Goal: Task Accomplishment & Management: Complete application form

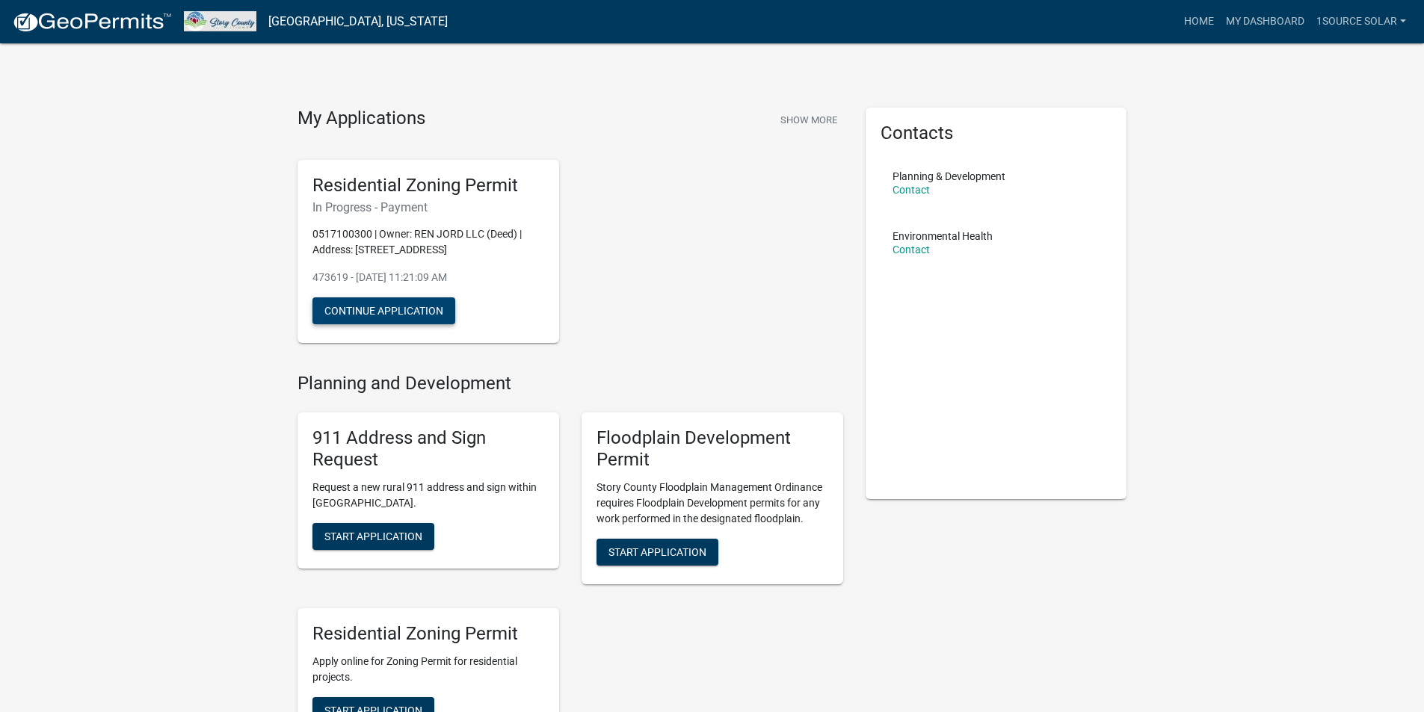
click at [368, 307] on button "Continue Application" at bounding box center [383, 311] width 143 height 27
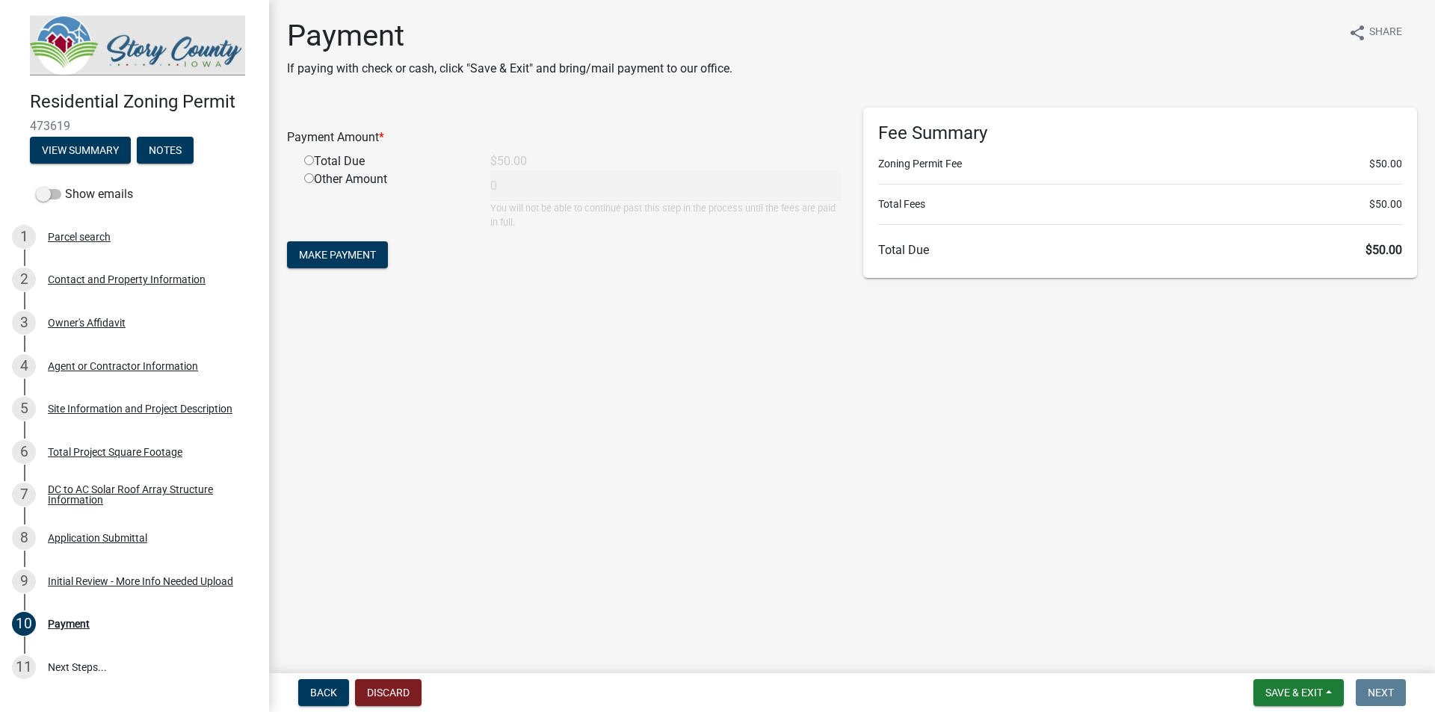
click at [307, 160] on input "radio" at bounding box center [309, 160] width 10 height 10
radio input "true"
type input "50"
click at [369, 257] on span "Make Payment" at bounding box center [337, 255] width 77 height 12
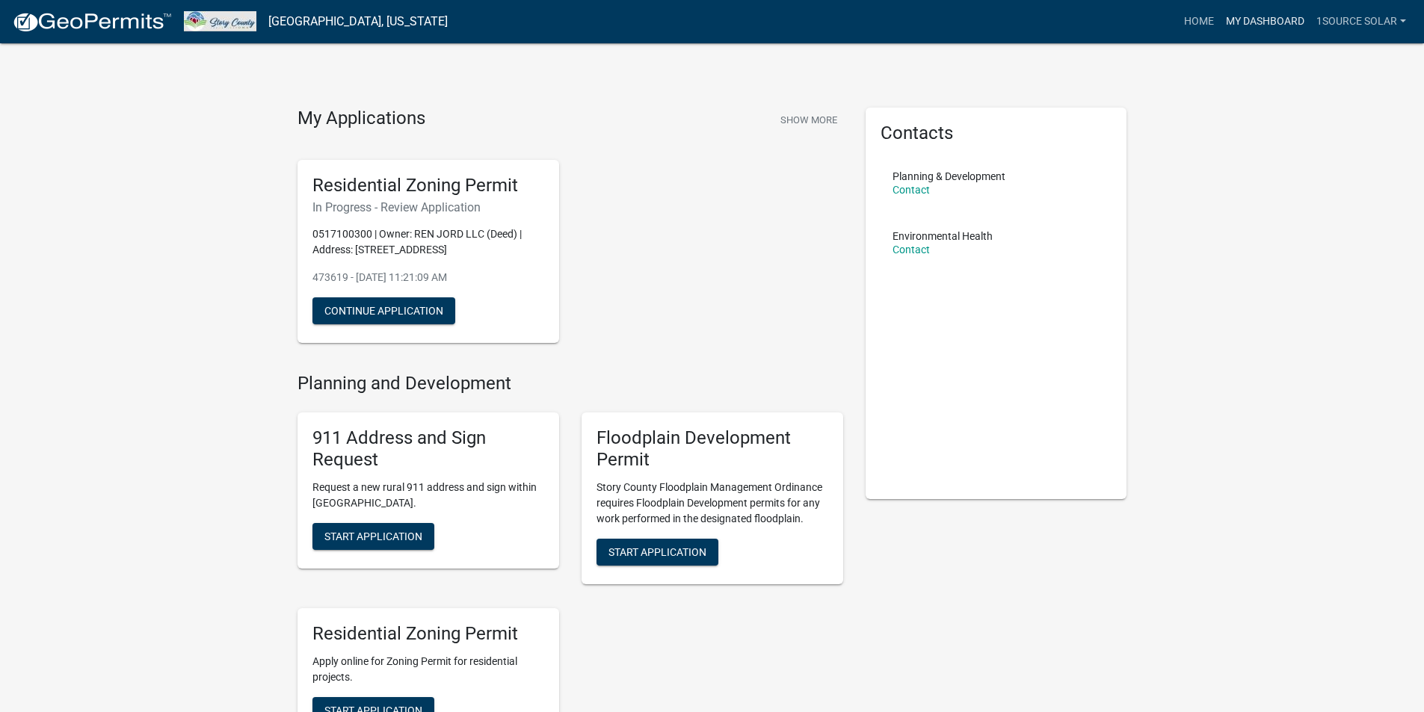
click at [1248, 23] on link "My Dashboard" at bounding box center [1265, 21] width 90 height 28
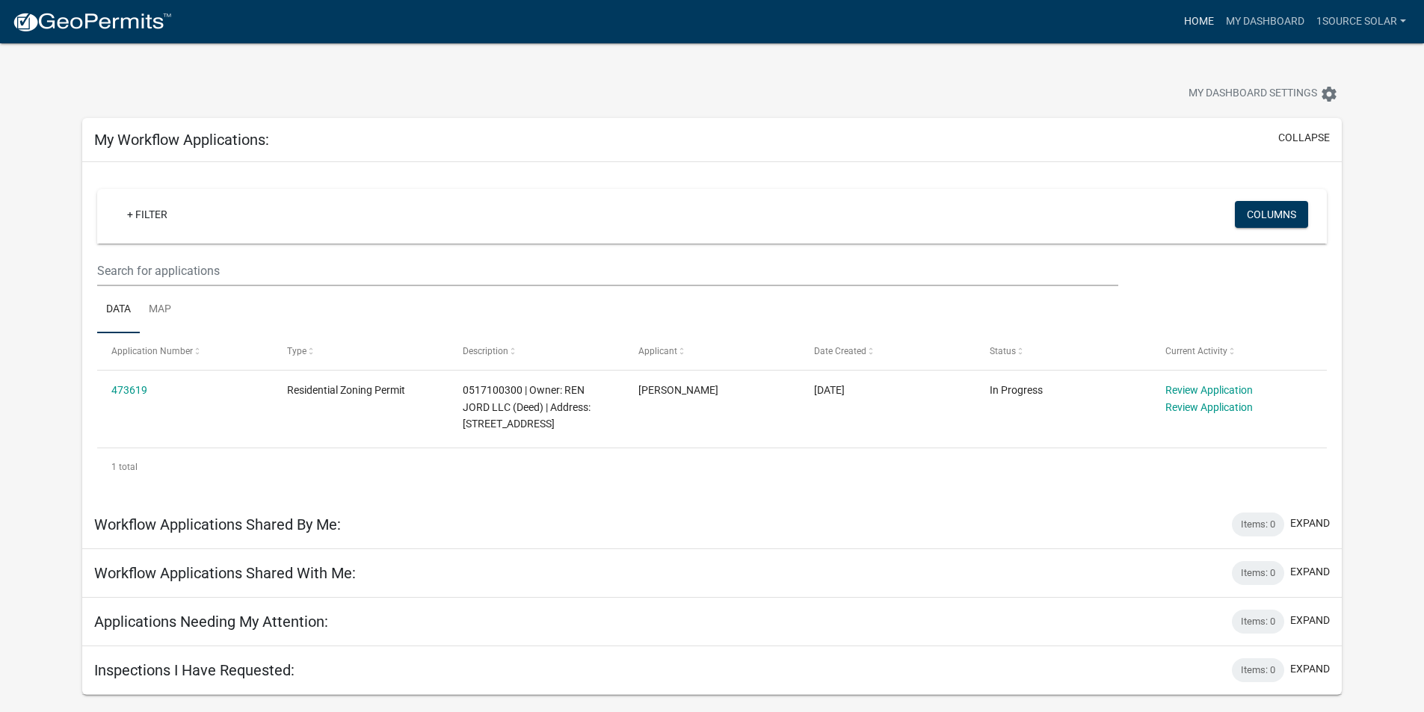
click at [1197, 26] on link "Home" at bounding box center [1199, 21] width 42 height 28
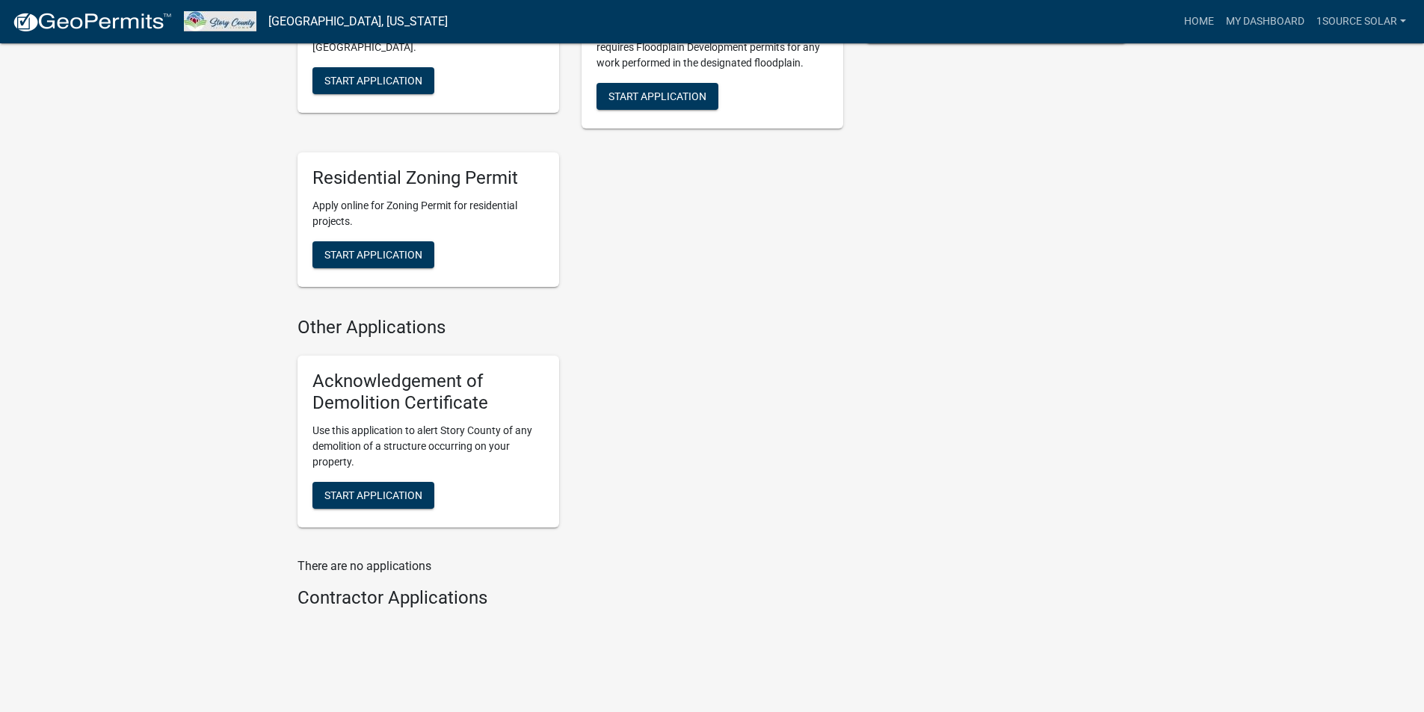
scroll to position [475, 0]
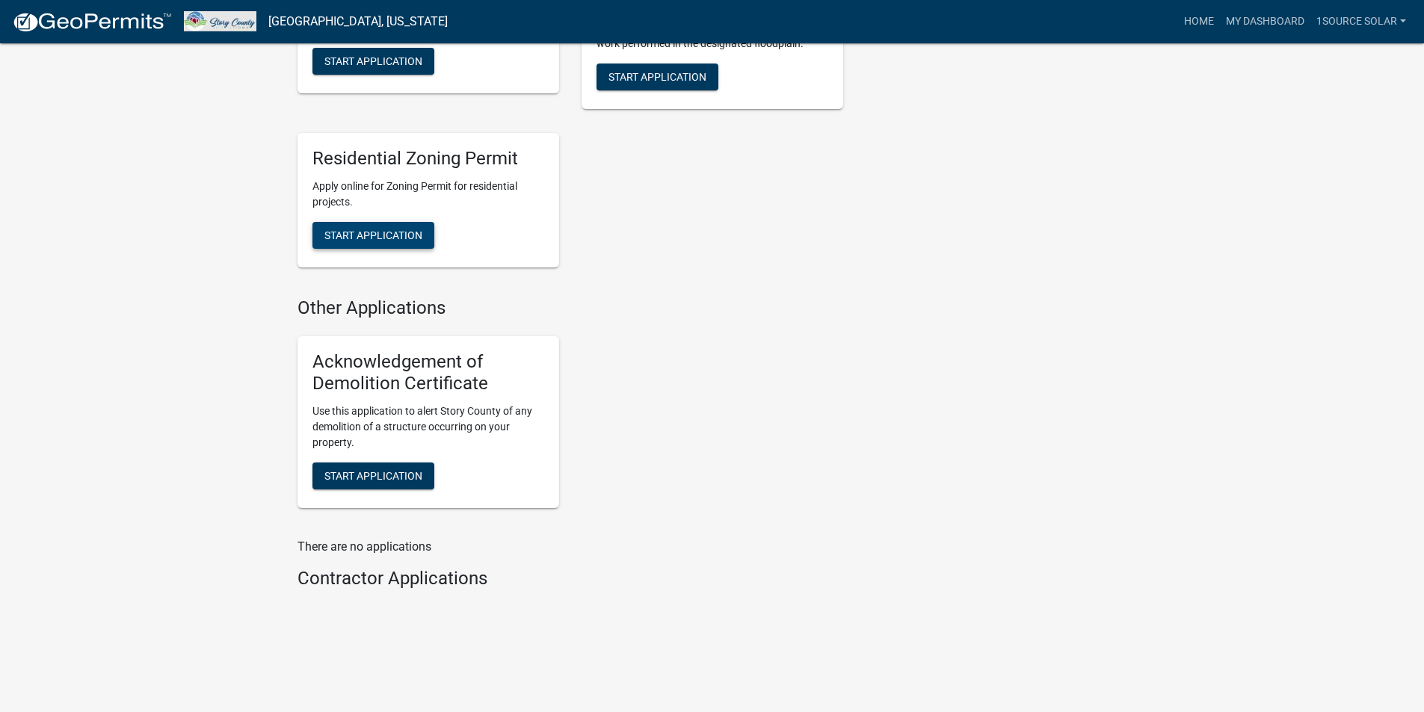
click at [398, 236] on span "Start Application" at bounding box center [373, 235] width 98 height 12
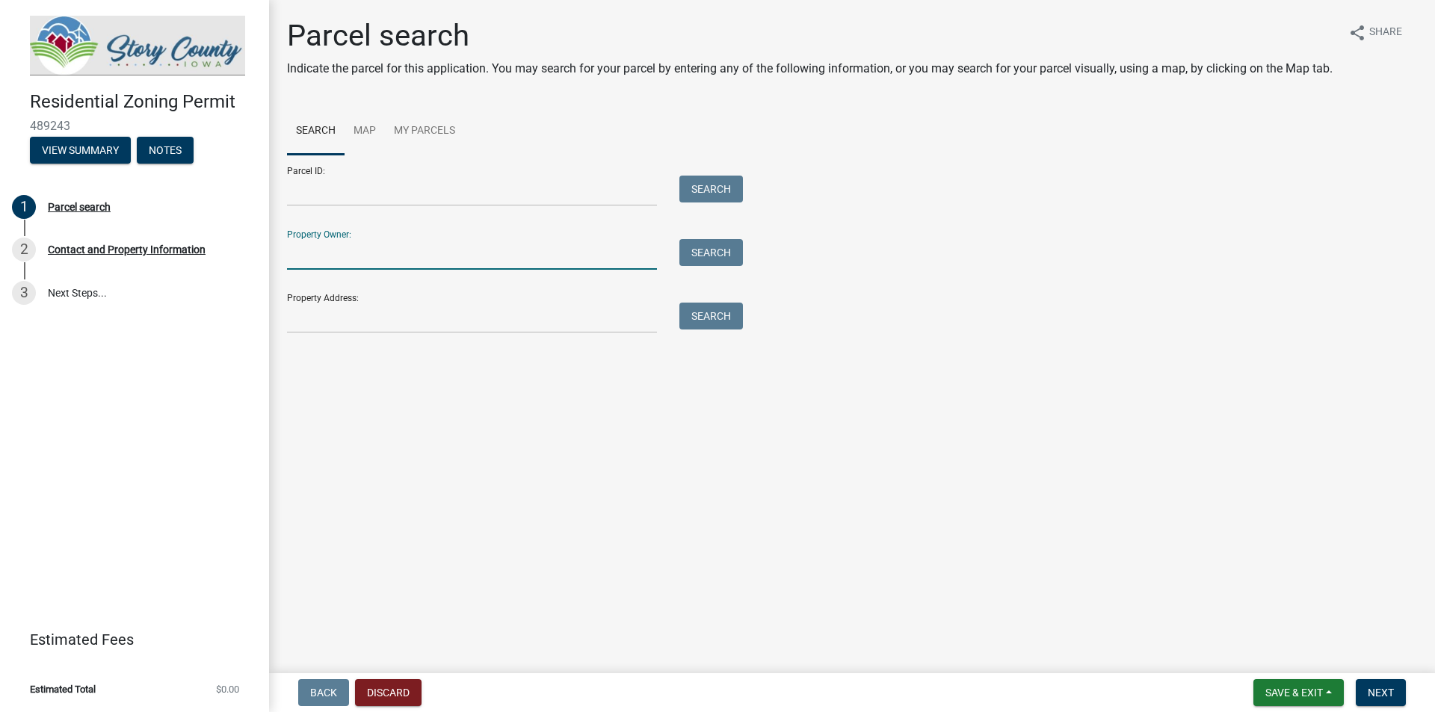
click at [354, 259] on input "Property Owner:" at bounding box center [472, 254] width 370 height 31
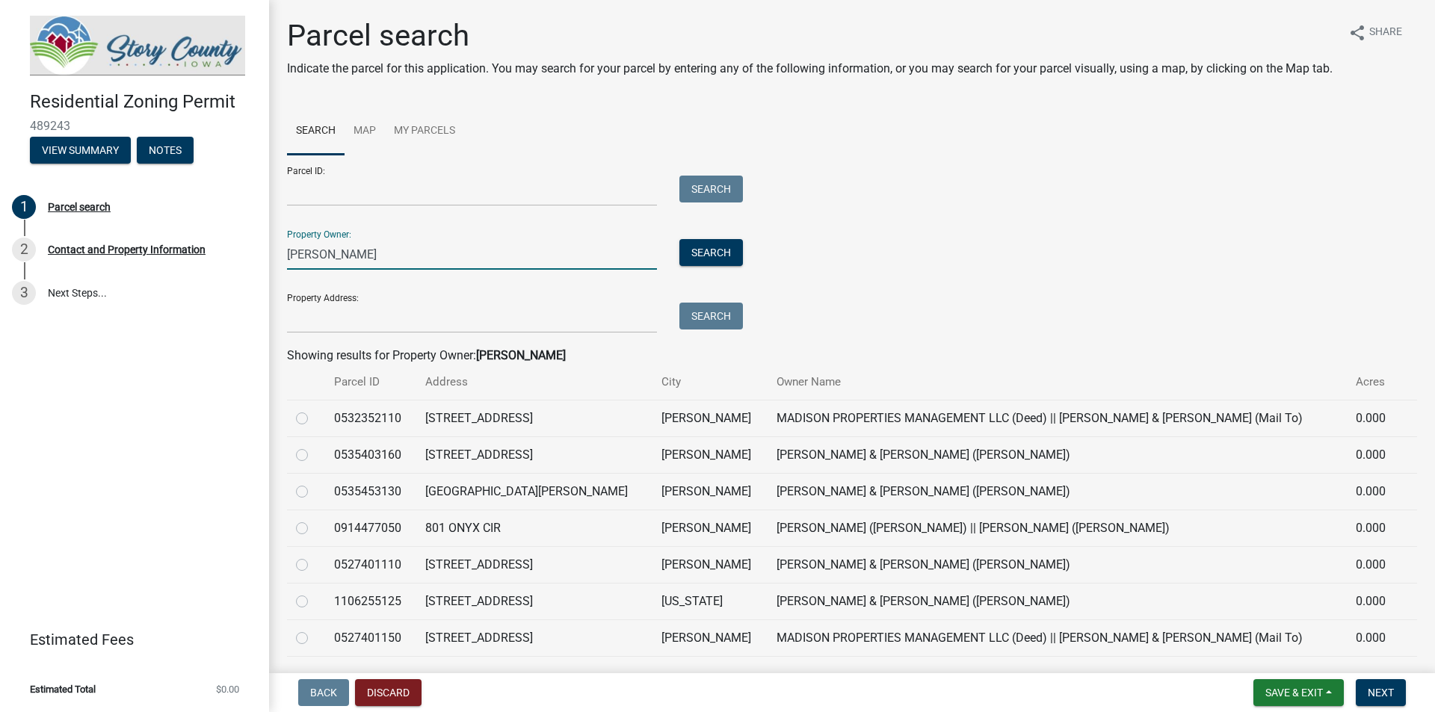
type input "[PERSON_NAME]"
click at [314, 593] on label at bounding box center [314, 593] width 0 height 0
click at [314, 603] on input "radio" at bounding box center [319, 598] width 10 height 10
radio input "true"
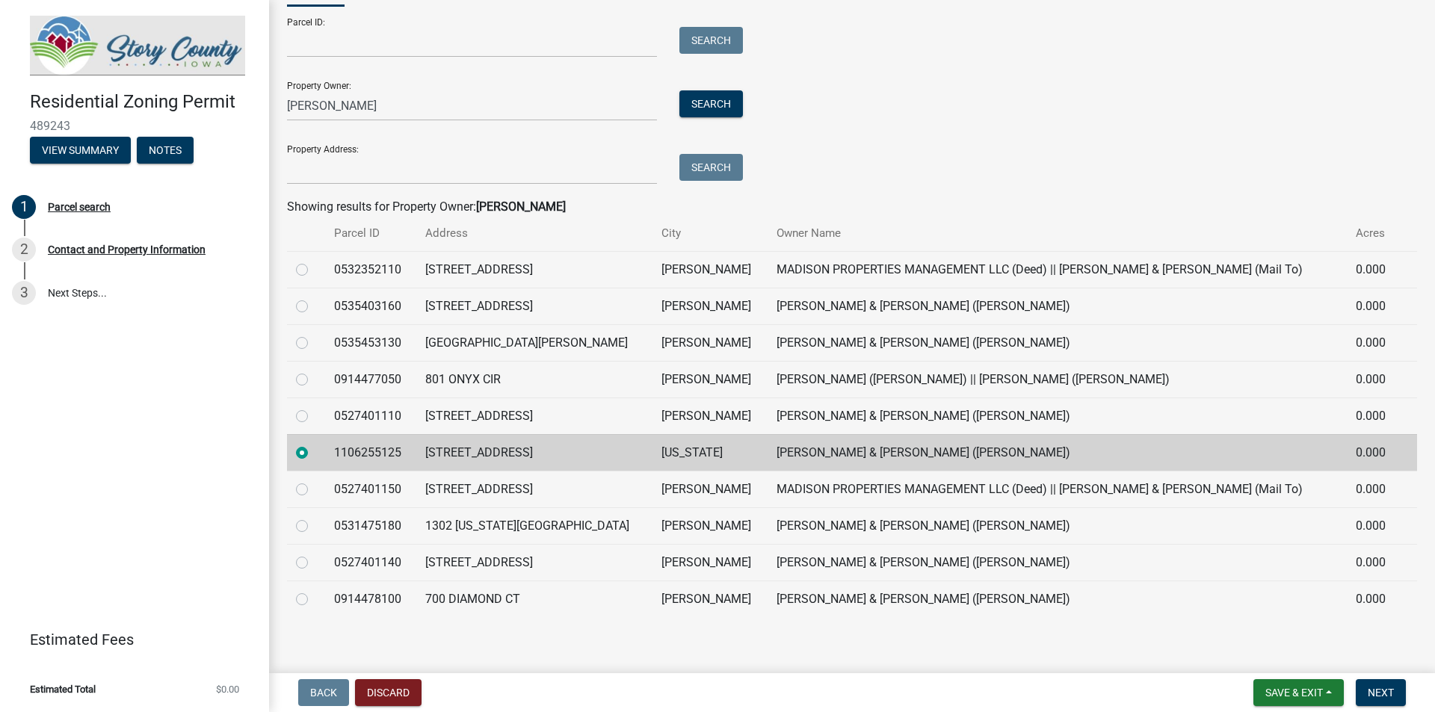
scroll to position [125, 0]
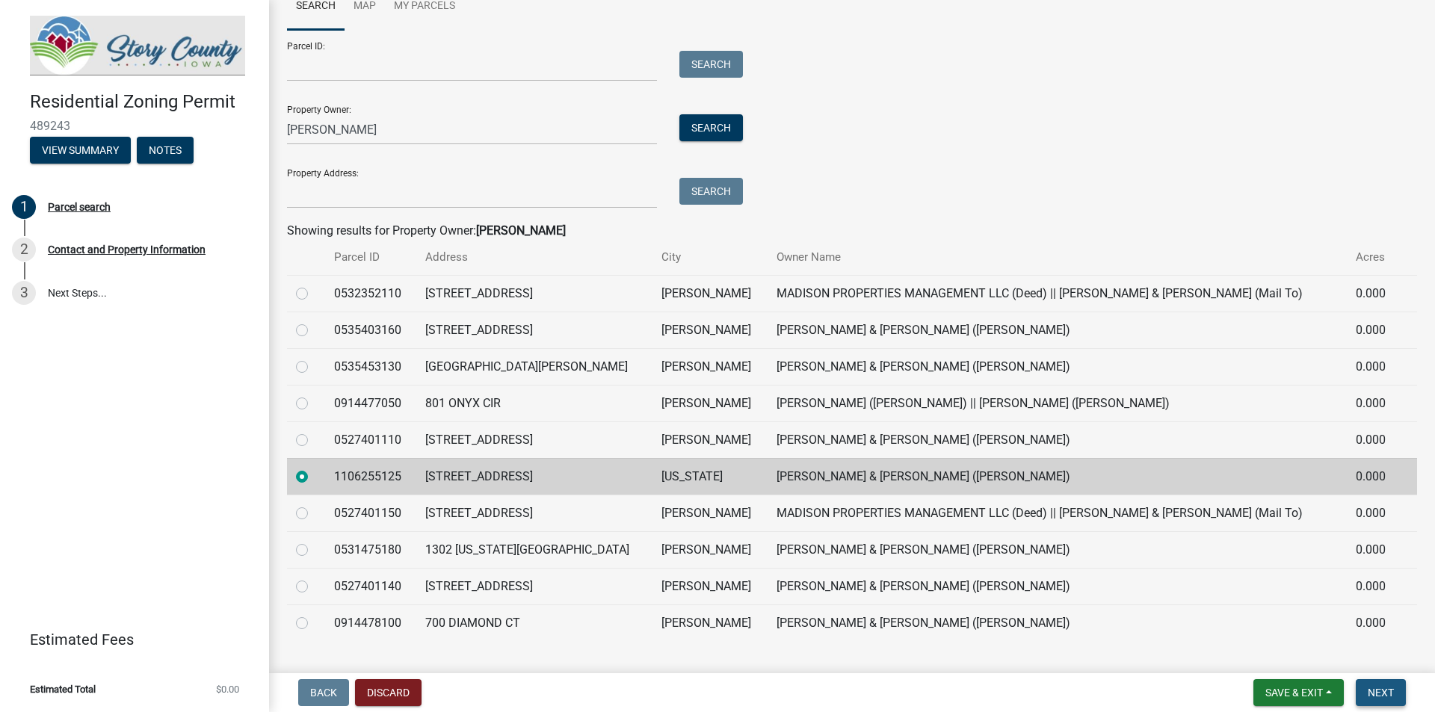
click at [1380, 693] on span "Next" at bounding box center [1381, 693] width 26 height 12
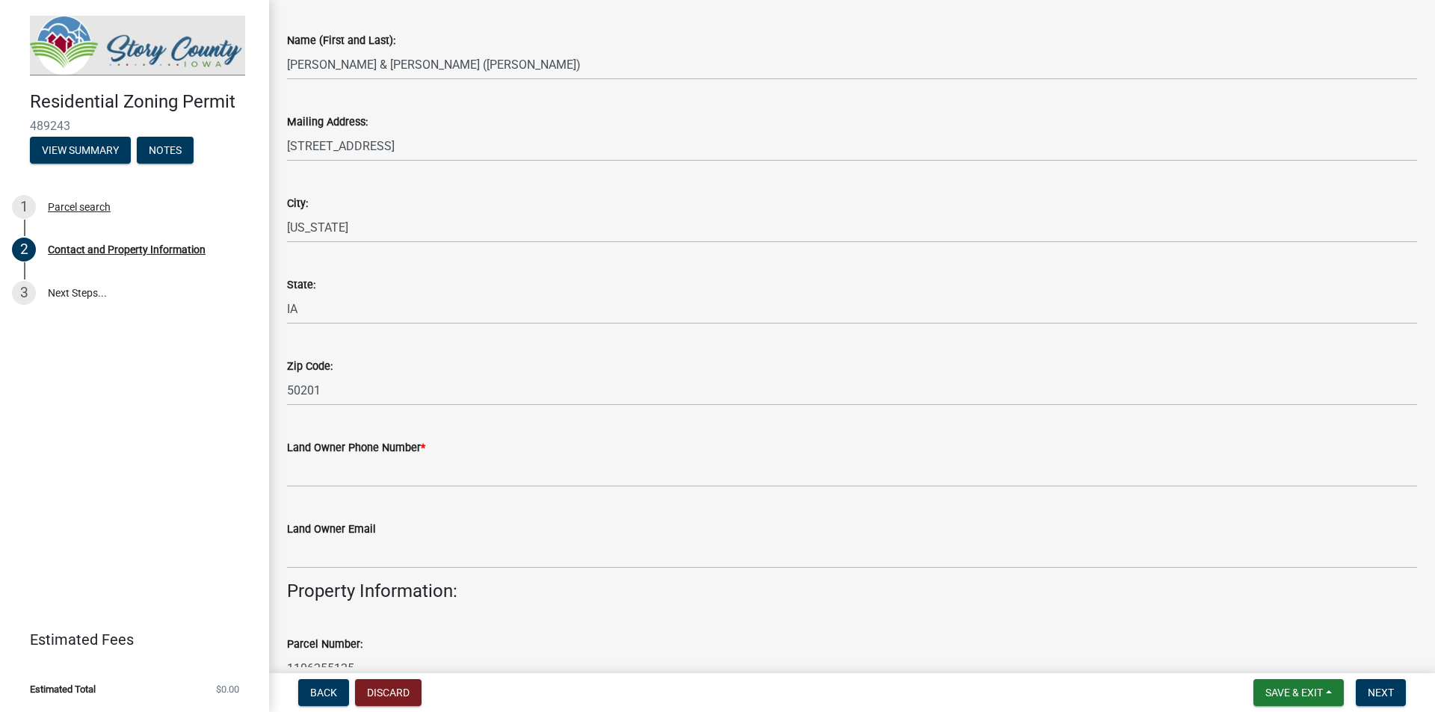
scroll to position [299, 0]
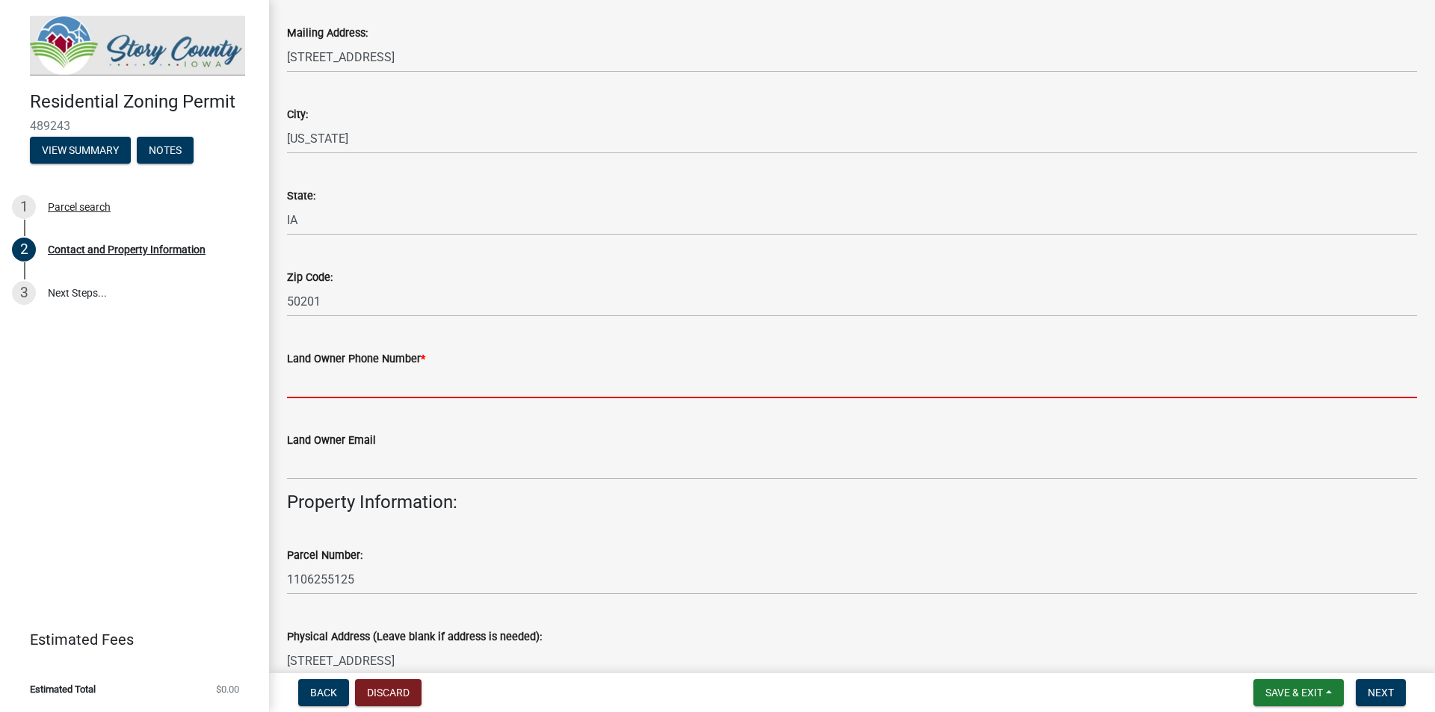
click at [308, 387] on input "Land Owner Phone Number *" at bounding box center [852, 383] width 1130 height 31
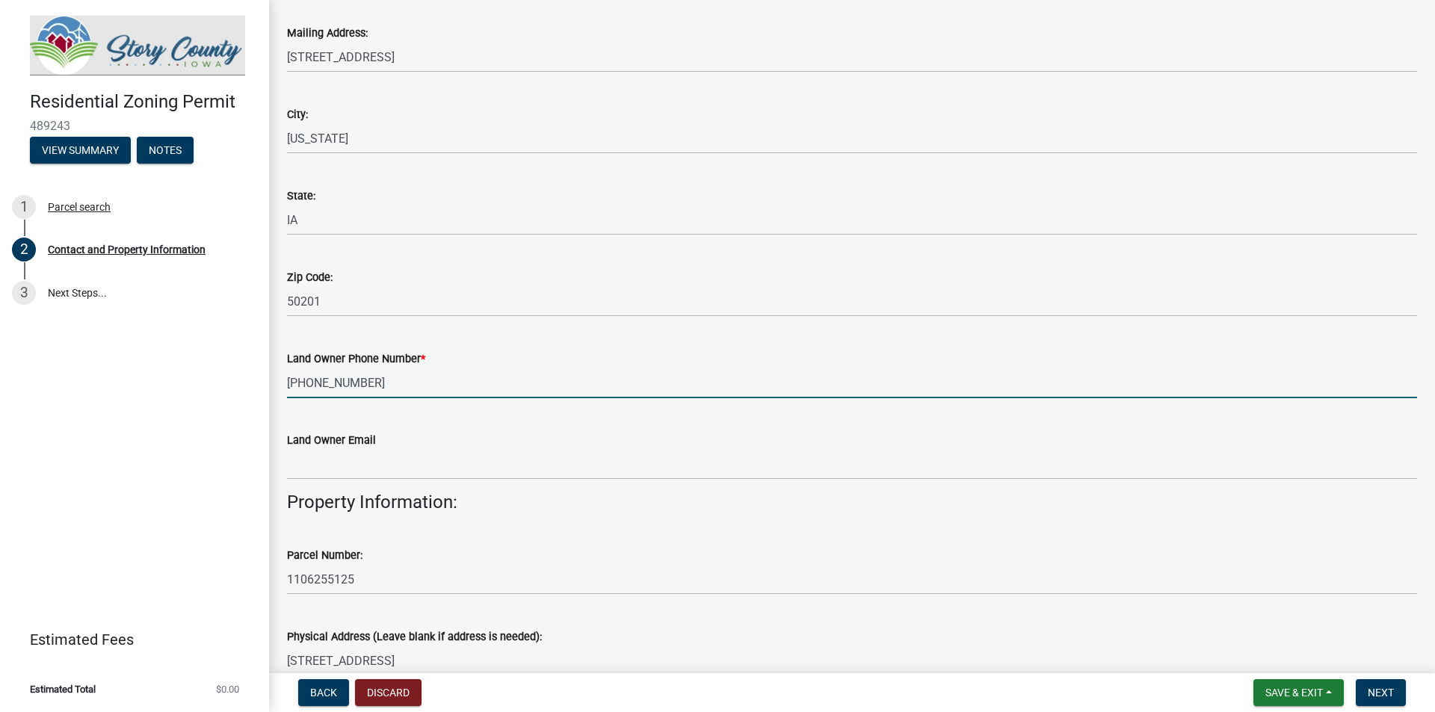
type input "[PHONE_NUMBER]"
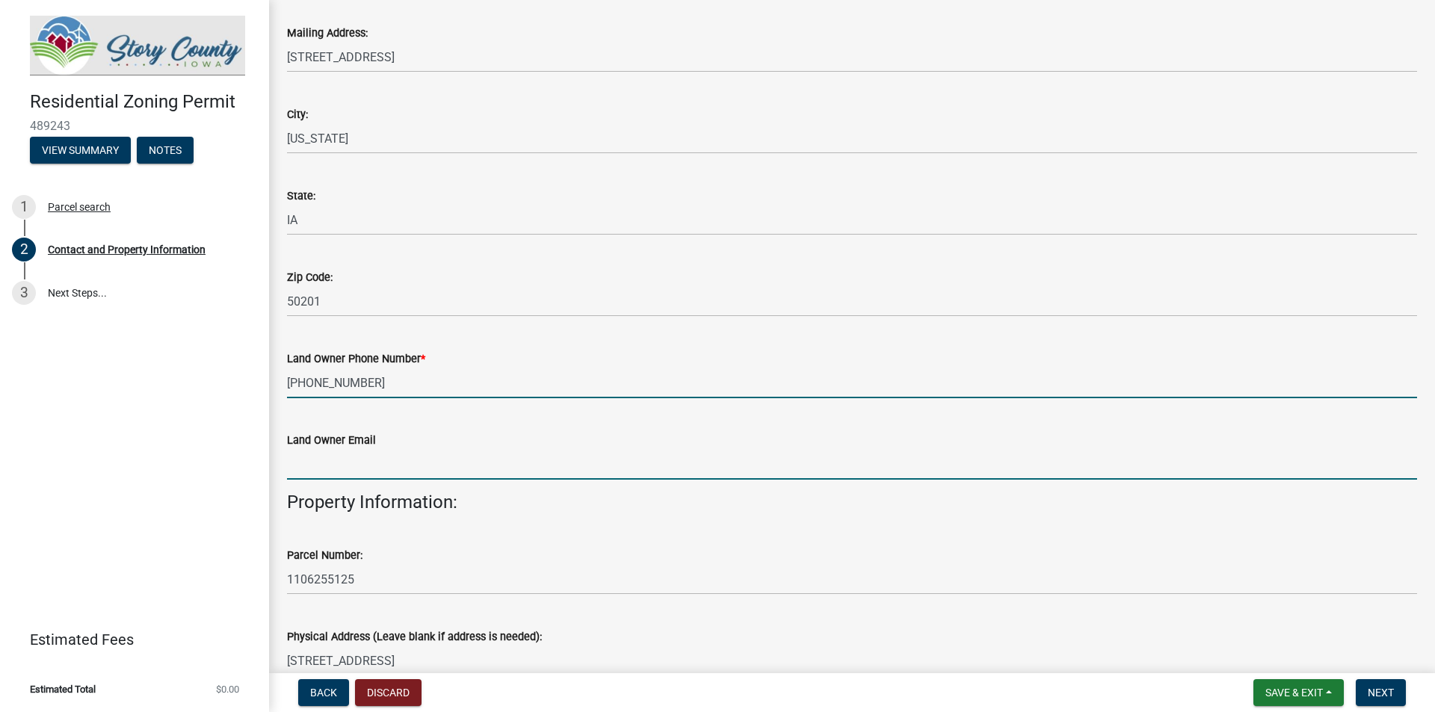
click at [327, 467] on input "Land Owner Email" at bounding box center [852, 464] width 1130 height 31
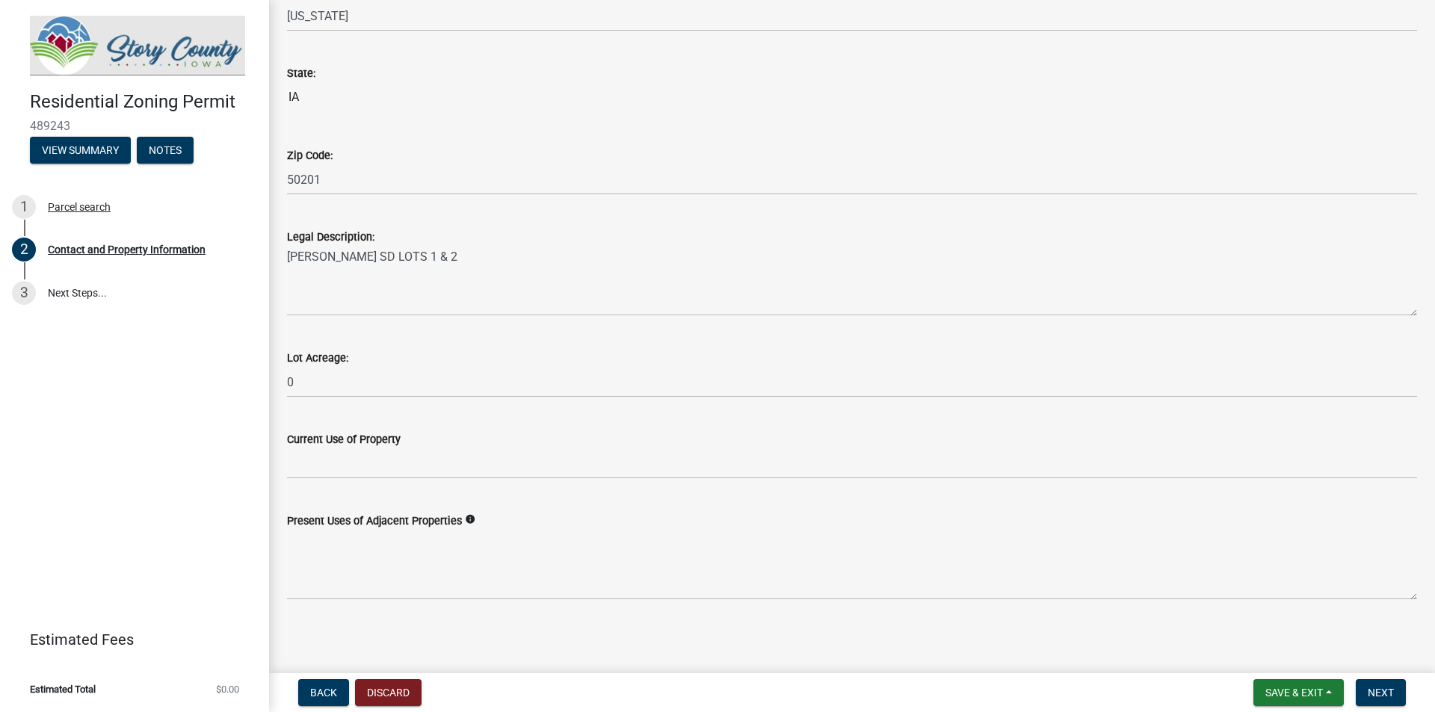
scroll to position [1029, 0]
type input "[EMAIL_ADDRESS][DOMAIN_NAME]"
click at [1384, 695] on span "Next" at bounding box center [1381, 693] width 26 height 12
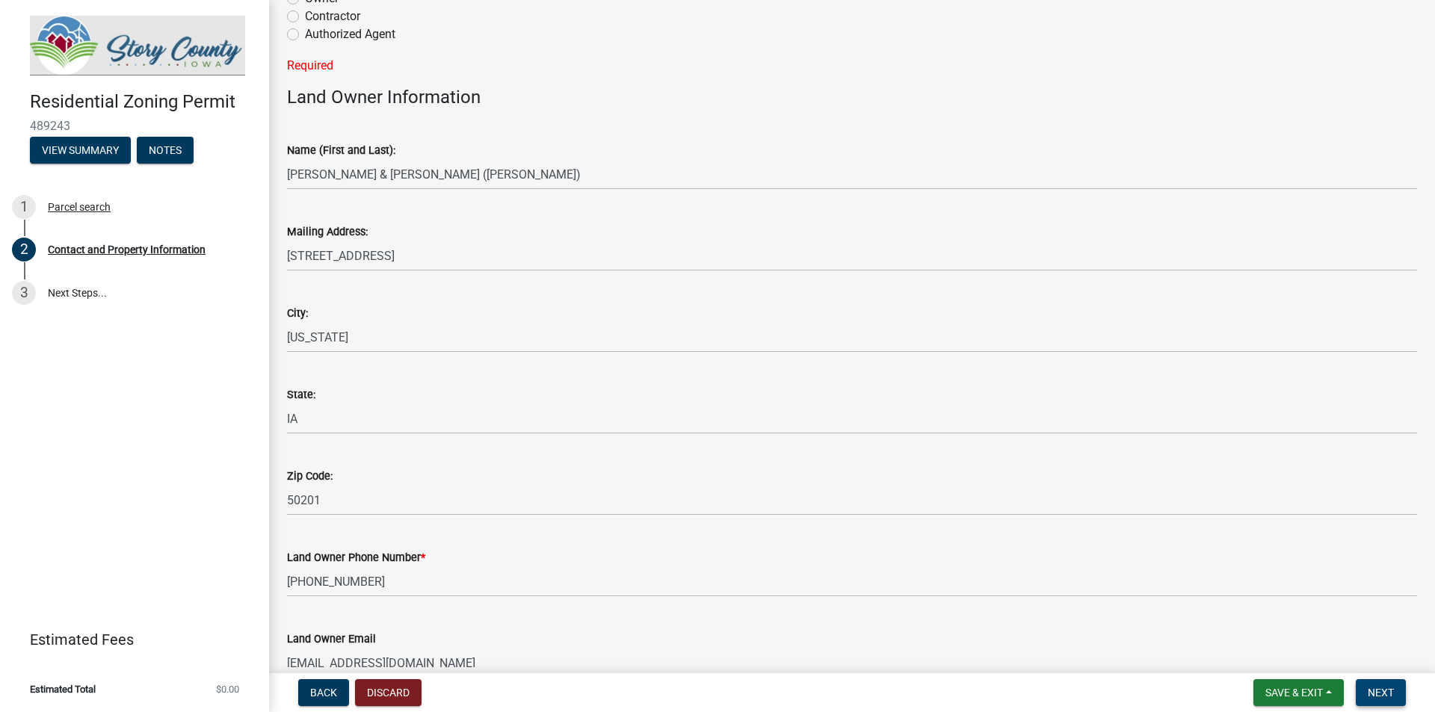
scroll to position [0, 0]
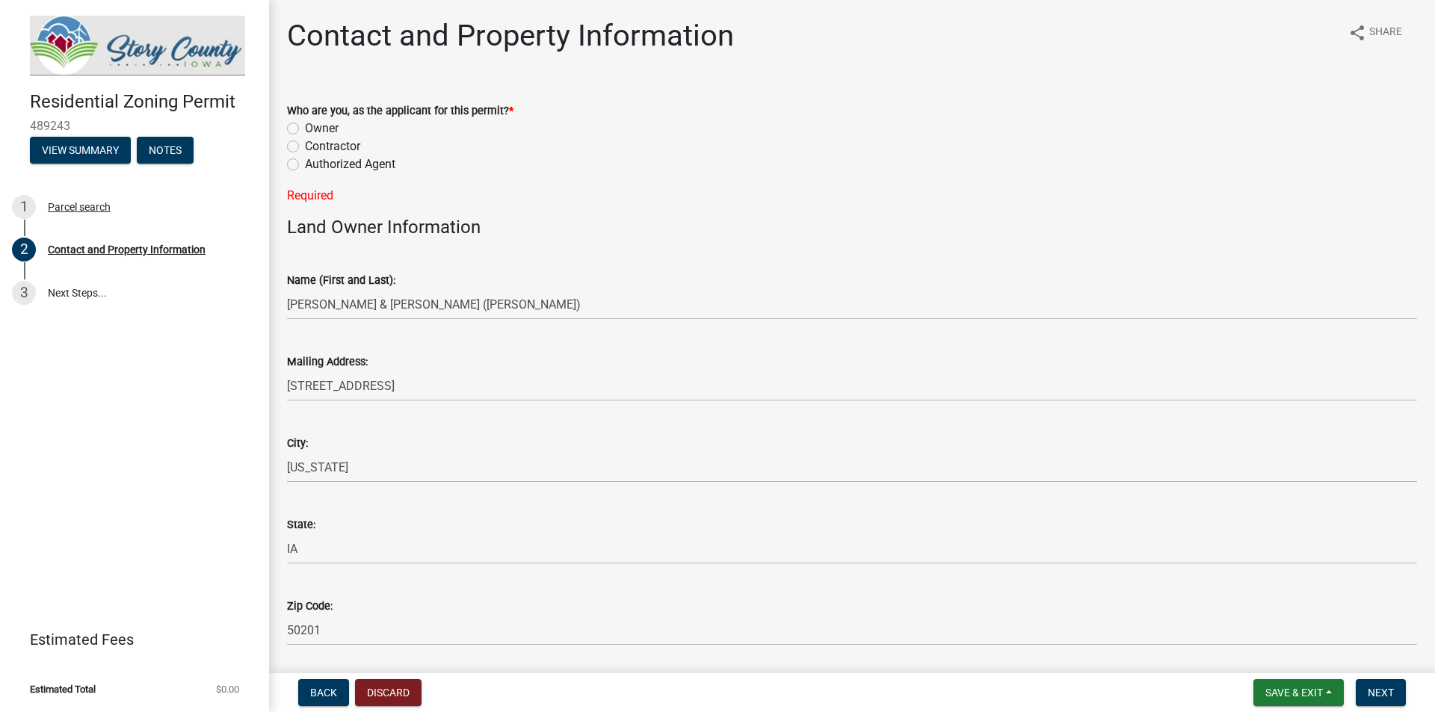
click at [305, 123] on label "Owner" at bounding box center [322, 129] width 34 height 18
click at [305, 123] on input "Owner" at bounding box center [310, 125] width 10 height 10
radio input "true"
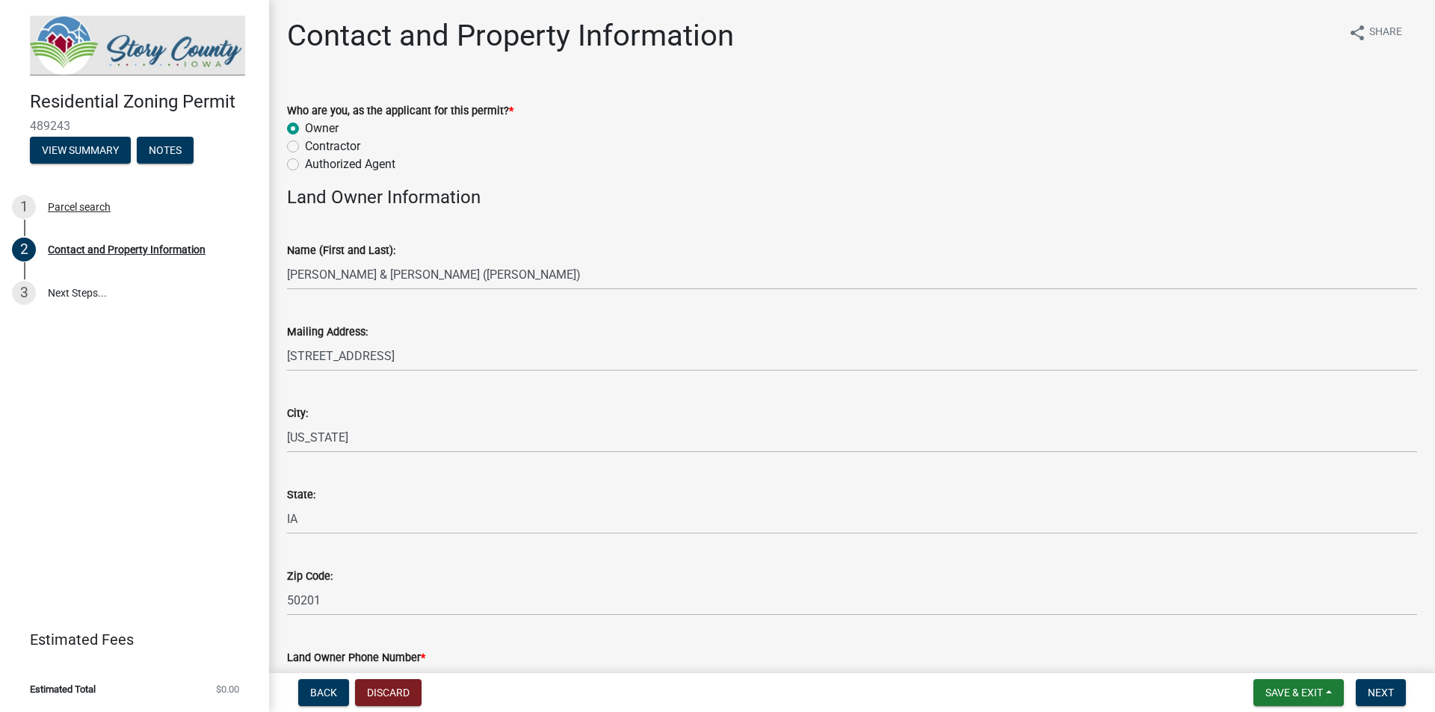
click at [305, 147] on label "Contractor" at bounding box center [332, 147] width 55 height 18
click at [305, 147] on input "Contractor" at bounding box center [310, 143] width 10 height 10
radio input "true"
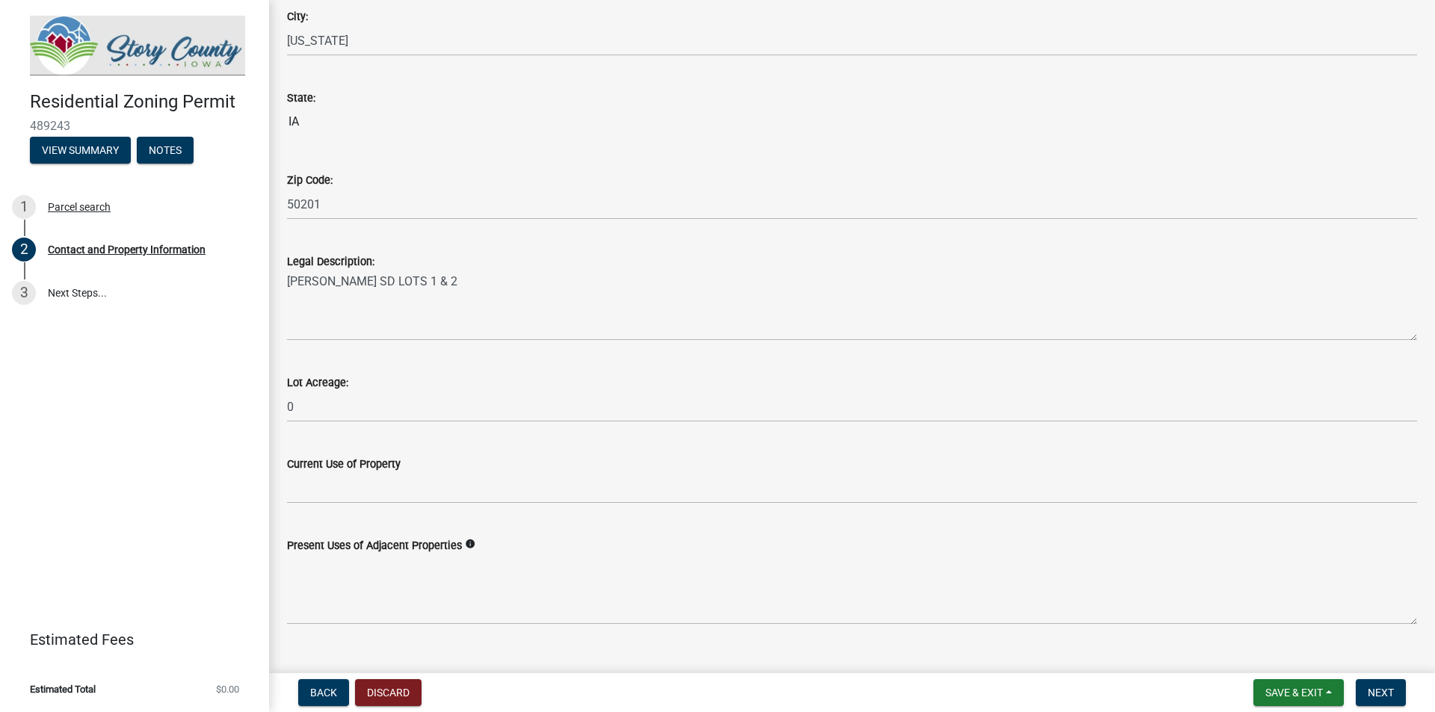
scroll to position [1029, 0]
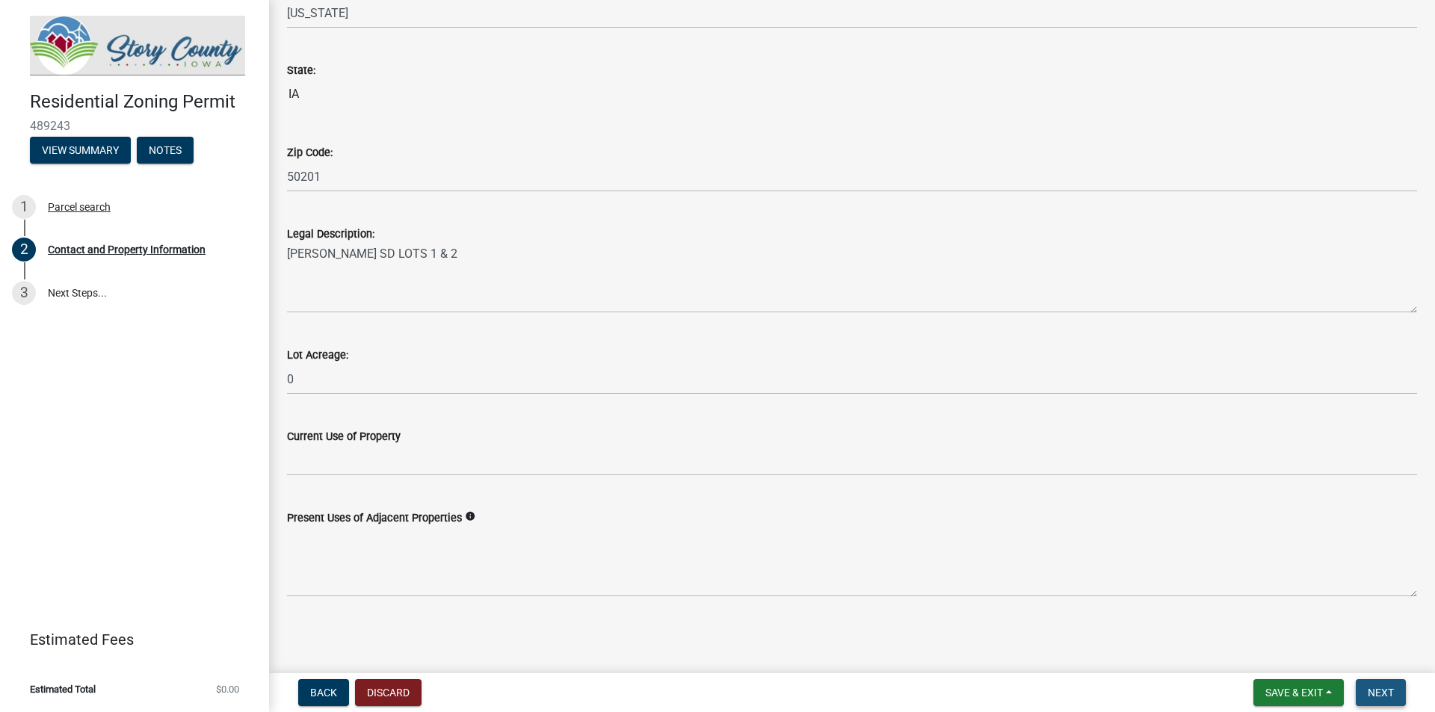
click at [1386, 694] on span "Next" at bounding box center [1381, 693] width 26 height 12
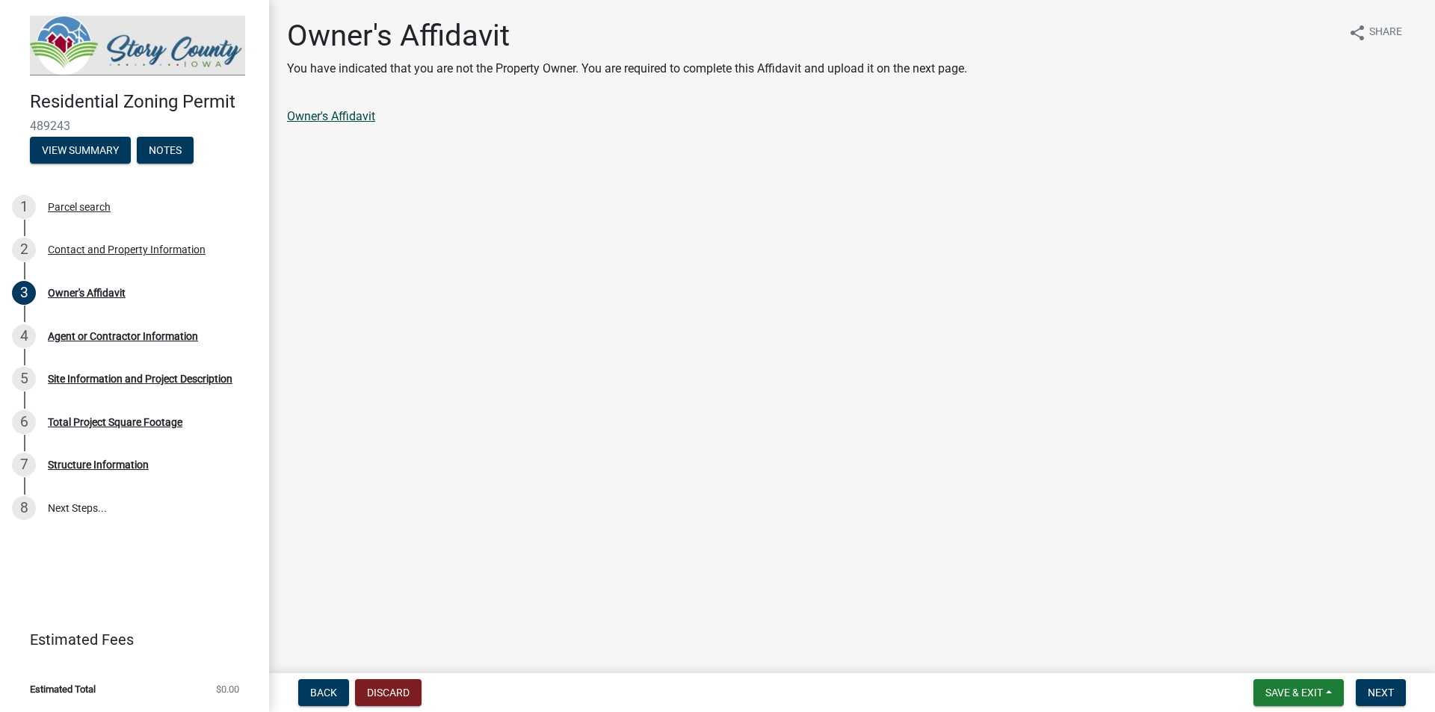
click at [322, 118] on link "Owner's Affidavit" at bounding box center [331, 116] width 88 height 14
click at [81, 251] on div "Contact and Property Information" at bounding box center [127, 249] width 158 height 10
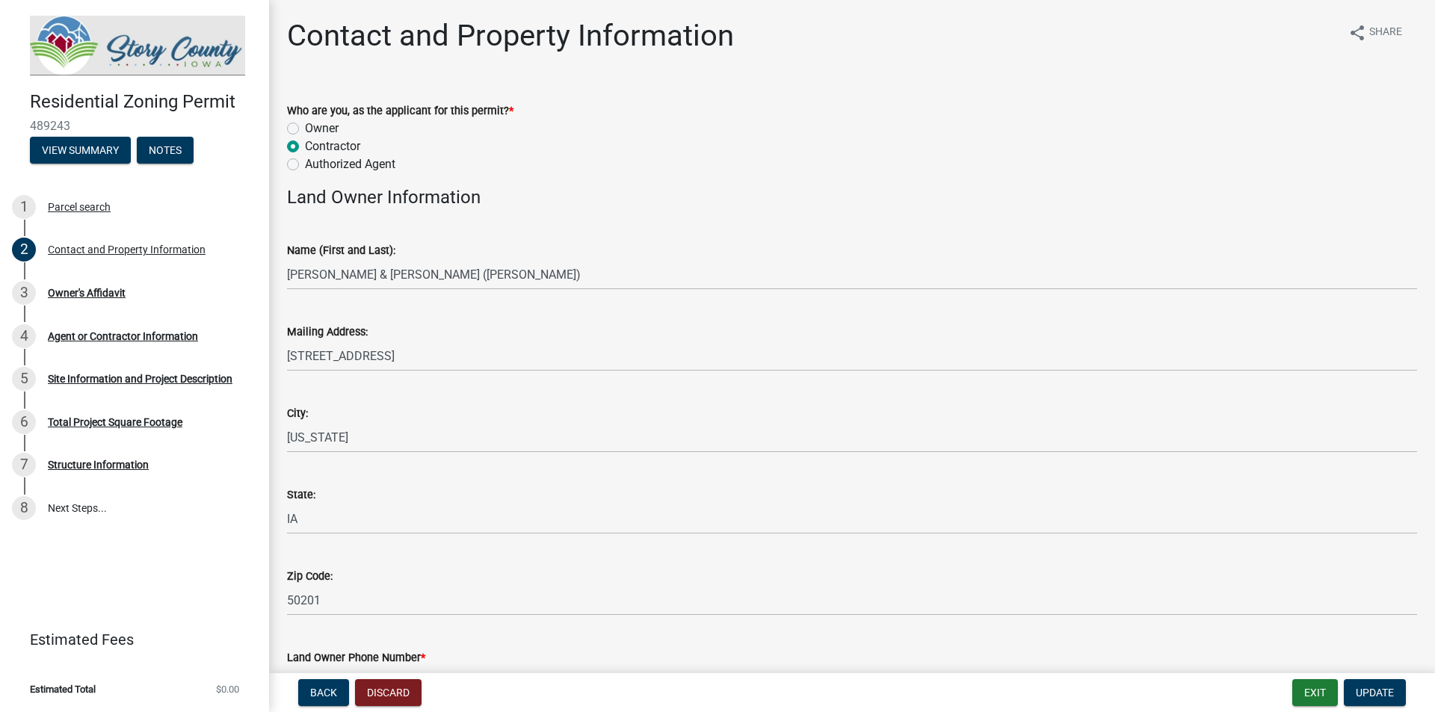
click at [305, 126] on label "Owner" at bounding box center [322, 129] width 34 height 18
click at [305, 126] on input "Owner" at bounding box center [310, 125] width 10 height 10
radio input "true"
click at [1373, 694] on span "Update" at bounding box center [1375, 693] width 38 height 12
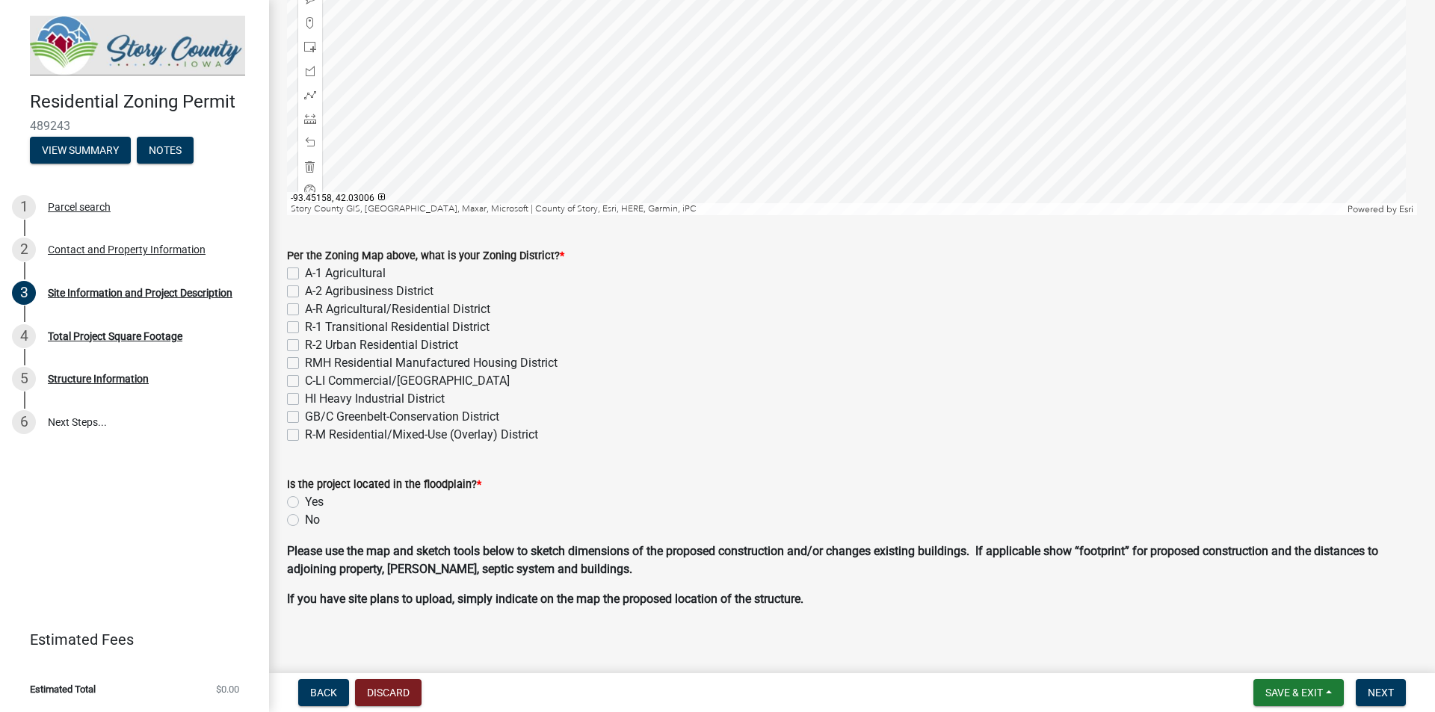
scroll to position [398, 0]
click at [305, 327] on label "R-1 Transitional Residential District" at bounding box center [397, 328] width 185 height 18
click at [305, 327] on input "R-1 Transitional Residential District" at bounding box center [310, 324] width 10 height 10
checkbox input "true"
checkbox input "false"
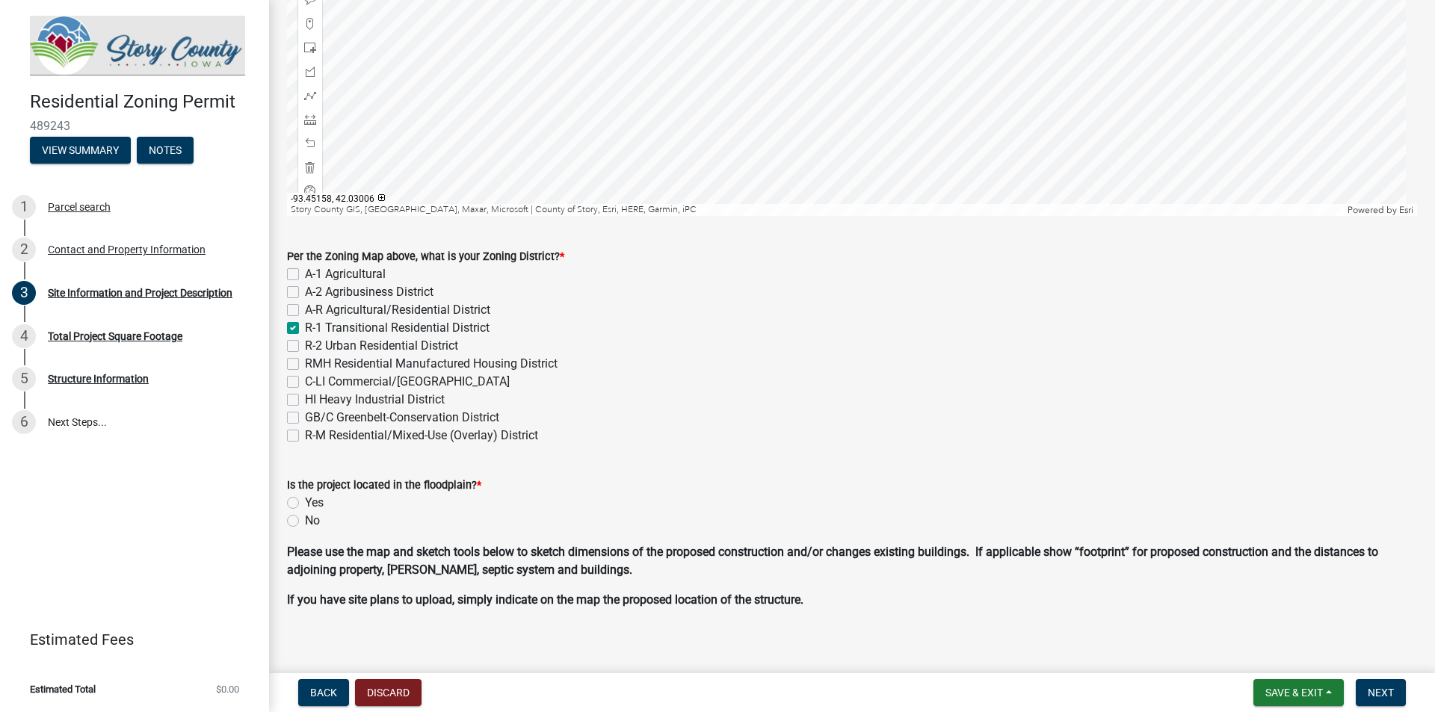
checkbox input "false"
checkbox input "true"
checkbox input "false"
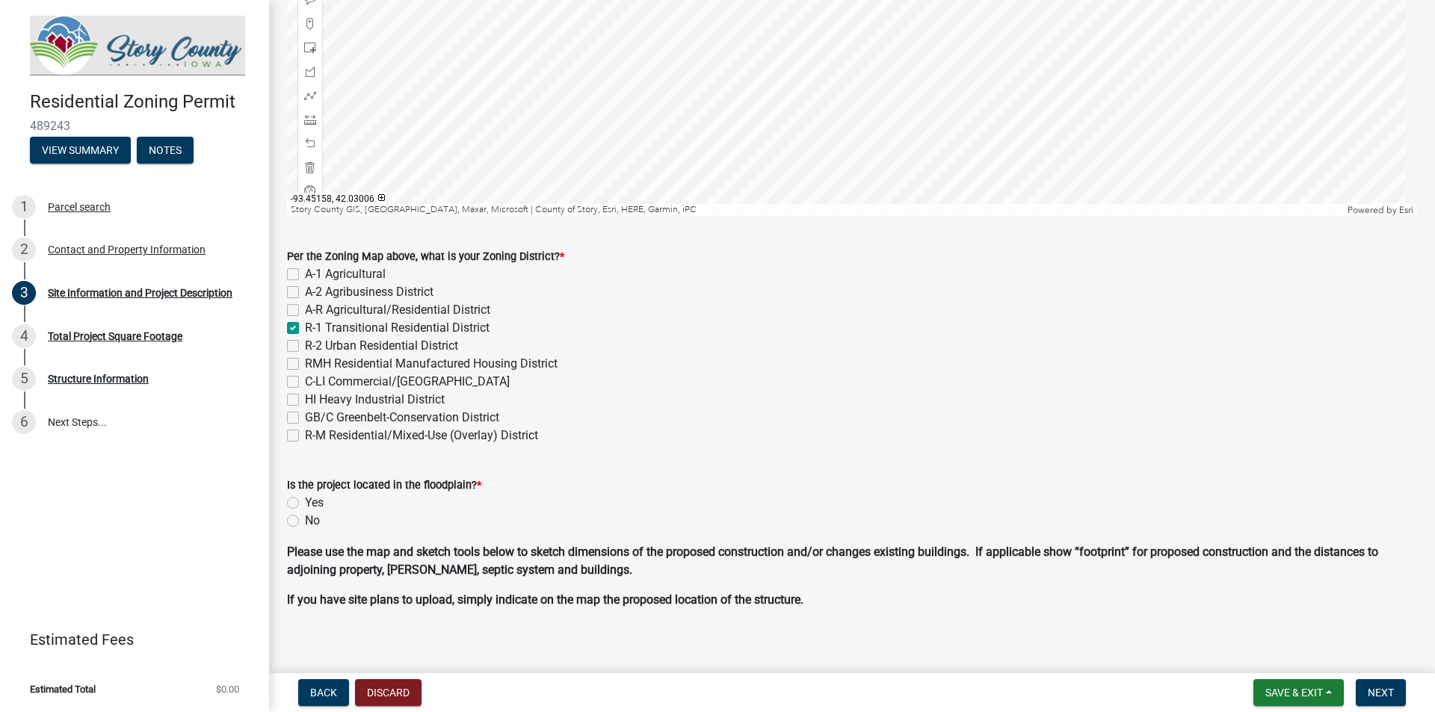
checkbox input "false"
click at [305, 521] on label "No" at bounding box center [312, 521] width 15 height 18
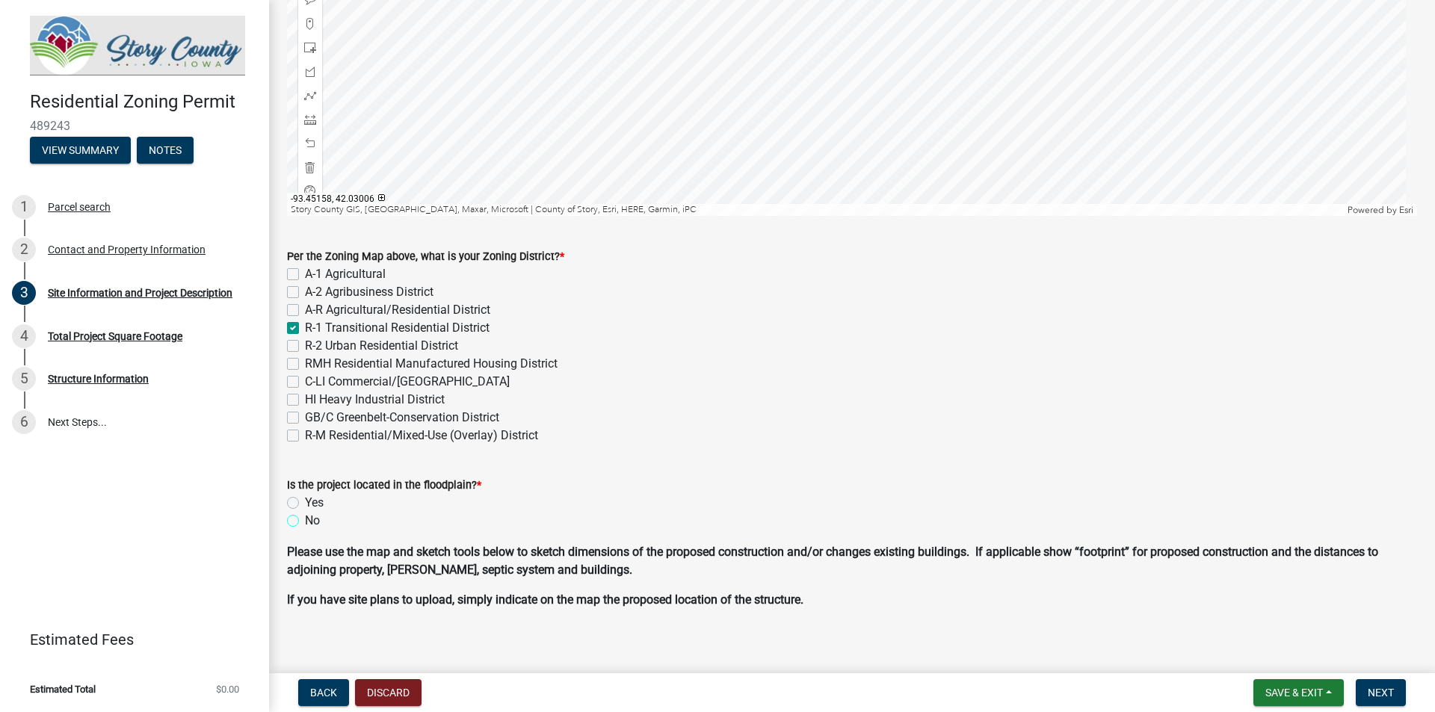
click at [305, 521] on input "No" at bounding box center [310, 517] width 10 height 10
radio input "true"
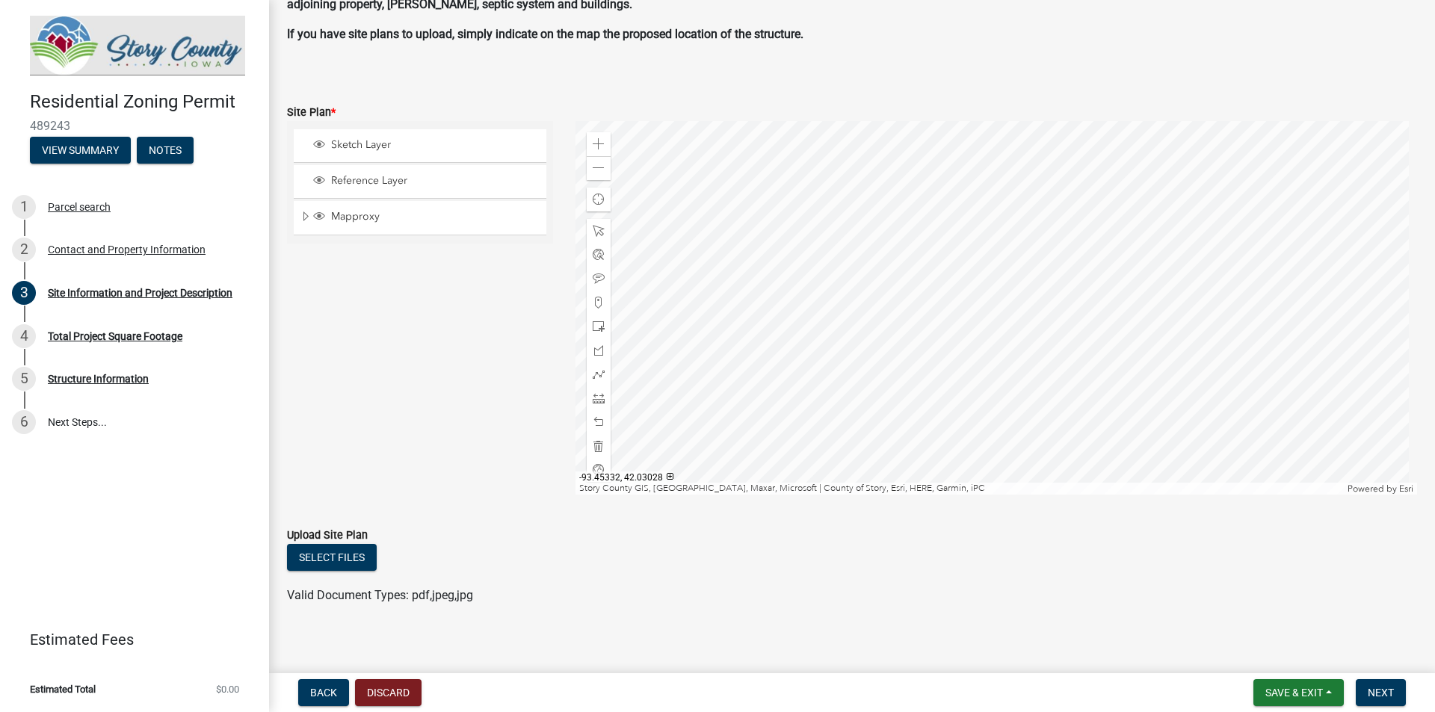
scroll to position [973, 0]
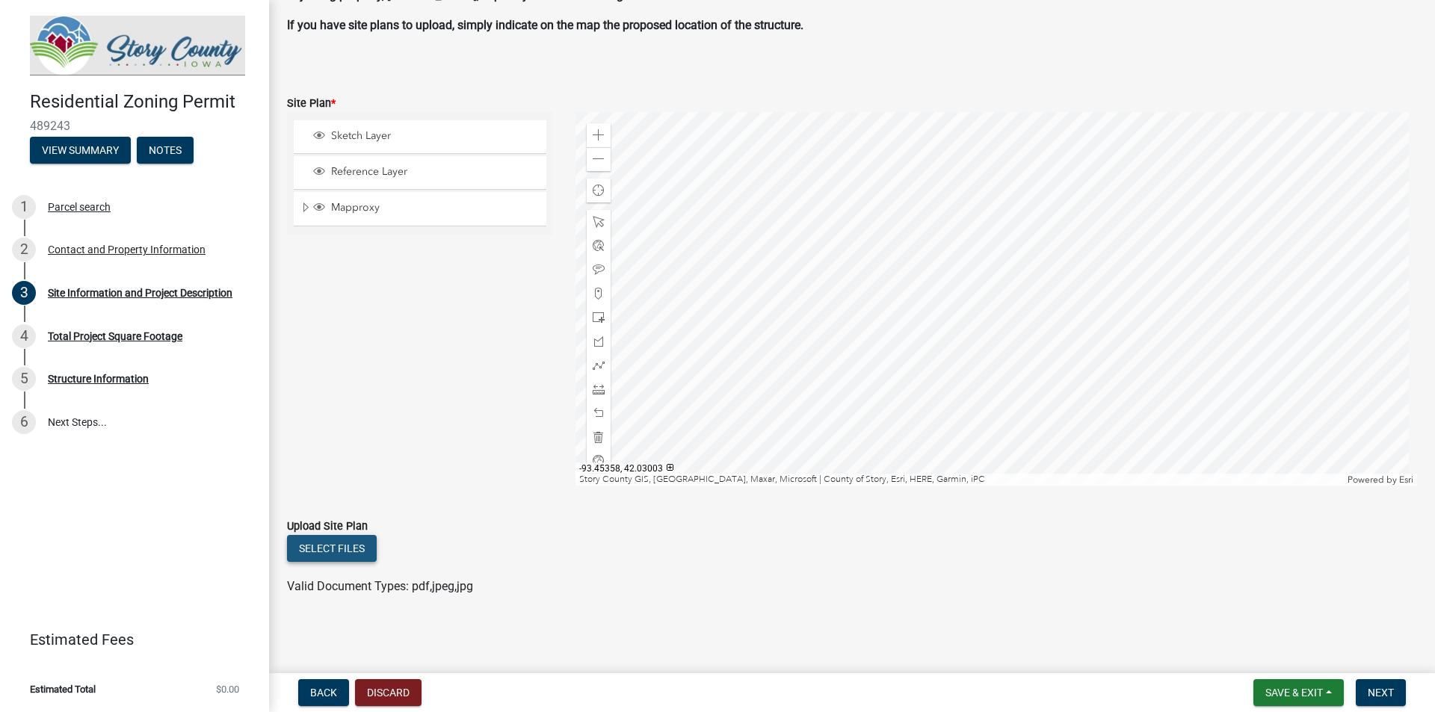
click at [337, 552] on button "Select files" at bounding box center [332, 548] width 90 height 27
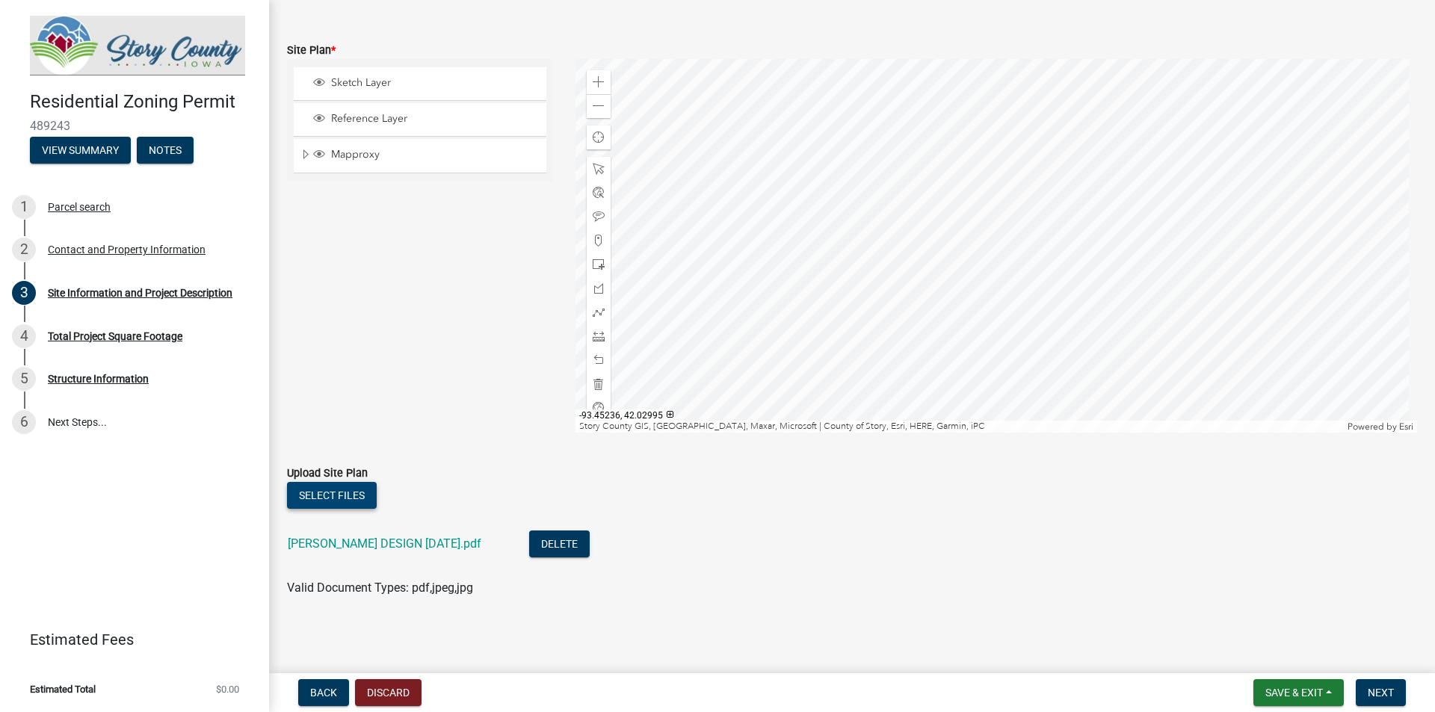
scroll to position [1028, 0]
click at [1379, 696] on span "Next" at bounding box center [1381, 693] width 26 height 12
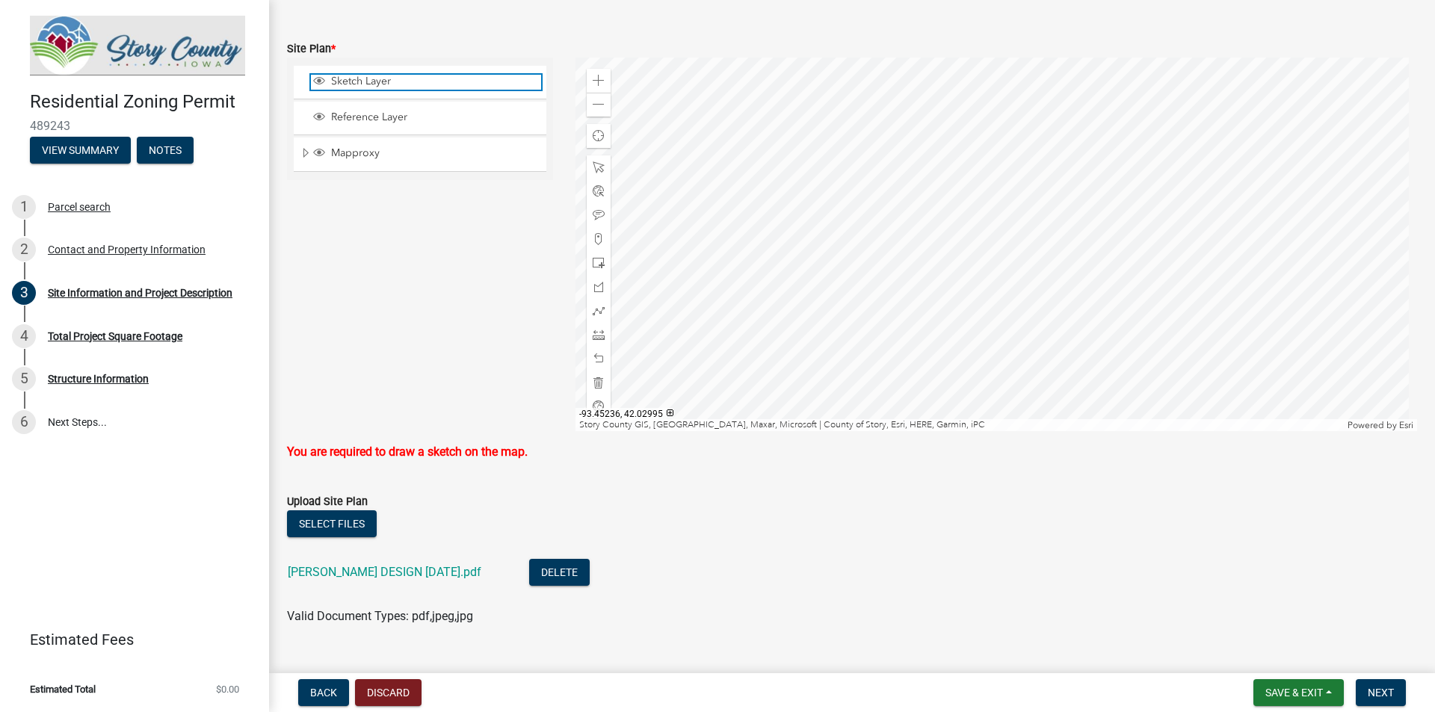
click at [369, 84] on span "Sketch Layer" at bounding box center [434, 81] width 214 height 13
click at [962, 186] on div at bounding box center [997, 245] width 843 height 374
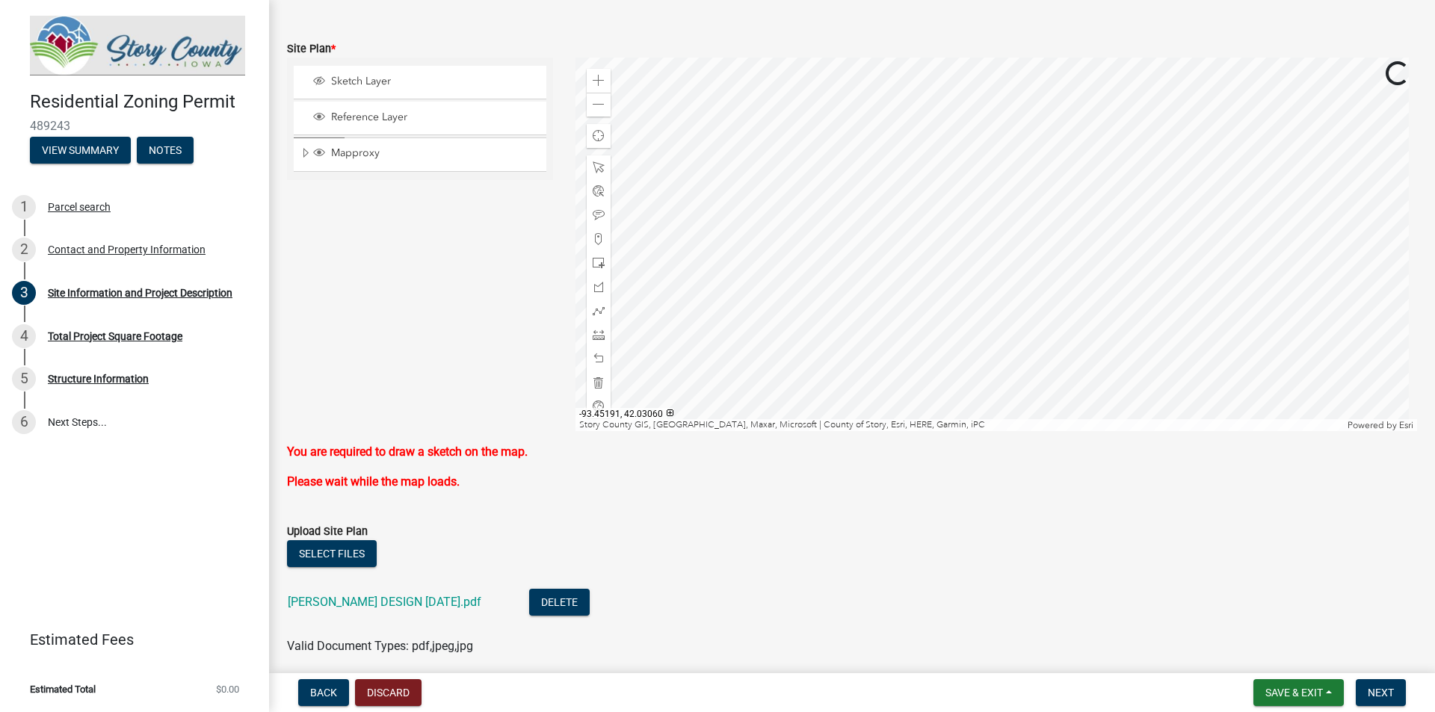
click at [931, 219] on div at bounding box center [997, 245] width 843 height 374
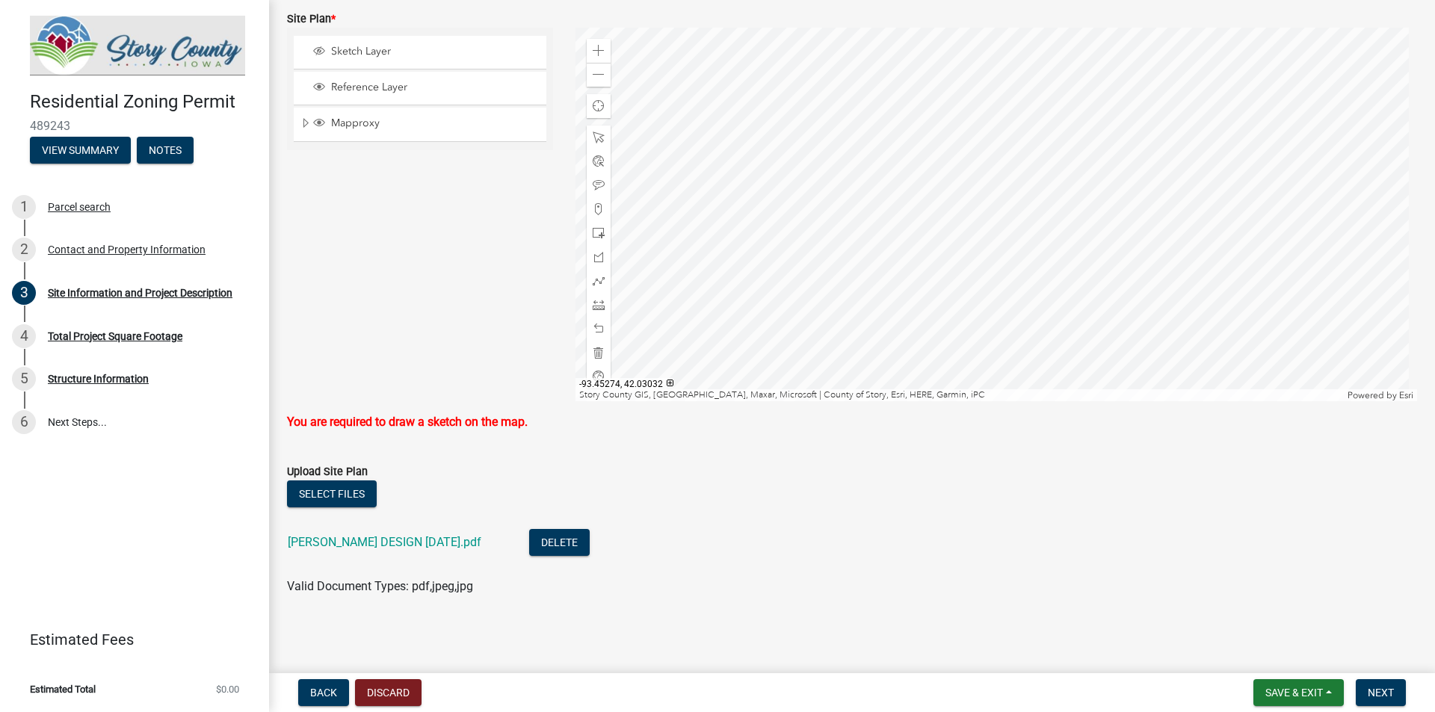
scroll to position [1028, 0]
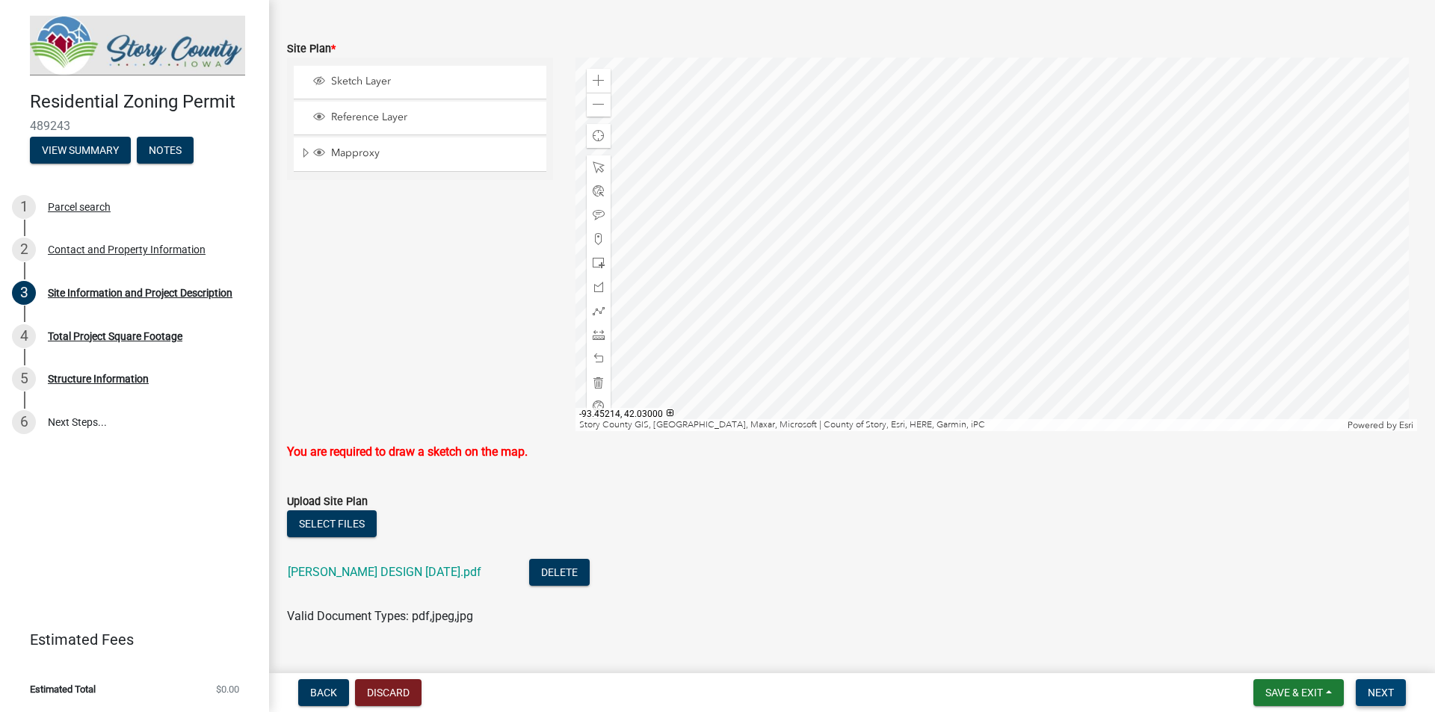
click at [1370, 691] on span "Next" at bounding box center [1381, 693] width 26 height 12
click at [348, 82] on span "Sketch Layer" at bounding box center [434, 81] width 214 height 13
click at [594, 165] on span at bounding box center [599, 167] width 12 height 12
click at [594, 241] on span at bounding box center [599, 239] width 12 height 12
click at [939, 191] on div at bounding box center [997, 245] width 843 height 374
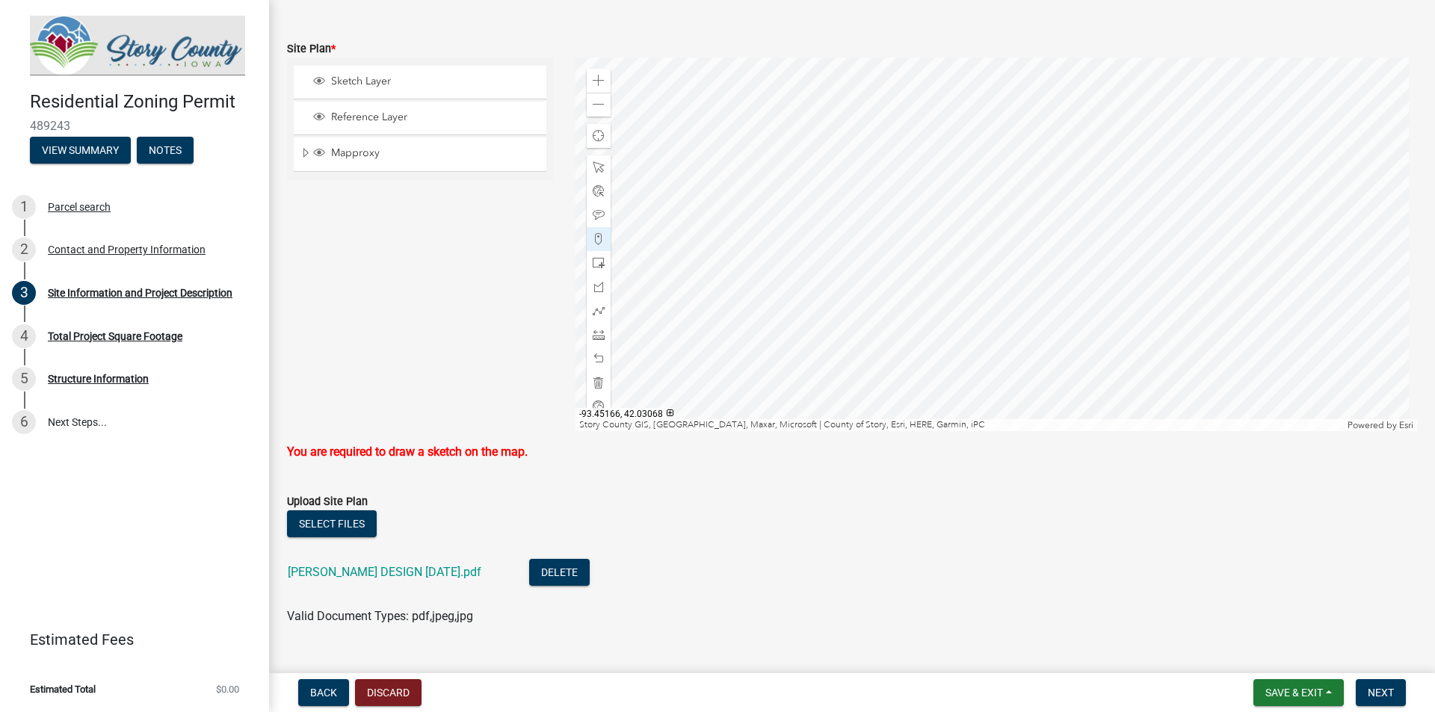
scroll to position [1058, 0]
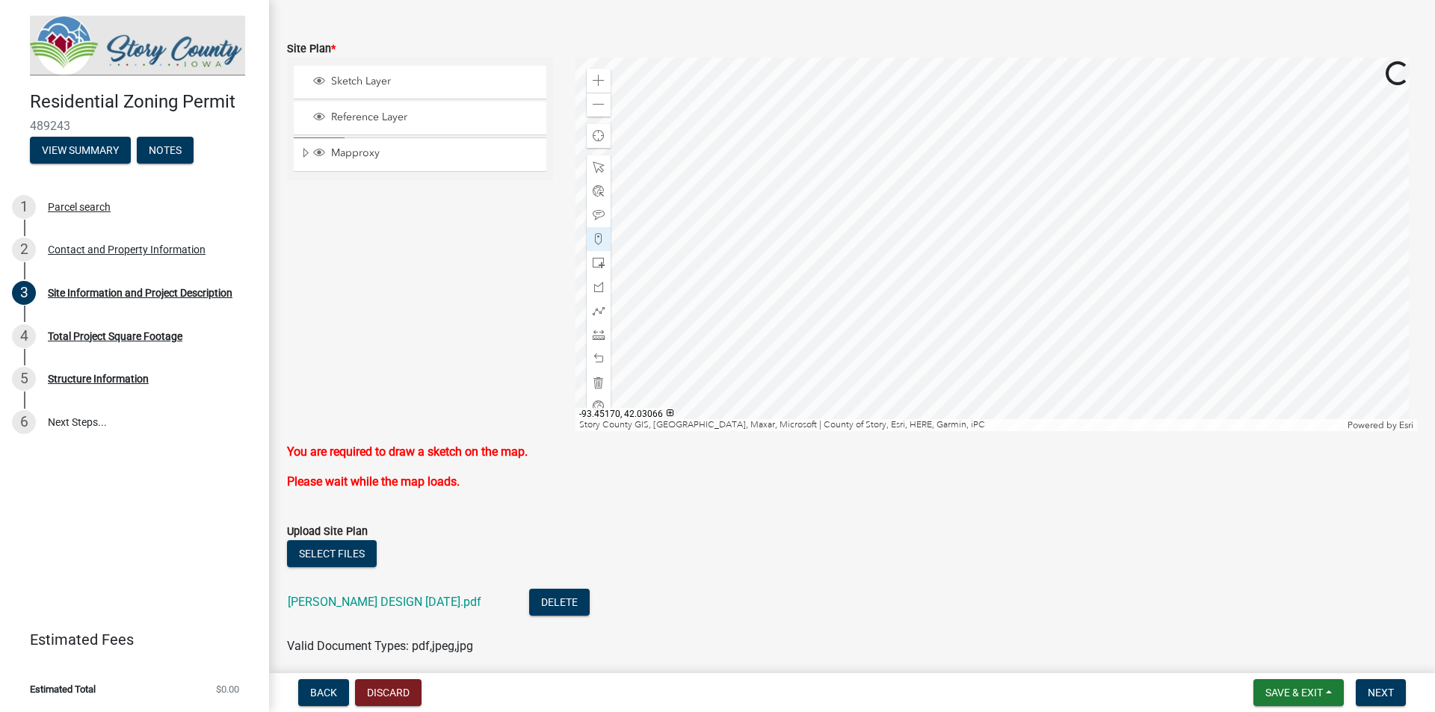
click at [928, 215] on div at bounding box center [997, 245] width 843 height 374
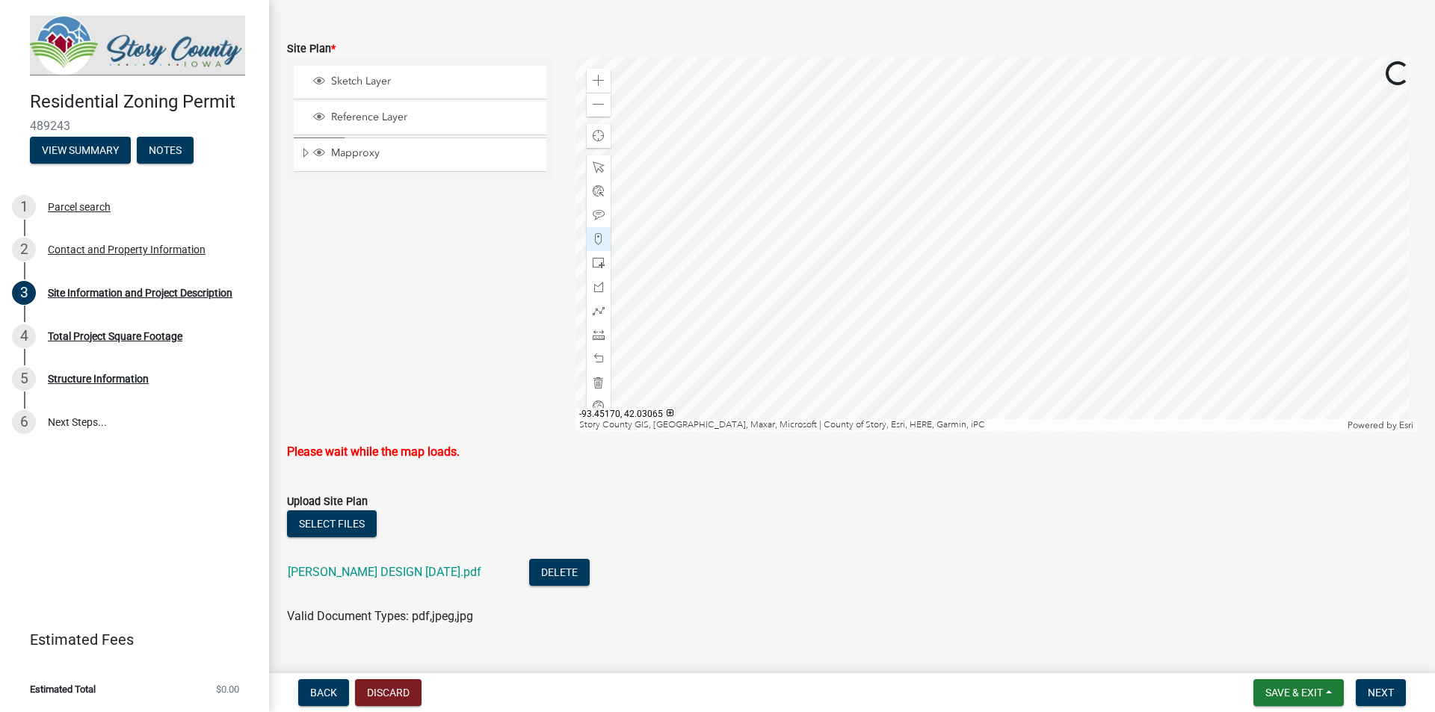
scroll to position [1028, 0]
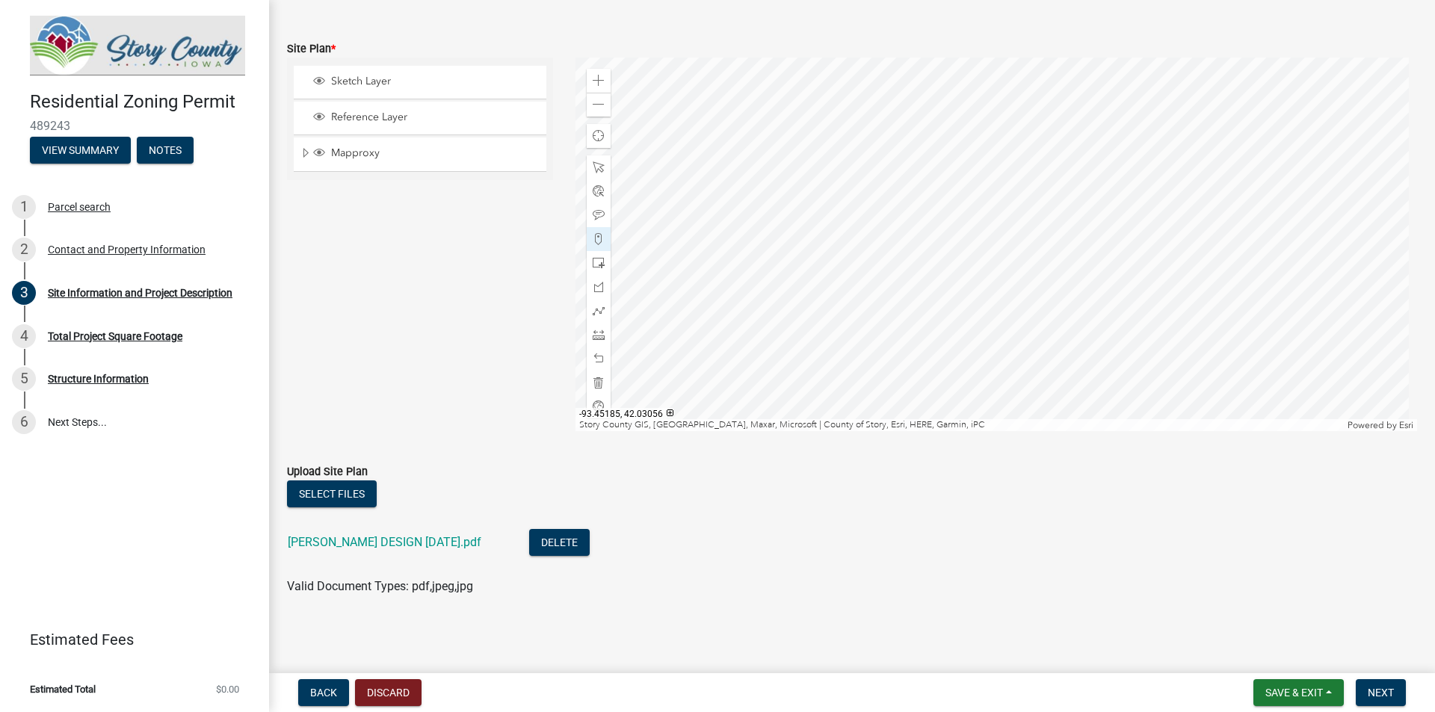
click at [894, 241] on div at bounding box center [997, 245] width 843 height 374
click at [920, 242] on div at bounding box center [997, 245] width 843 height 374
click at [927, 214] on div at bounding box center [997, 245] width 843 height 374
click at [1374, 687] on span "Next" at bounding box center [1381, 693] width 26 height 12
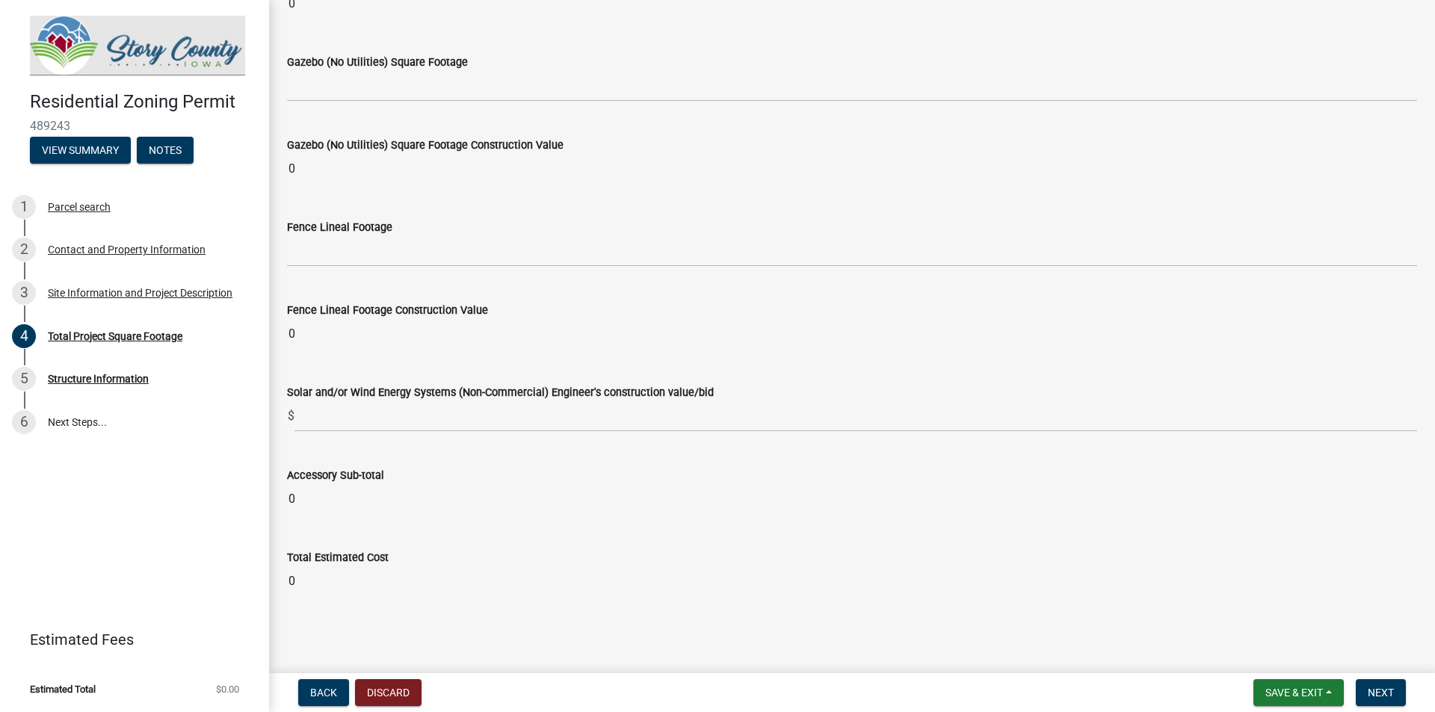
scroll to position [5893, 0]
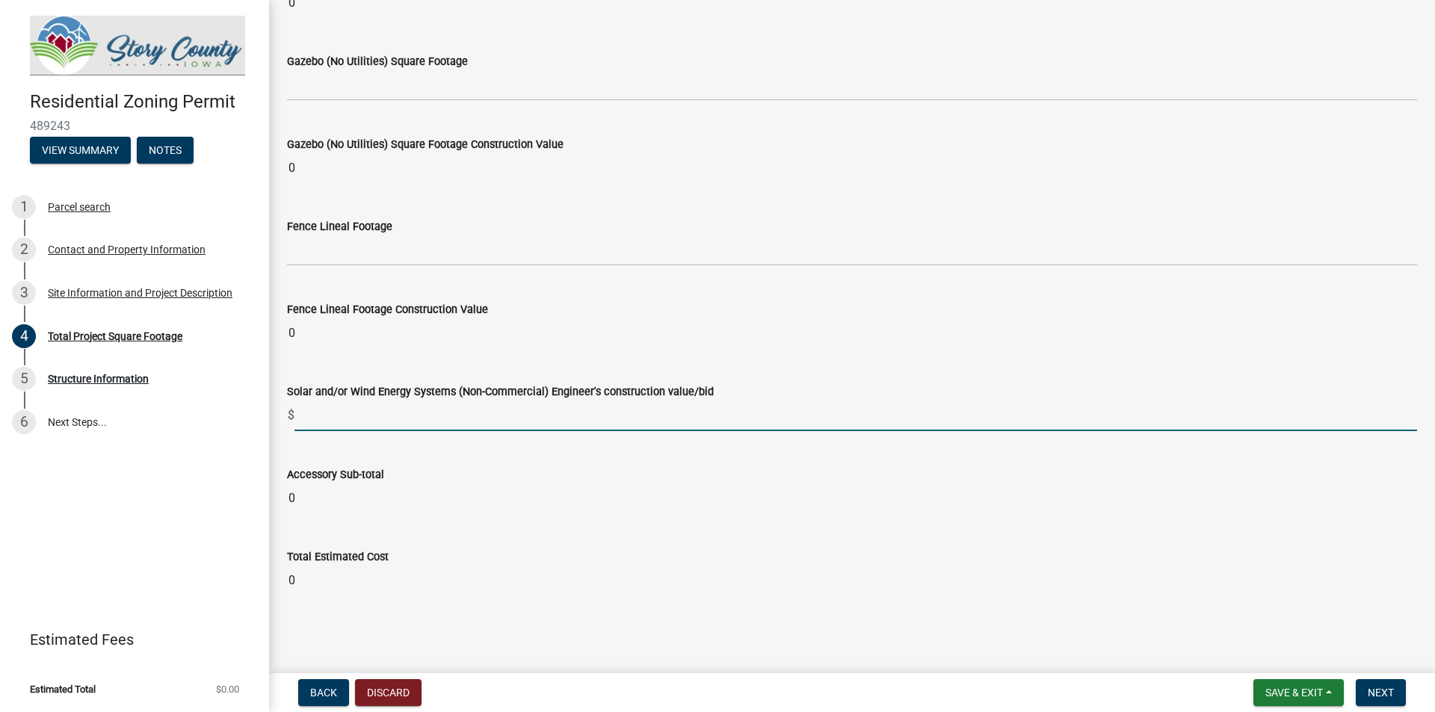
click at [315, 414] on input "text" at bounding box center [856, 416] width 1123 height 31
type input "15270"
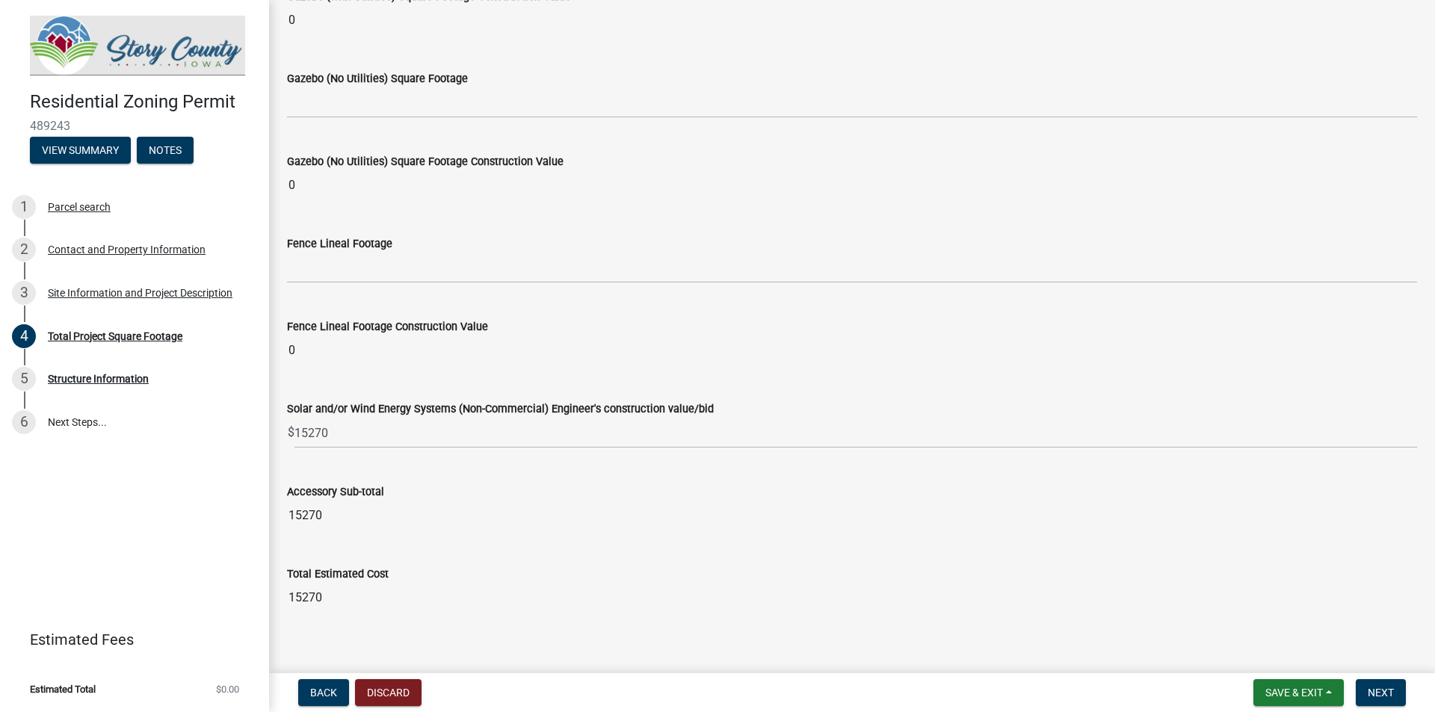
scroll to position [5893, 0]
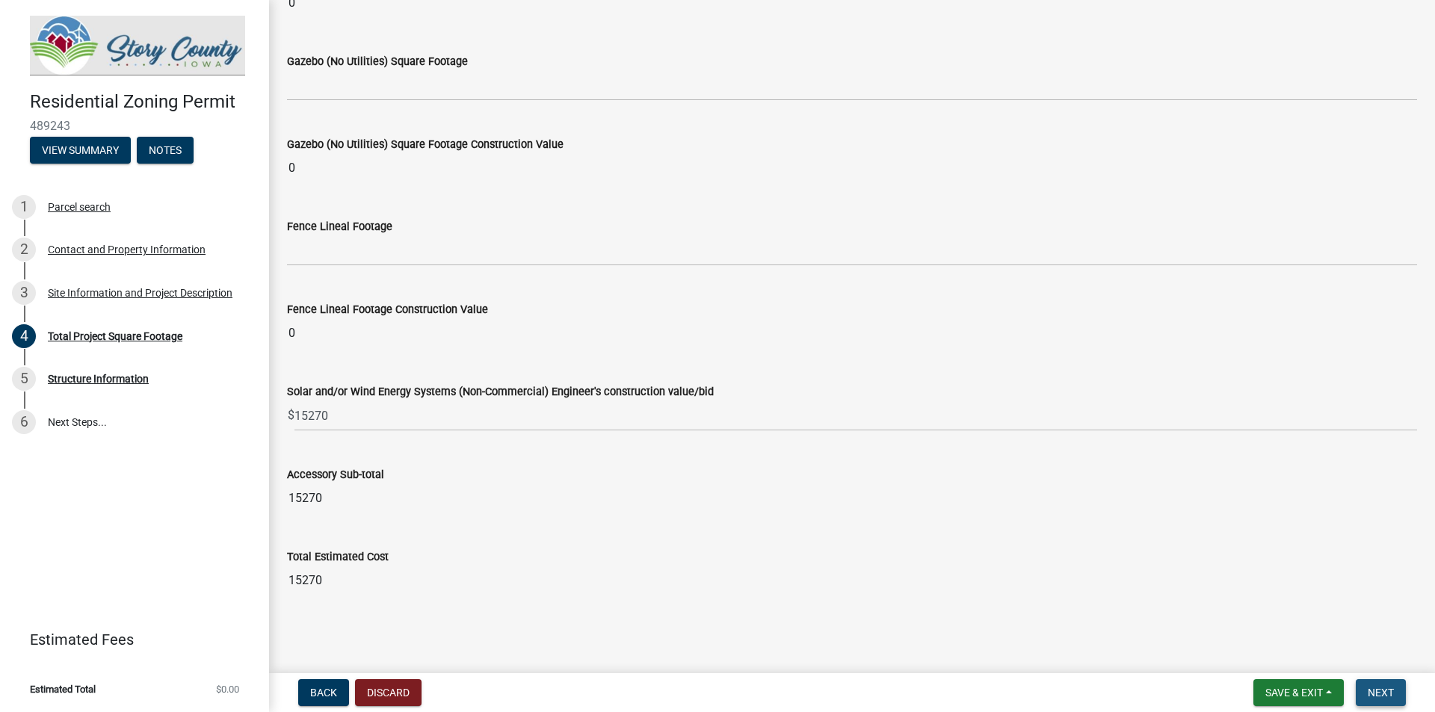
click at [1389, 694] on span "Next" at bounding box center [1381, 693] width 26 height 12
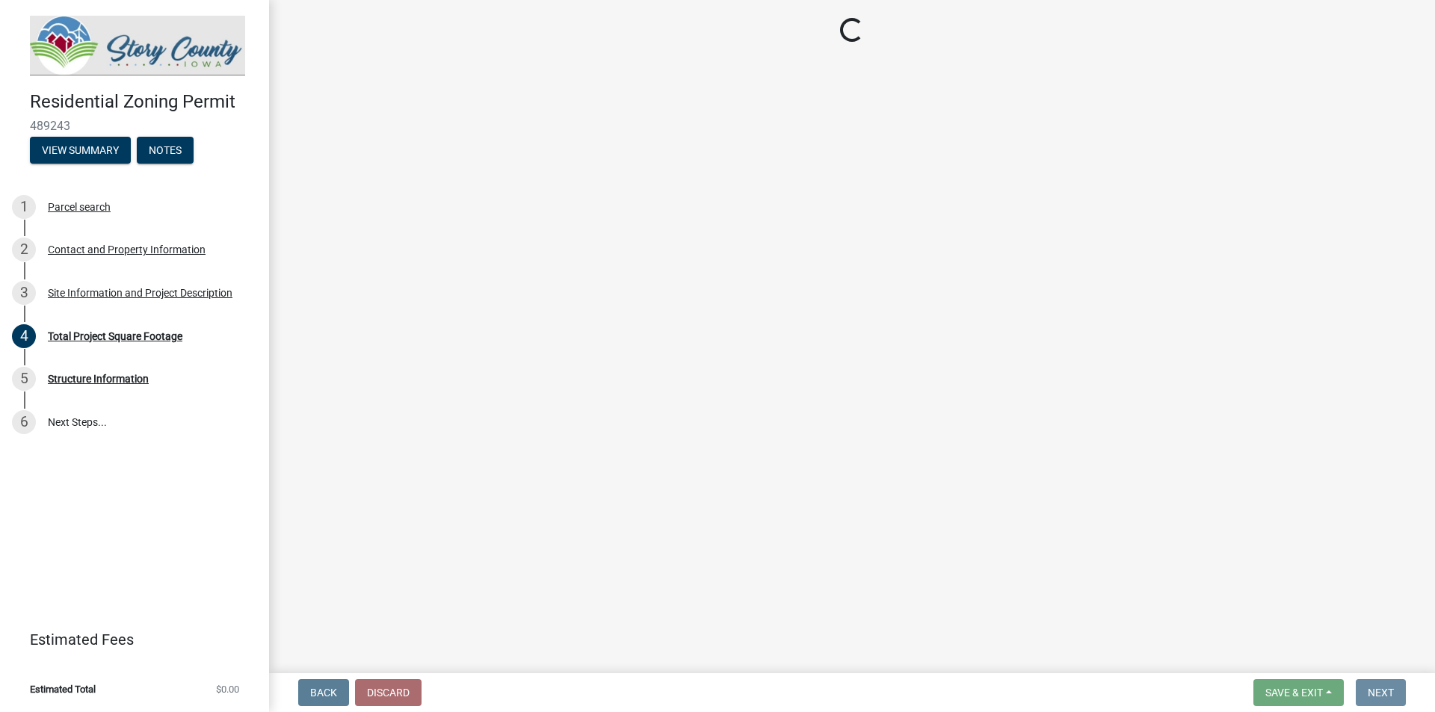
scroll to position [0, 0]
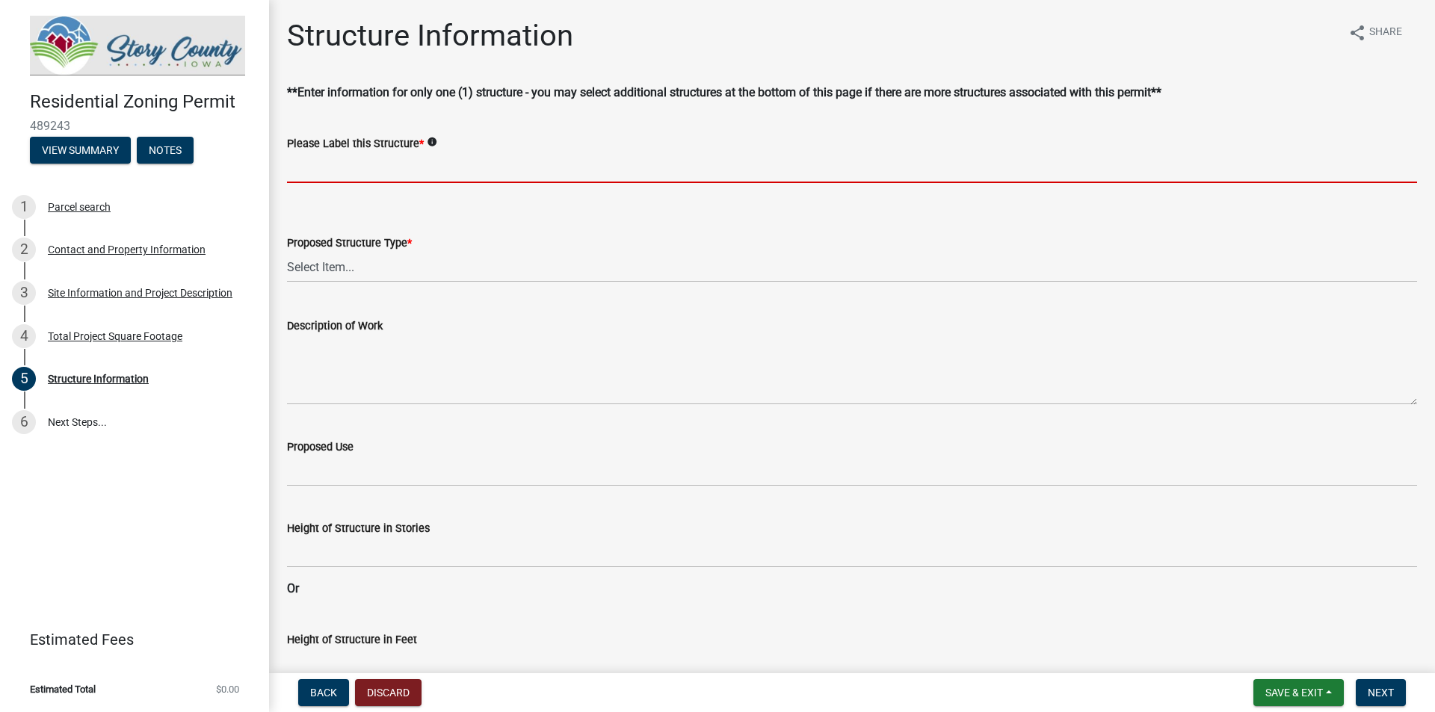
click at [327, 173] on input "Please Label this Structure *" at bounding box center [852, 168] width 1130 height 31
type input "DC to AC Solar Roof Array"
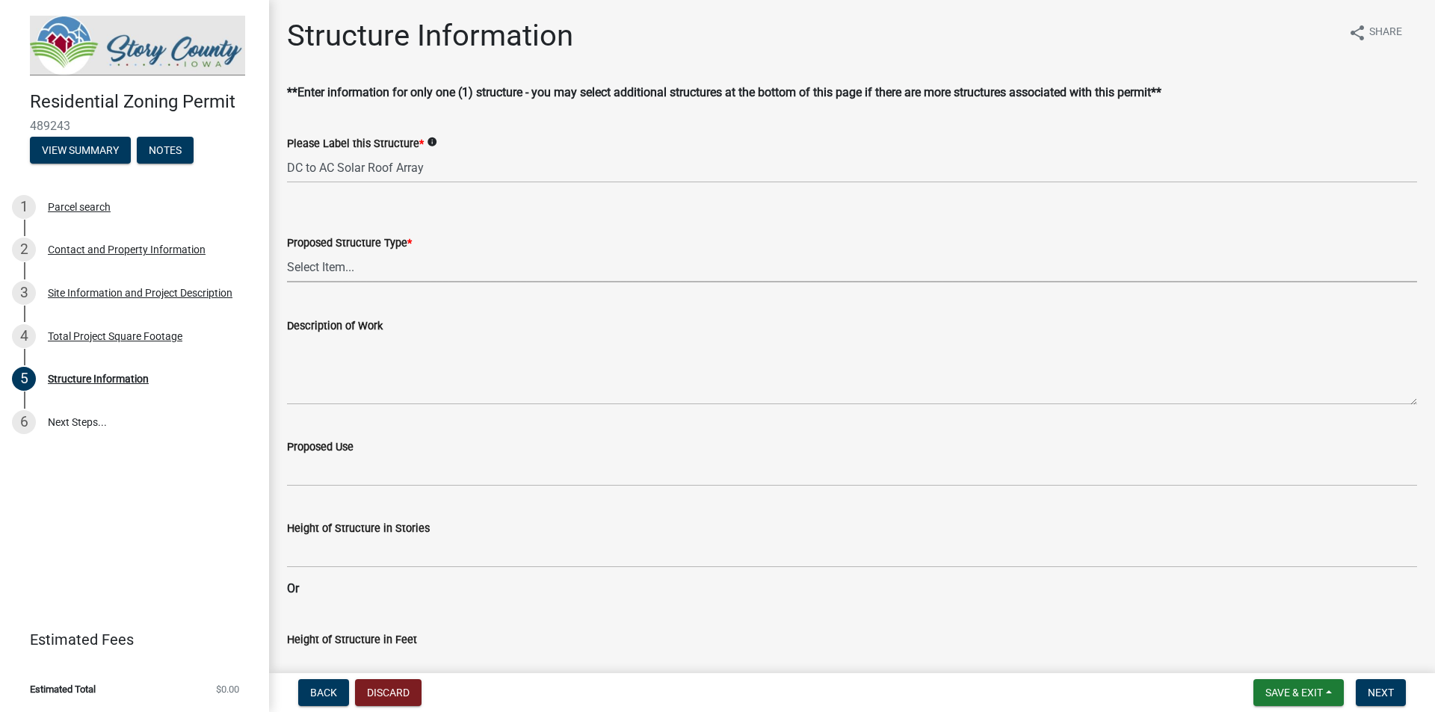
click at [309, 271] on select "Select Item... ACC BLD - ACCESSORY BUILDING ACC BLD ADD - ACCESSORY BUILDING AD…" at bounding box center [852, 267] width 1130 height 31
click at [287, 252] on select "Select Item... ACC BLD - ACCESSORY BUILDING ACC BLD ADD - ACCESSORY BUILDING AD…" at bounding box center [852, 267] width 1130 height 31
select select "802a306e-9249-4713-9c6b-c318575d6abc"
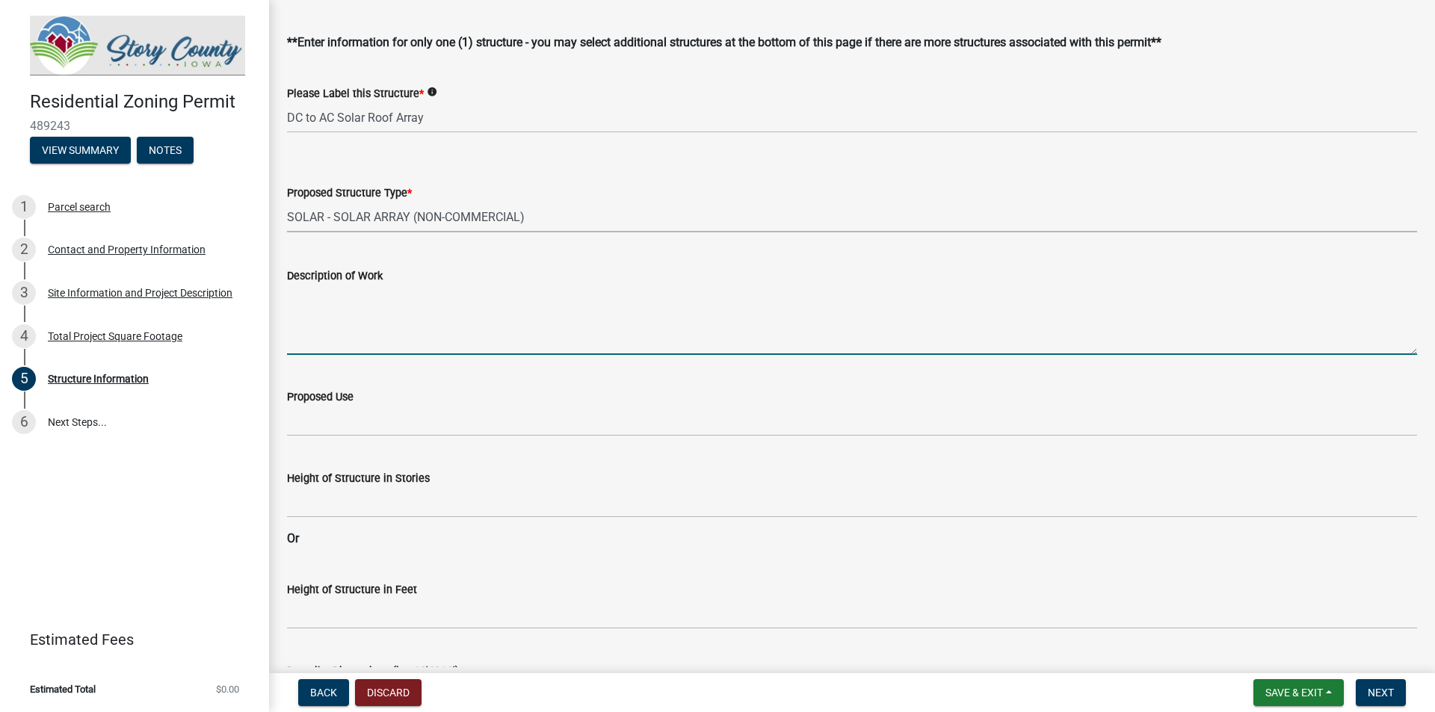
click at [315, 336] on textarea "Description of Work" at bounding box center [852, 320] width 1130 height 70
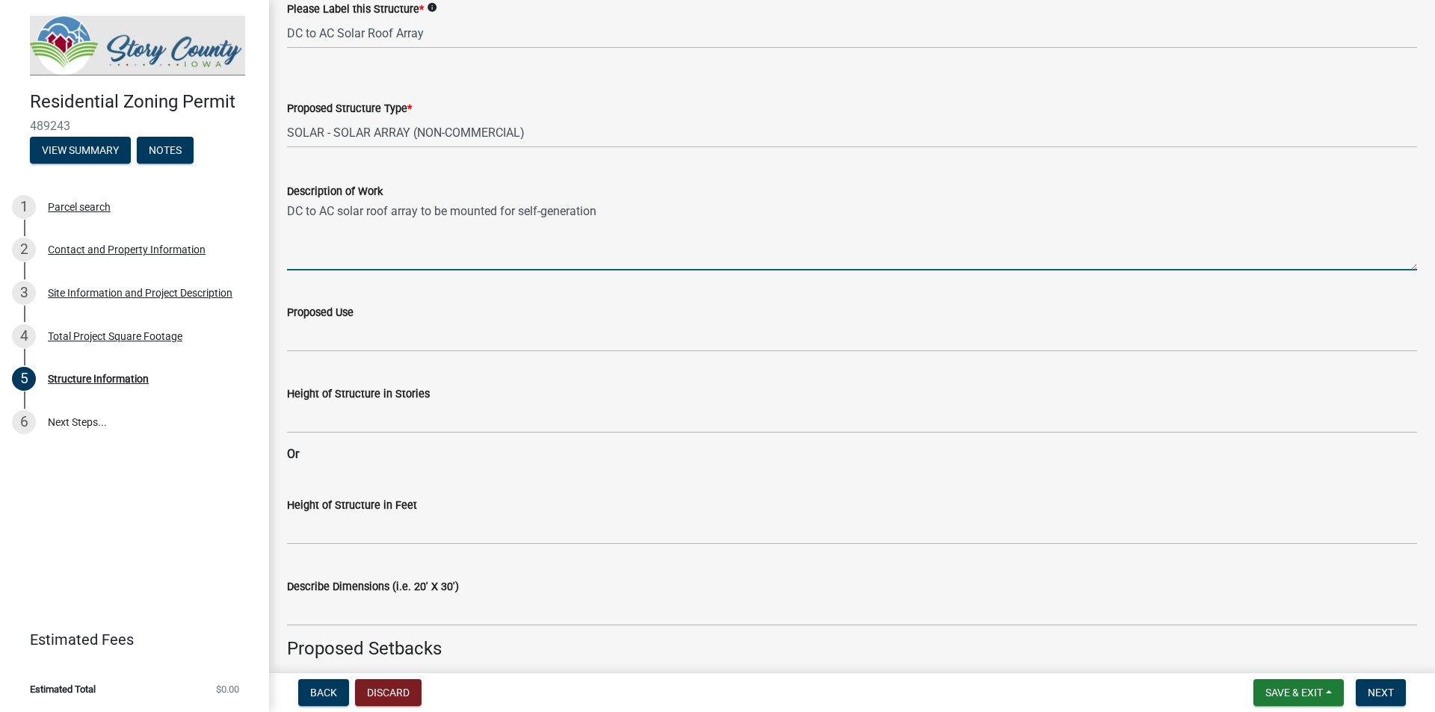
scroll to position [150, 0]
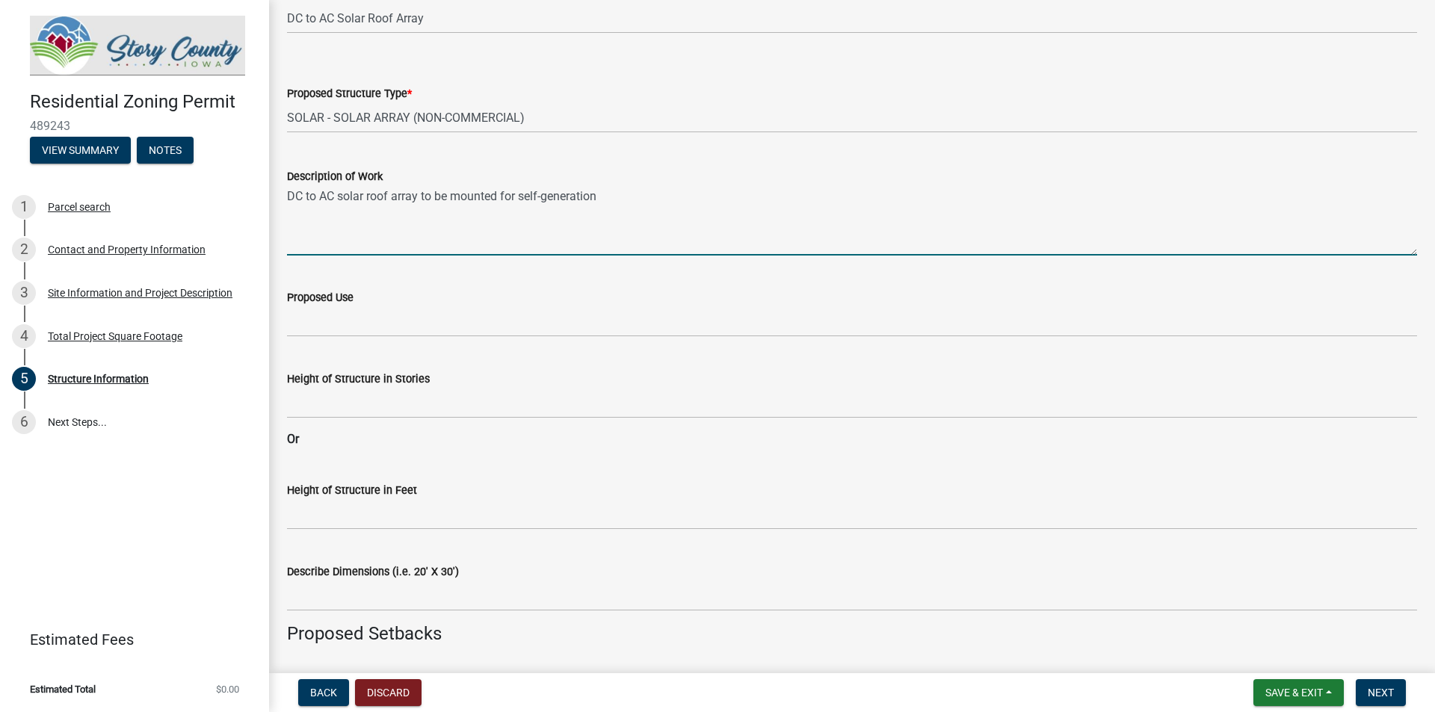
type textarea "DC to AC solar roof array to be mounted for self-generation"
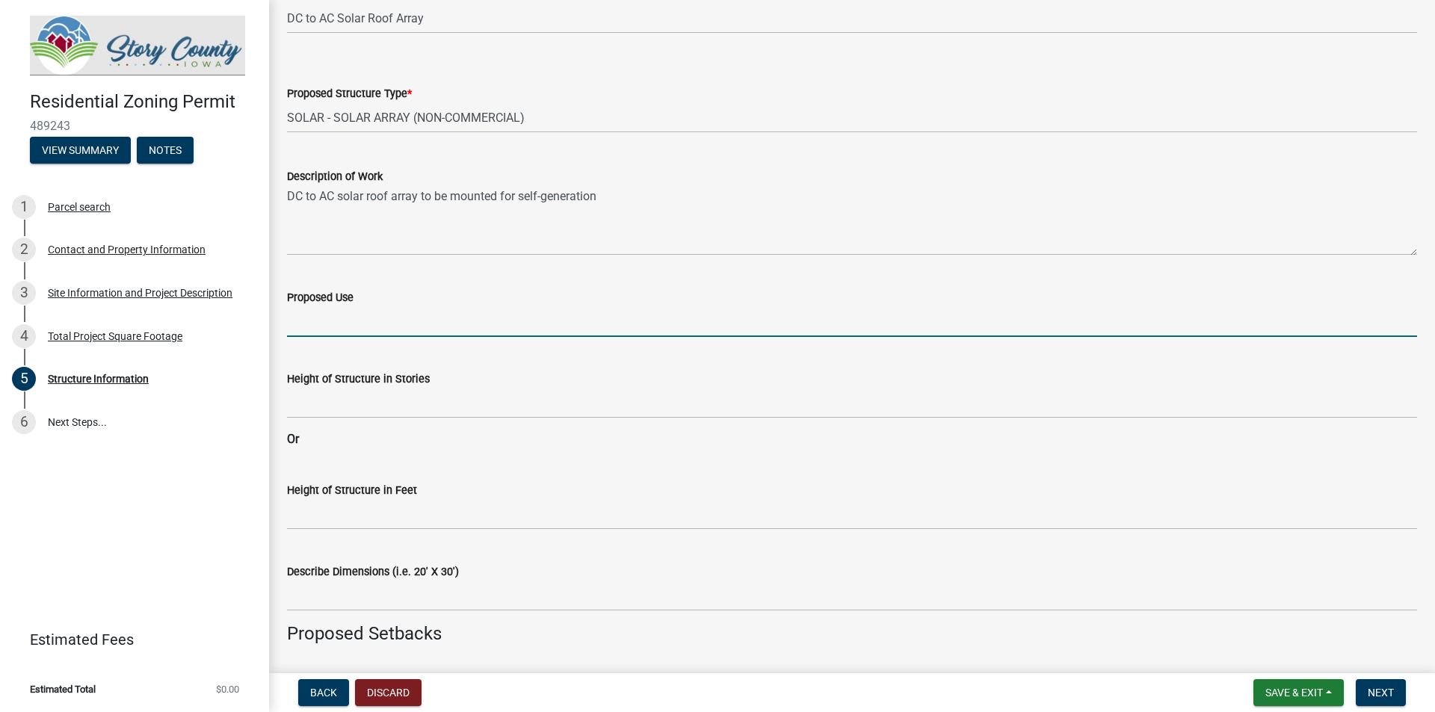
click at [308, 322] on input "Proposed Use" at bounding box center [852, 322] width 1130 height 31
type input "Solar Array"
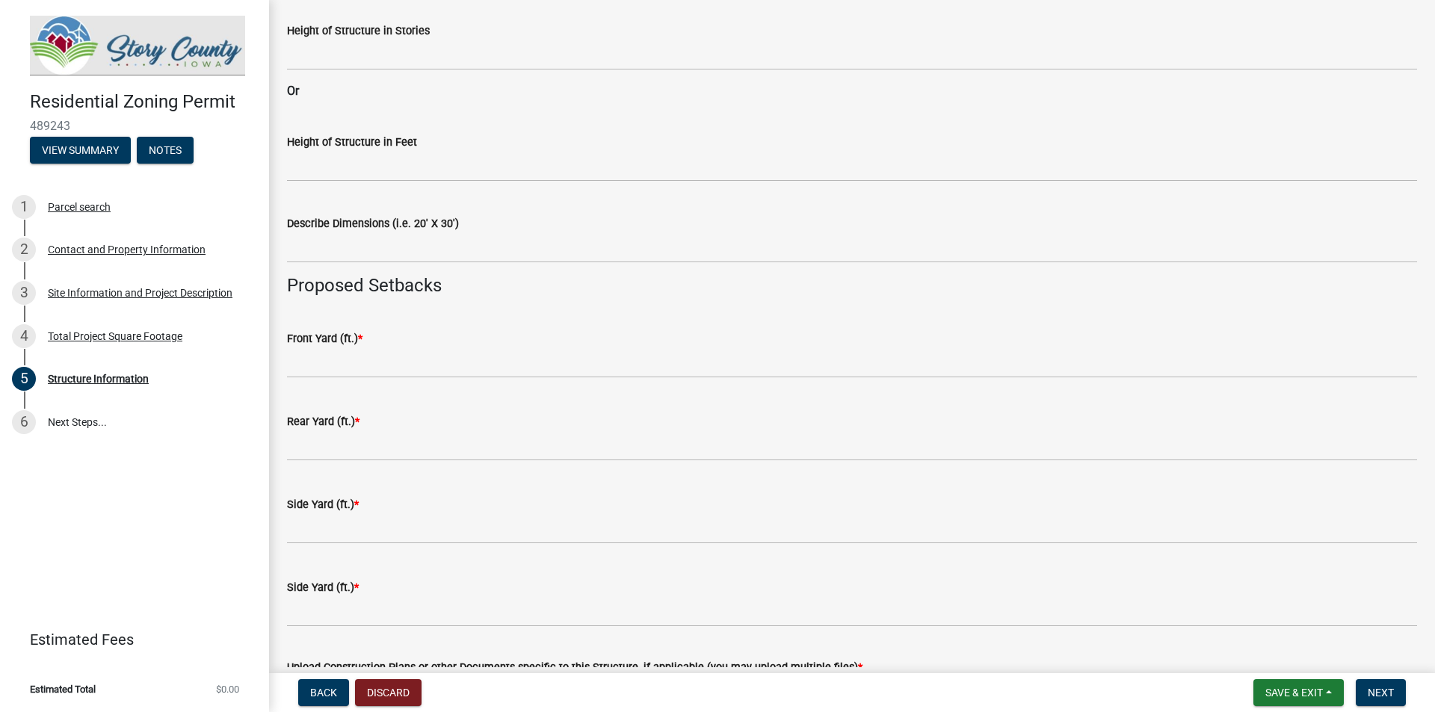
scroll to position [499, 0]
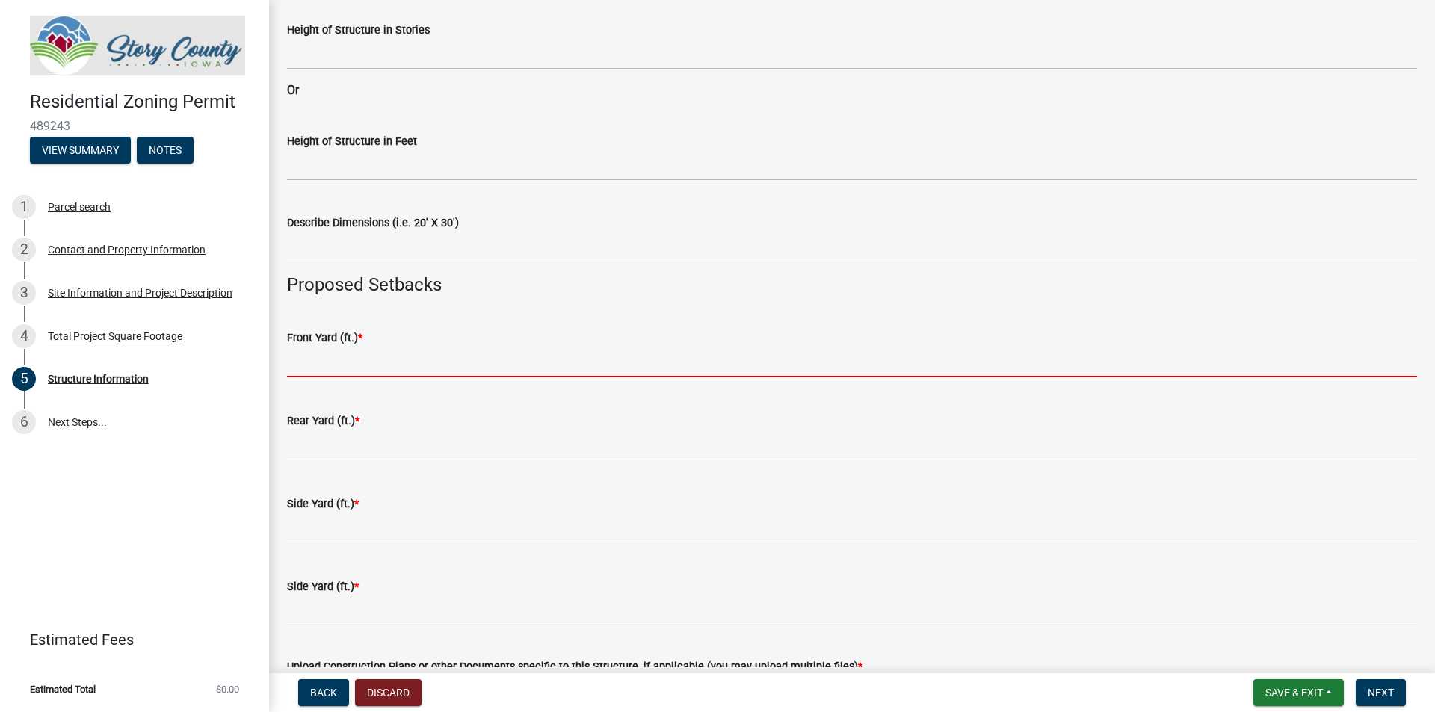
click at [295, 365] on input "text" at bounding box center [852, 362] width 1130 height 31
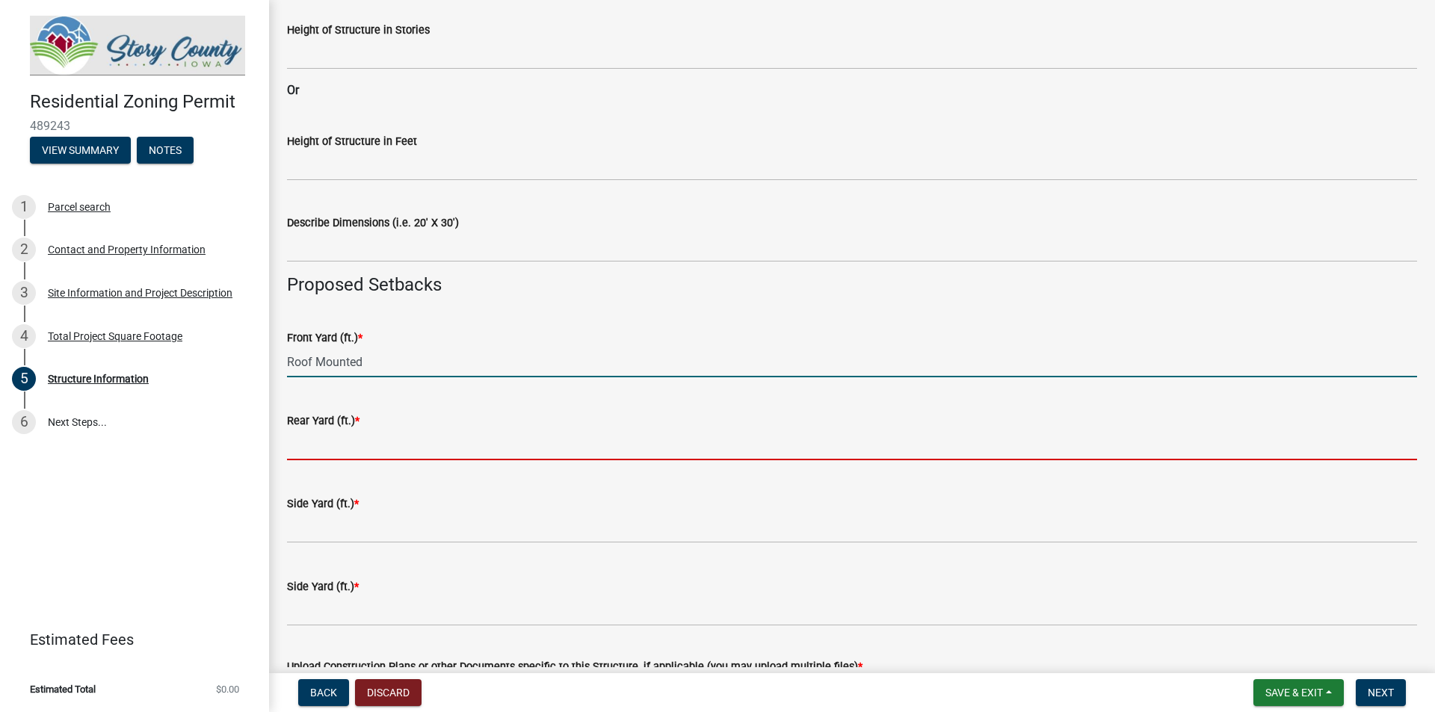
type input "0"
click at [311, 449] on input "text" at bounding box center [852, 445] width 1130 height 31
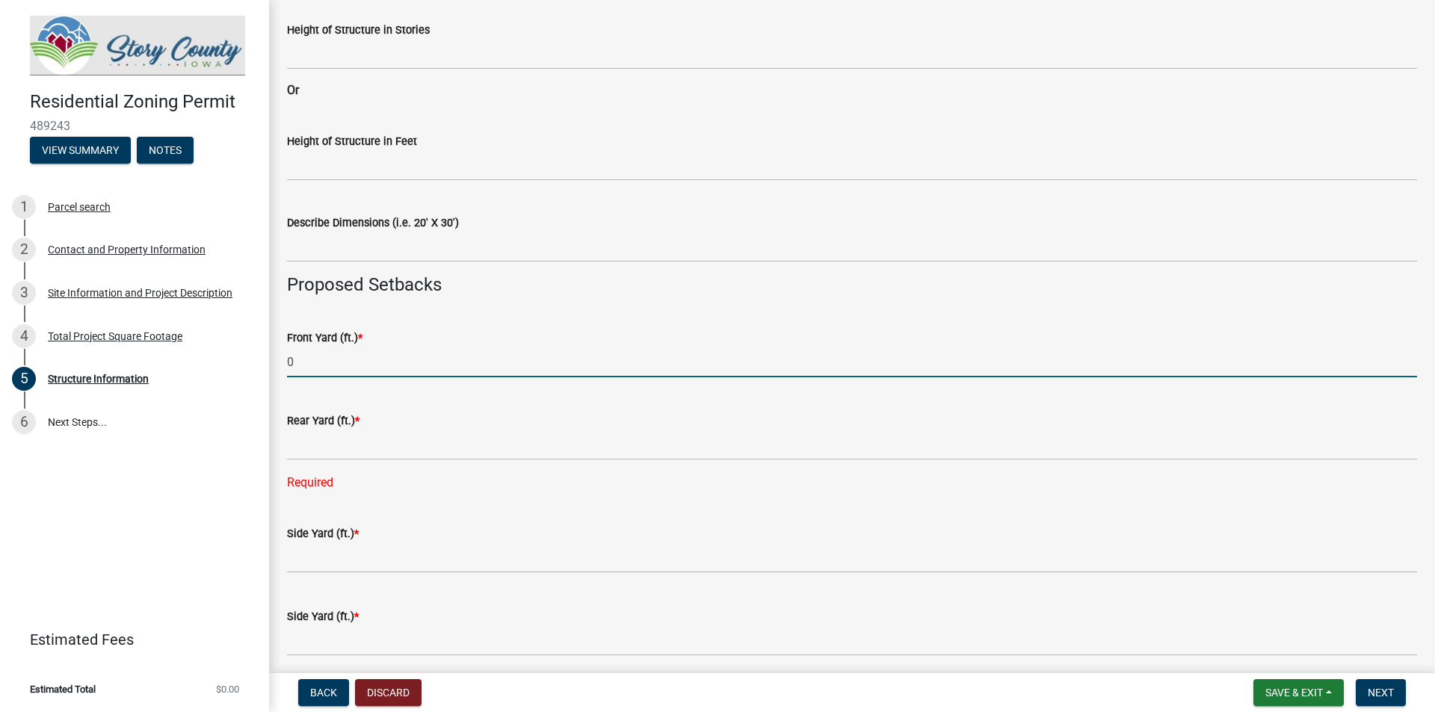
click at [293, 357] on input "0" at bounding box center [852, 362] width 1130 height 31
type input "140"
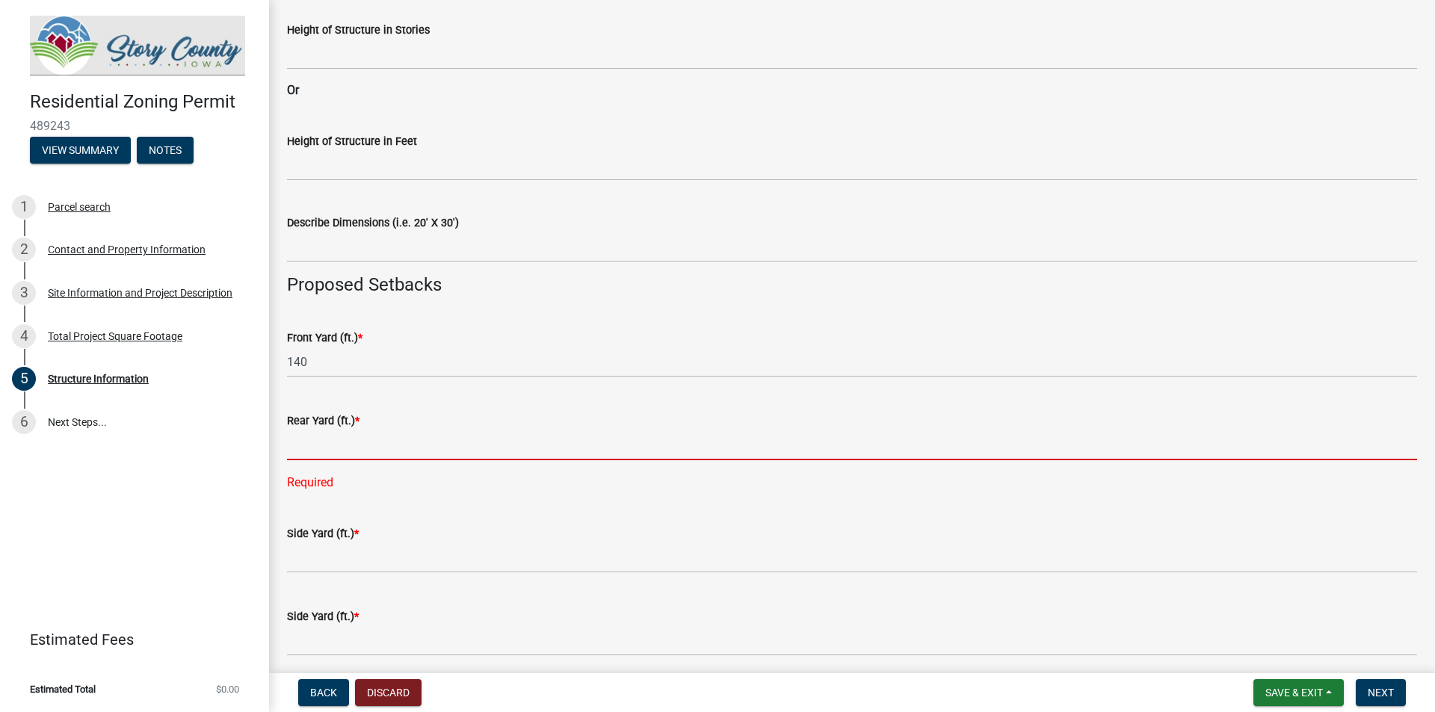
click at [309, 447] on input "text" at bounding box center [852, 445] width 1130 height 31
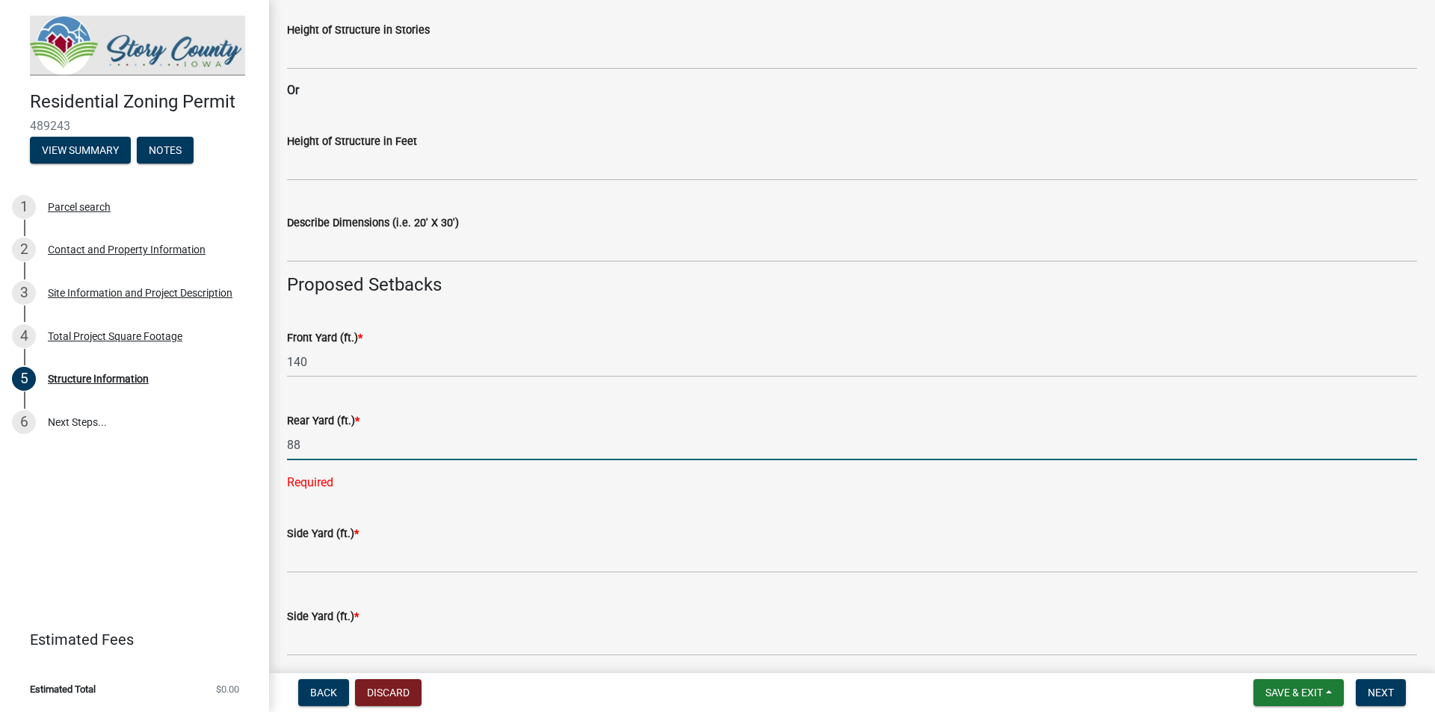
type input "88"
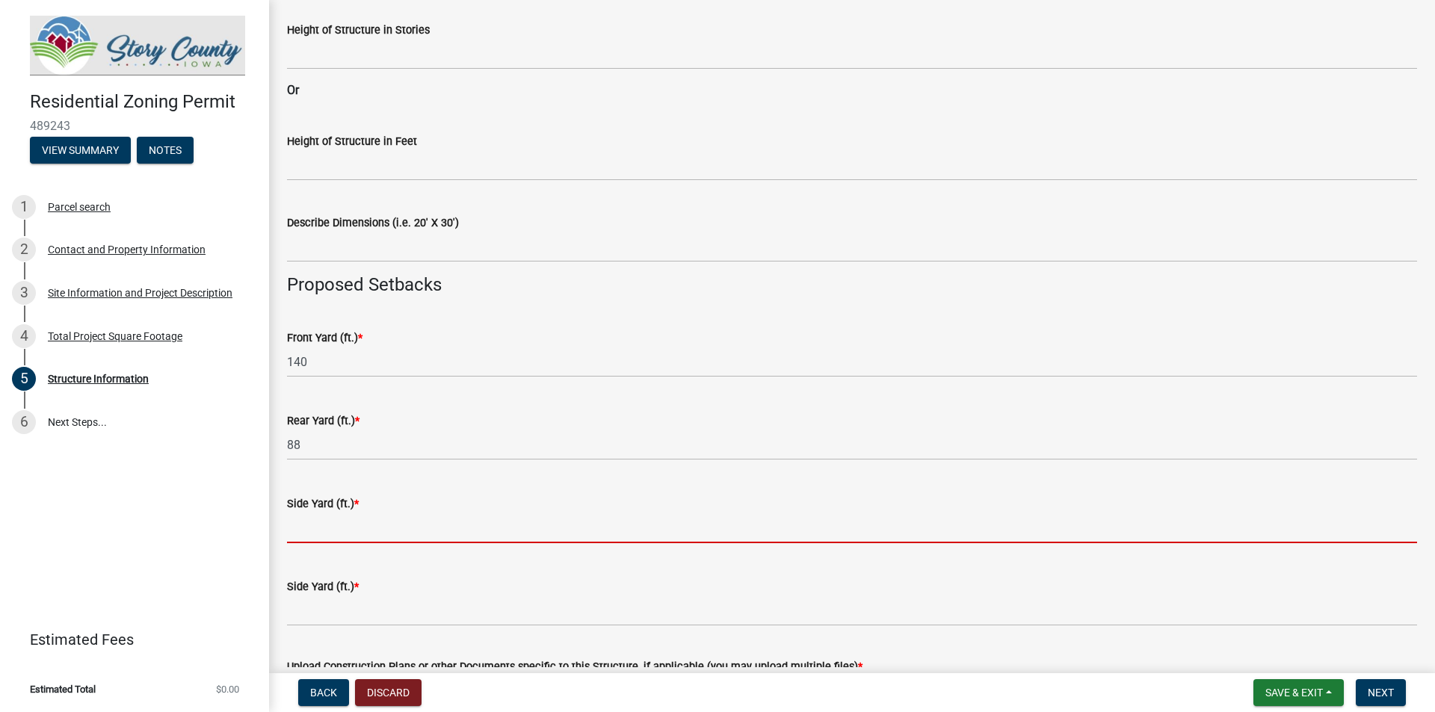
click at [293, 526] on input "text" at bounding box center [852, 528] width 1130 height 31
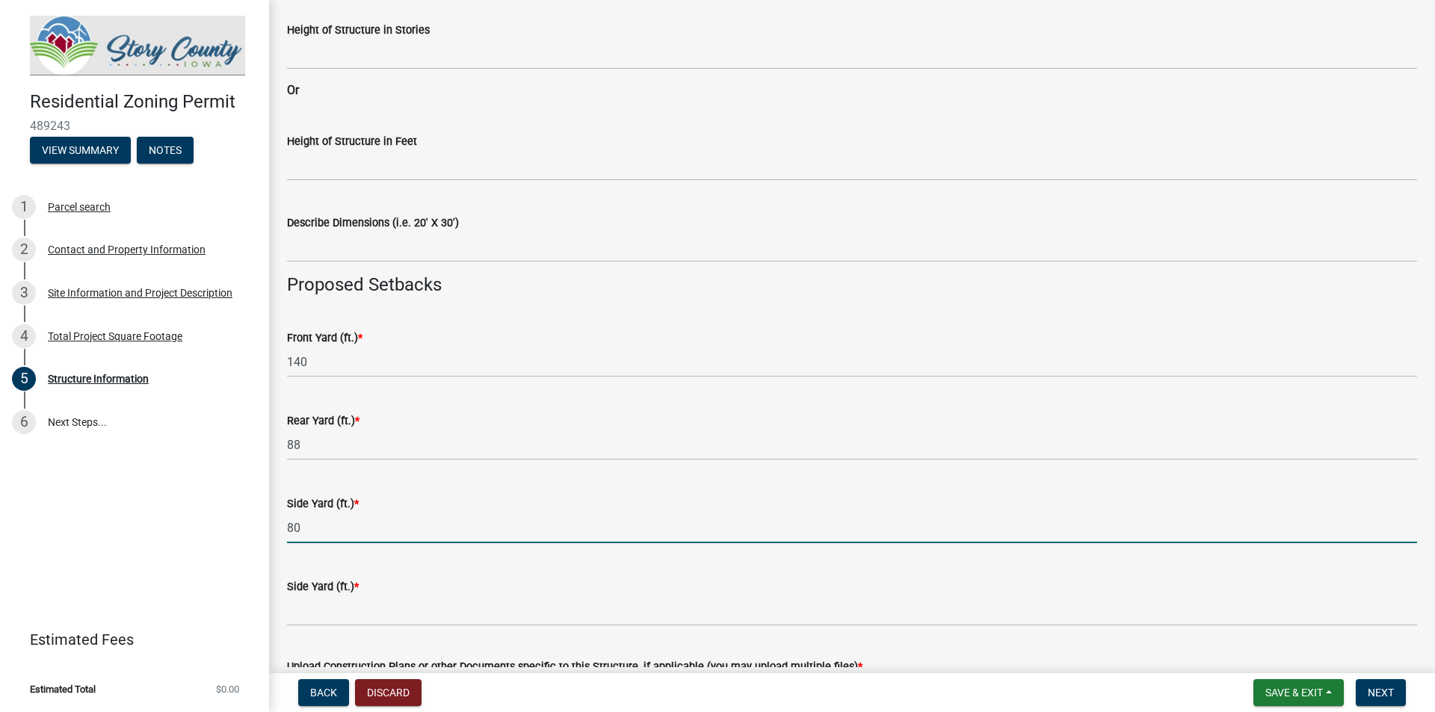
type input "80"
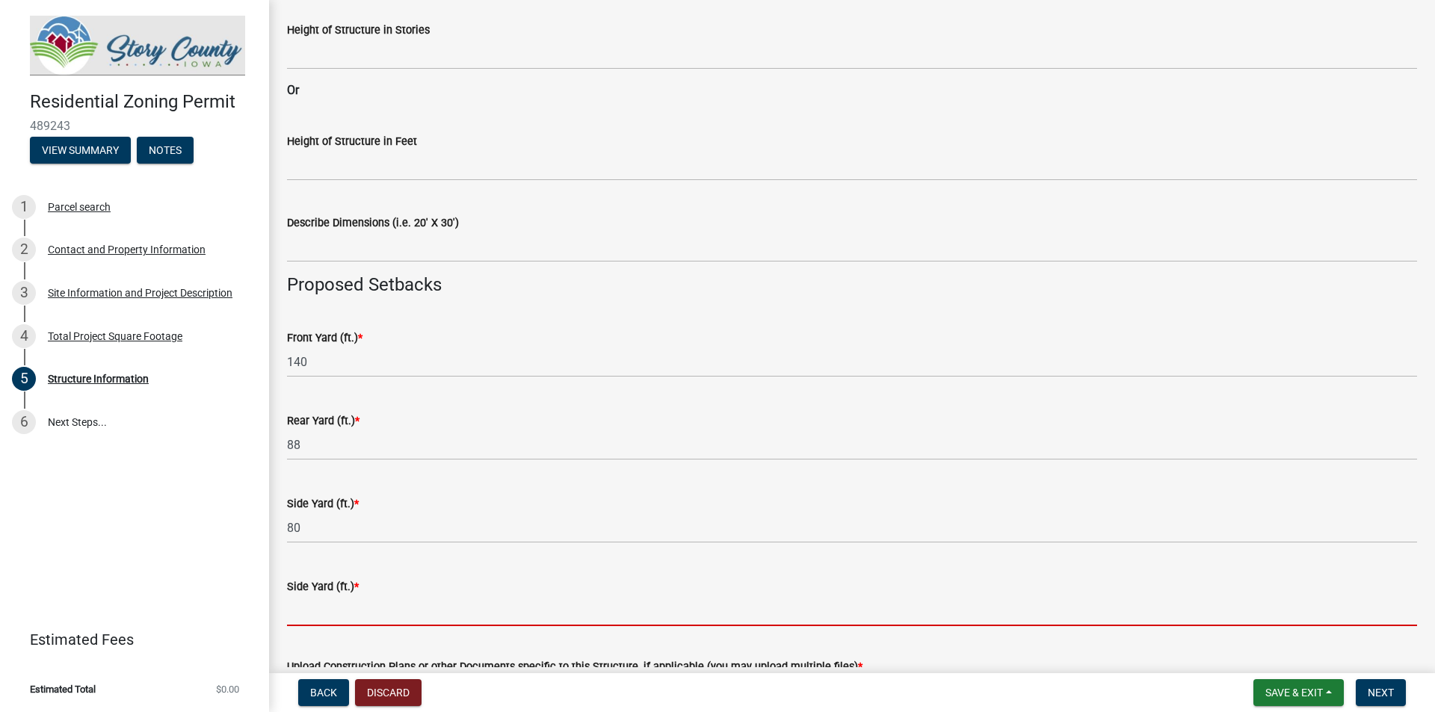
click at [294, 609] on input "text" at bounding box center [852, 611] width 1130 height 31
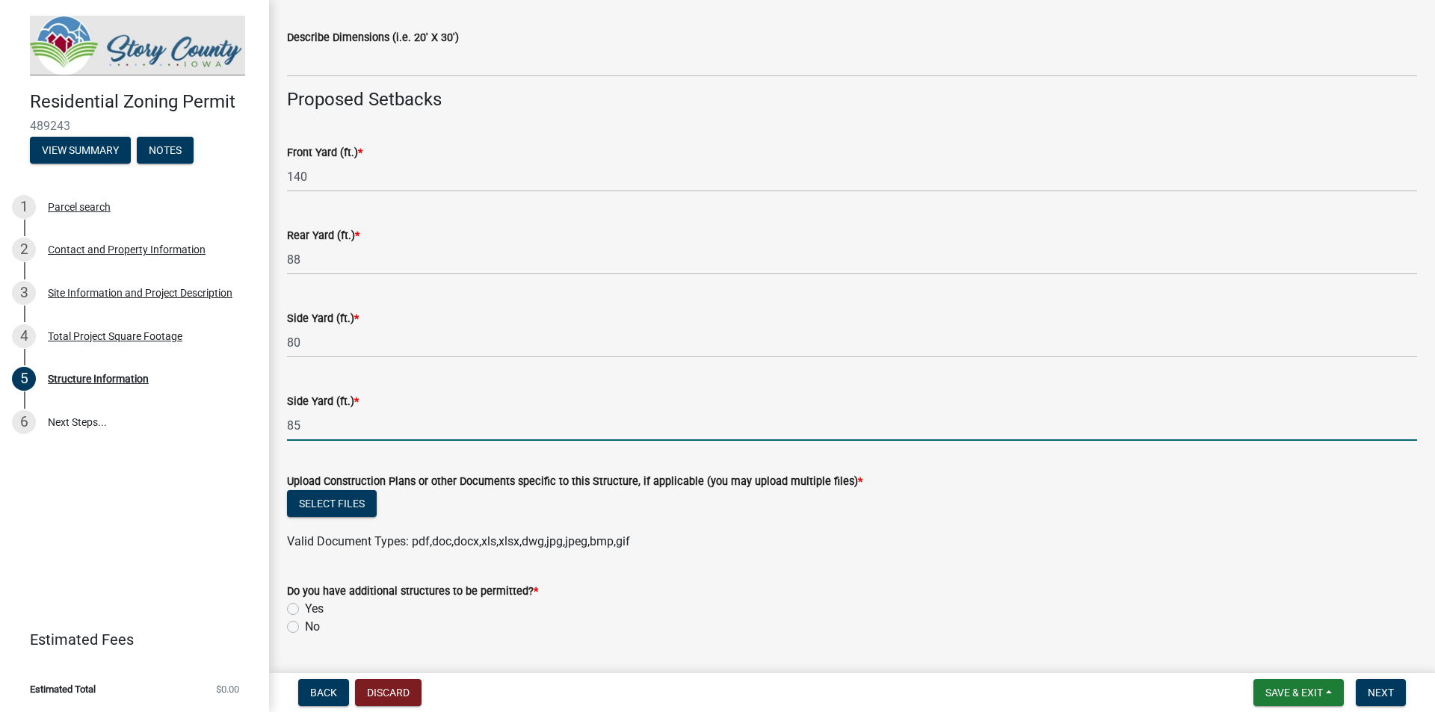
scroll to position [724, 0]
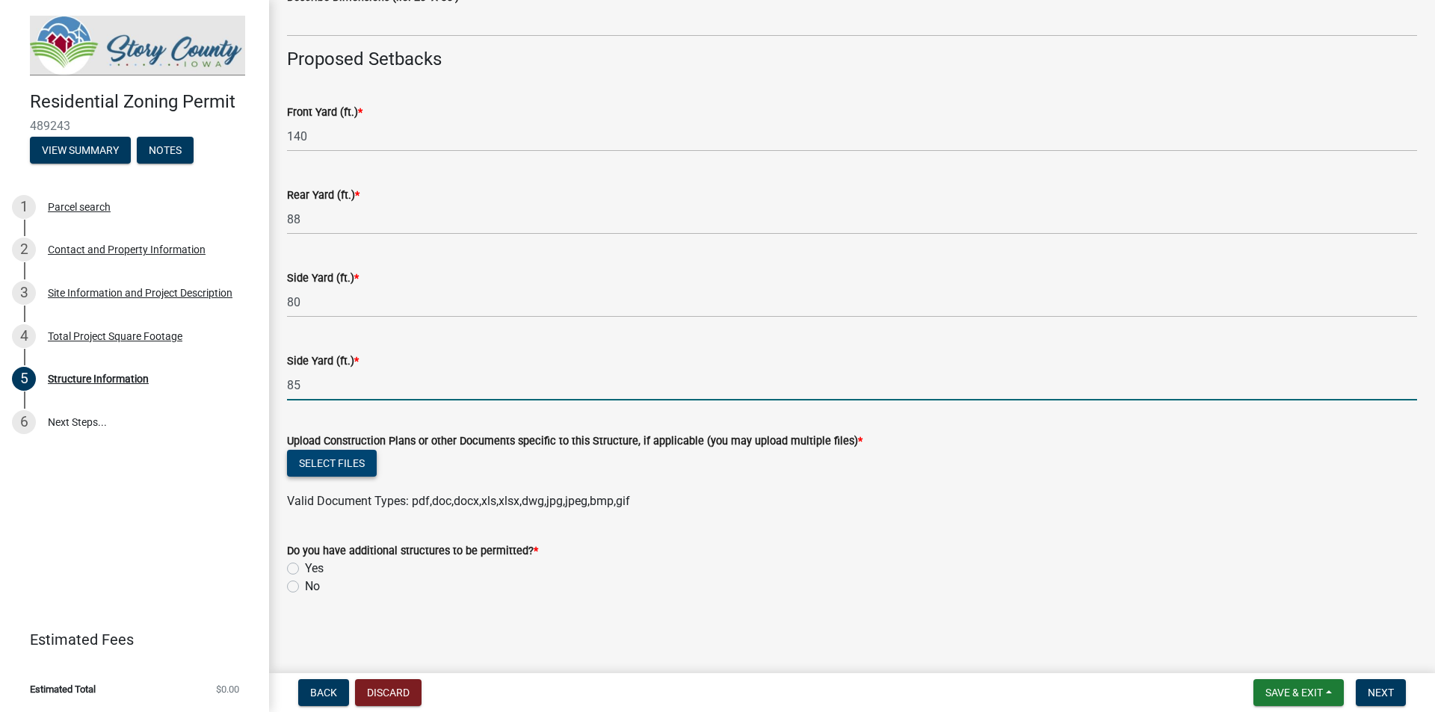
type input "85"
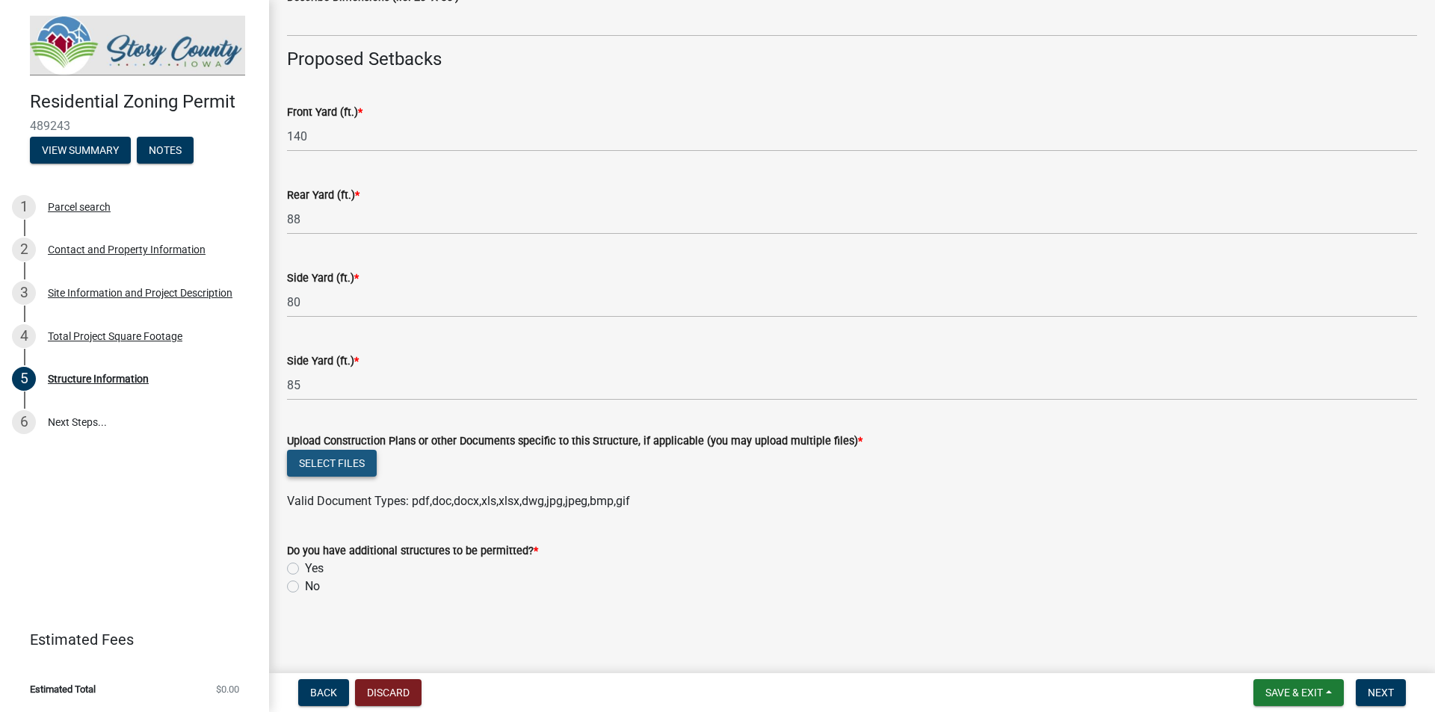
click at [354, 469] on button "Select files" at bounding box center [332, 463] width 90 height 27
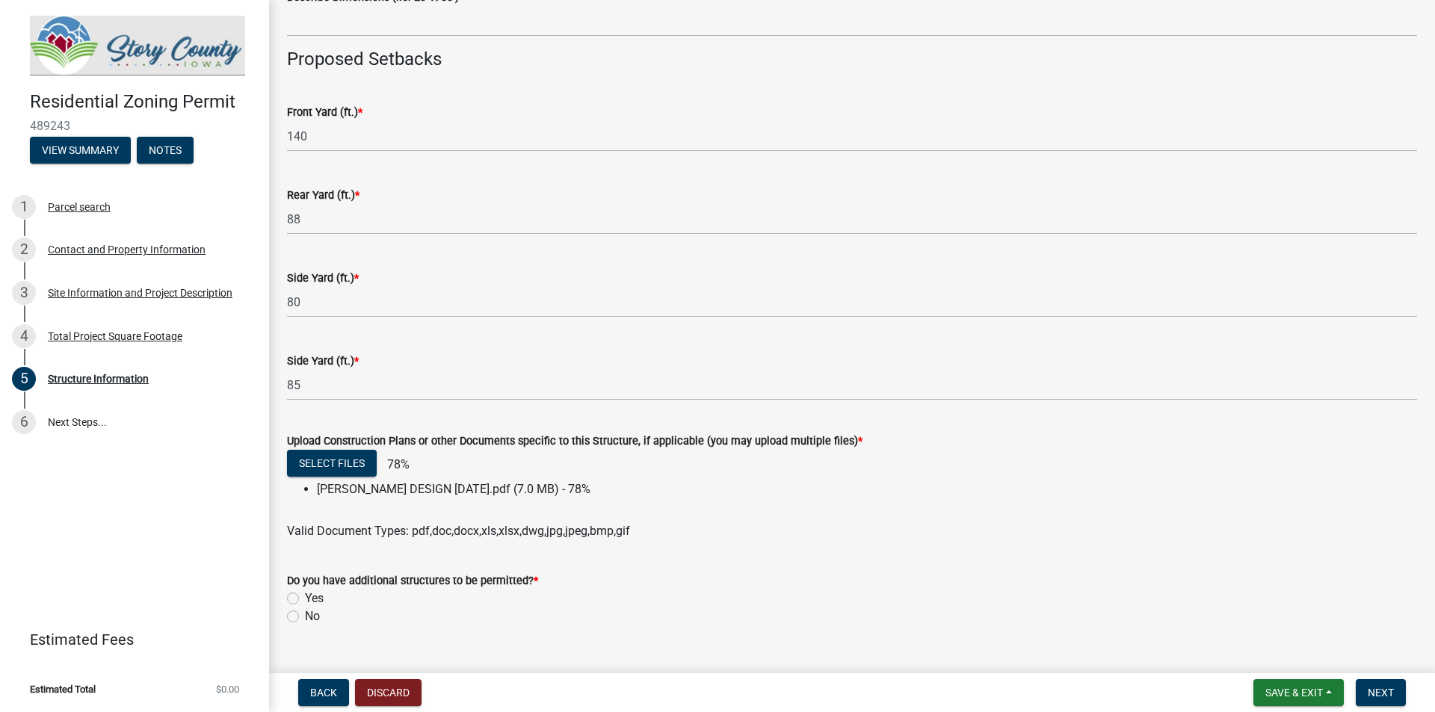
click at [305, 617] on label "No" at bounding box center [312, 617] width 15 height 18
click at [305, 617] on input "No" at bounding box center [310, 613] width 10 height 10
radio input "true"
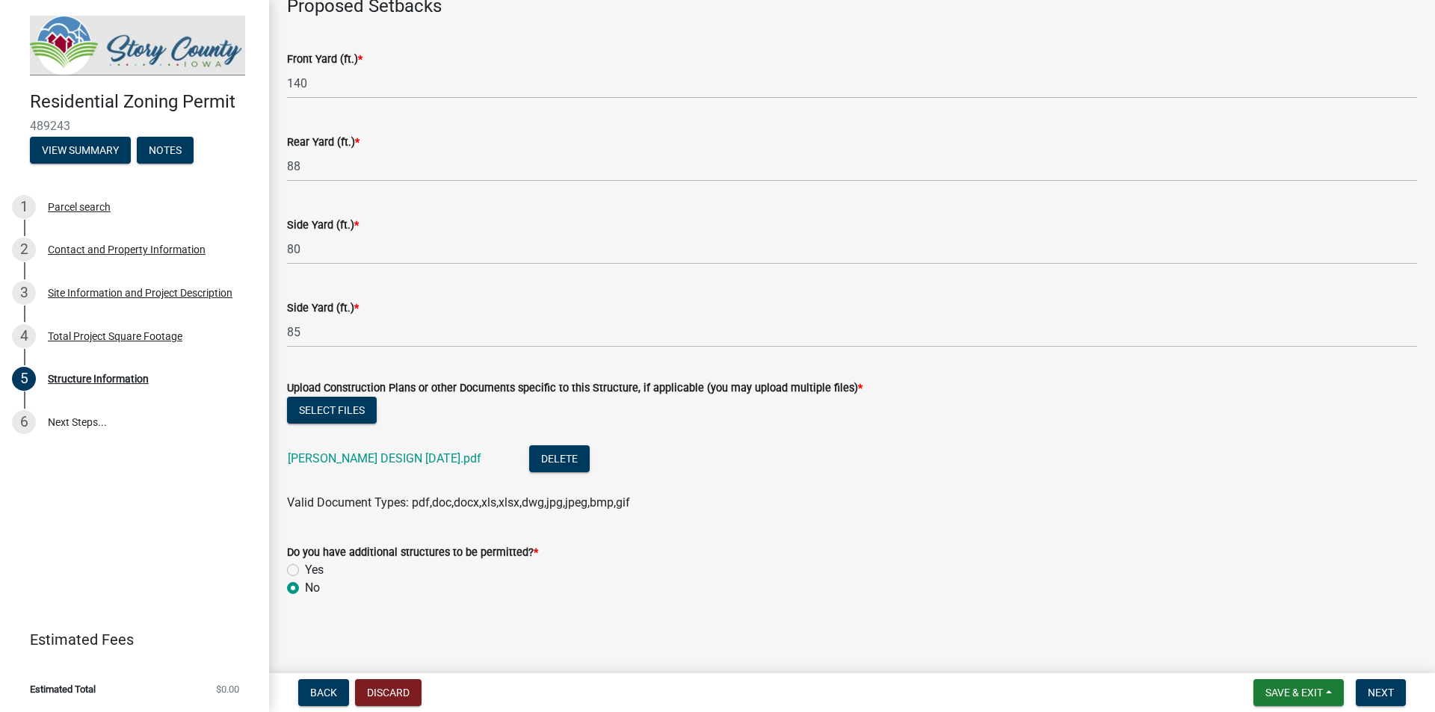
scroll to position [779, 0]
click at [1381, 693] on span "Next" at bounding box center [1381, 693] width 26 height 12
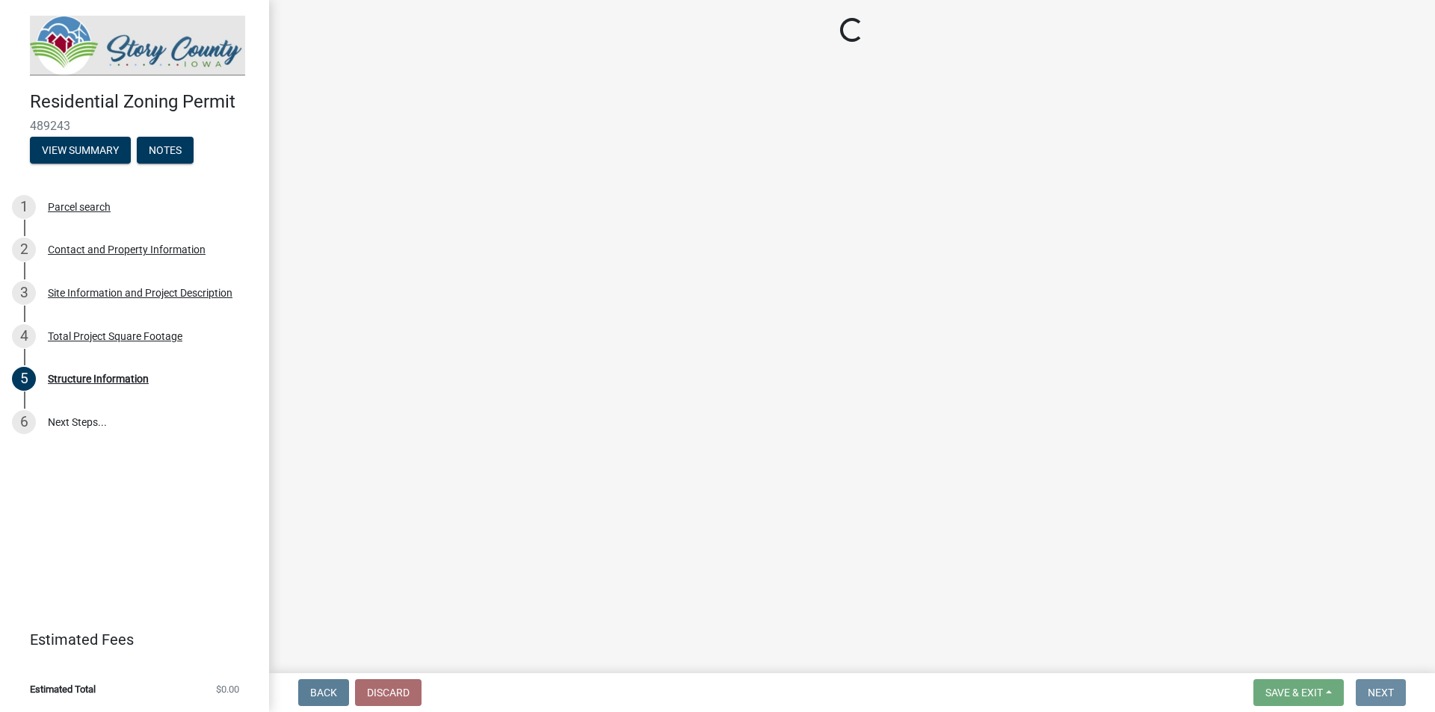
scroll to position [0, 0]
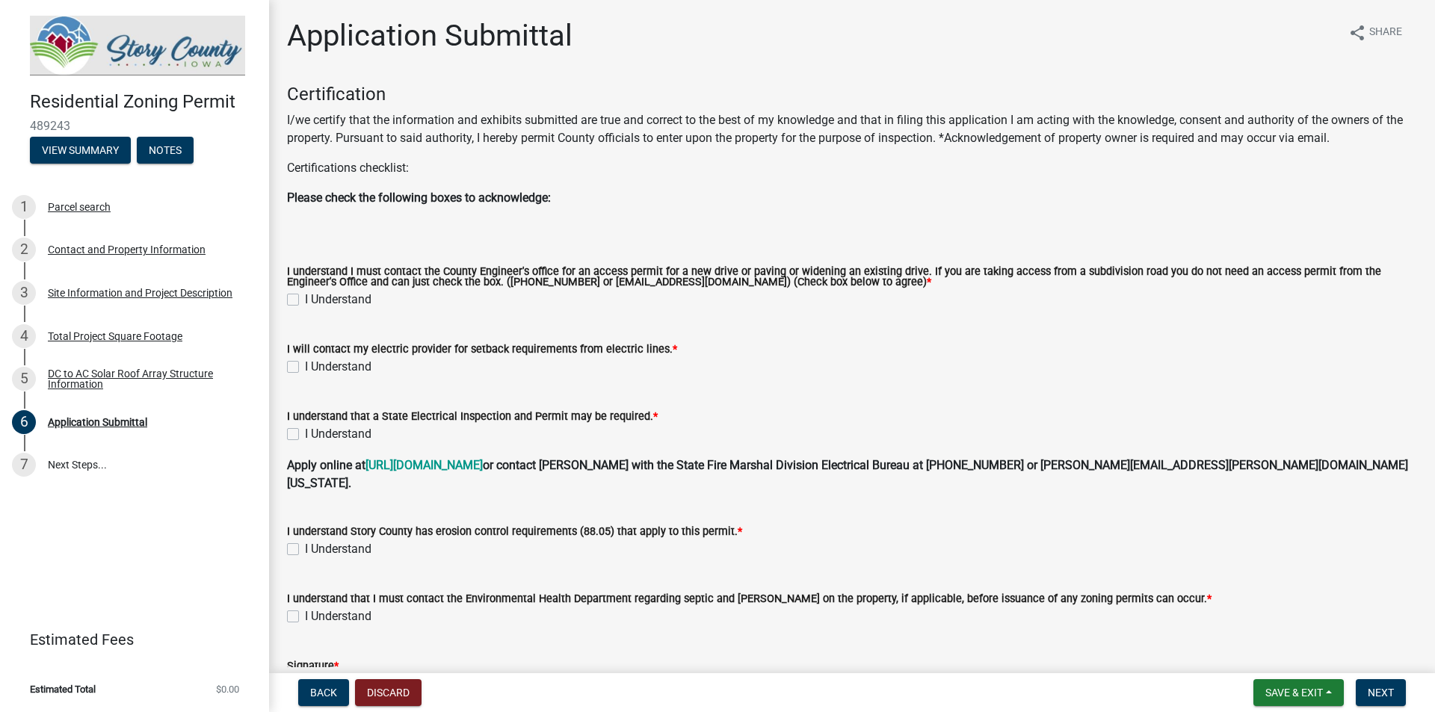
click at [305, 298] on label "I Understand" at bounding box center [338, 300] width 67 height 18
click at [305, 298] on input "I Understand" at bounding box center [310, 296] width 10 height 10
checkbox input "true"
click at [293, 375] on div "I Understand" at bounding box center [852, 367] width 1130 height 18
click at [305, 436] on label "I Understand" at bounding box center [338, 434] width 67 height 18
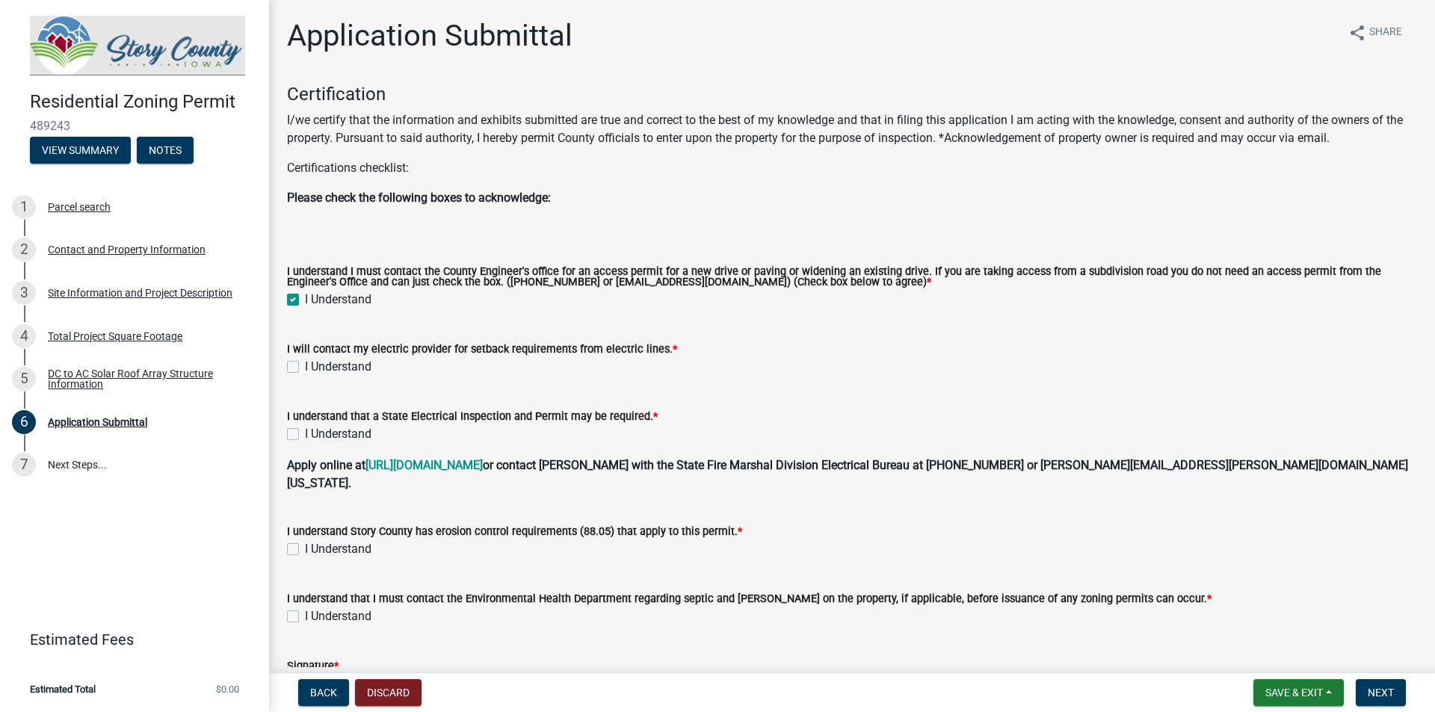
click at [305, 435] on input "I Understand" at bounding box center [310, 430] width 10 height 10
checkbox input "true"
click at [305, 540] on label "I Understand" at bounding box center [338, 549] width 67 height 18
click at [305, 540] on input "I Understand" at bounding box center [310, 545] width 10 height 10
checkbox input "true"
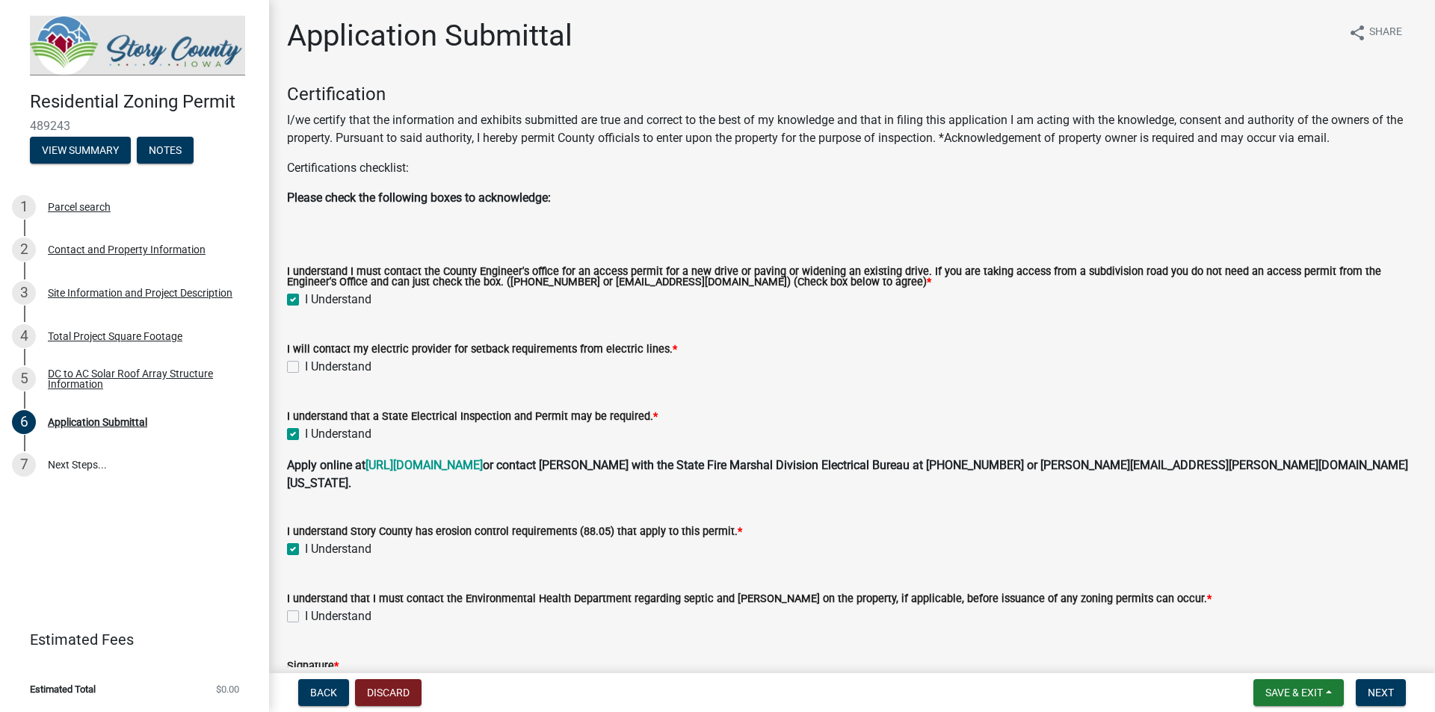
click at [305, 608] on label "I Understand" at bounding box center [338, 617] width 67 height 18
click at [305, 608] on input "I Understand" at bounding box center [310, 613] width 10 height 10
checkbox input "true"
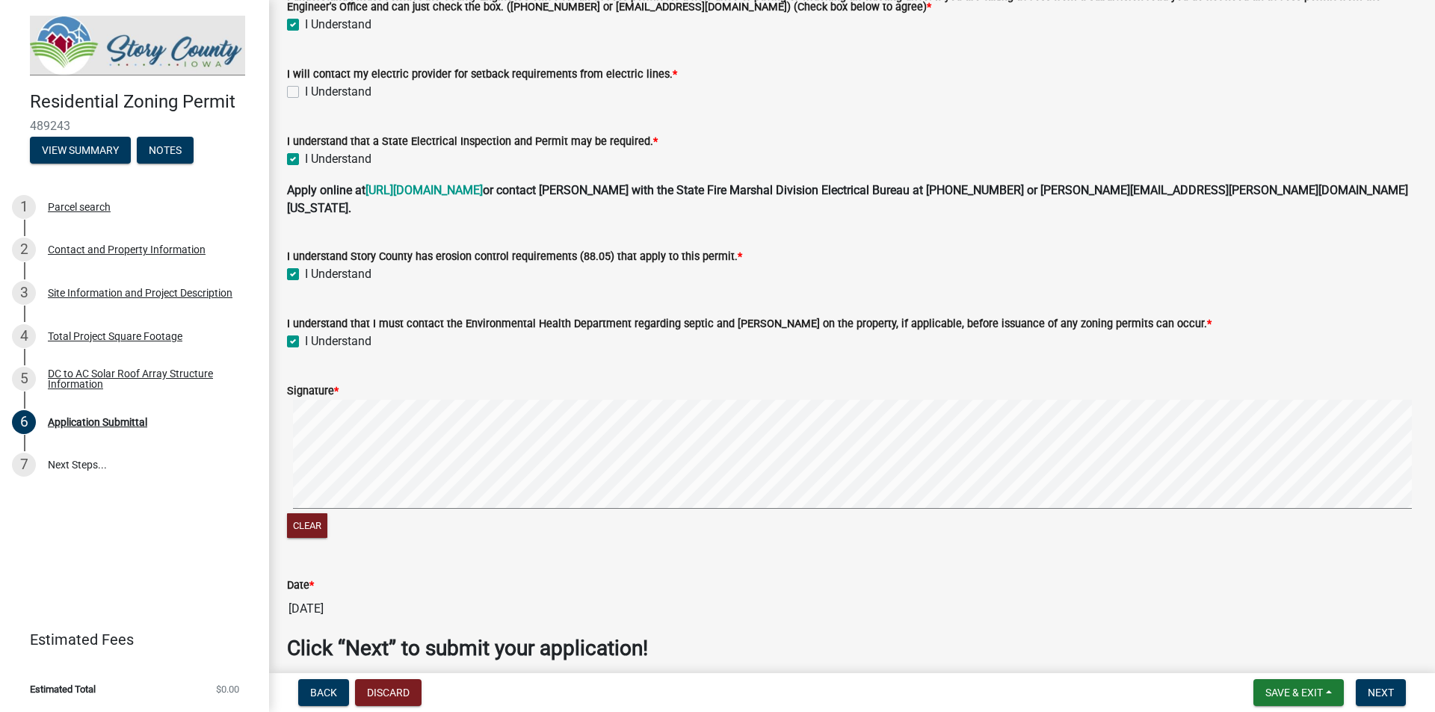
scroll to position [321, 0]
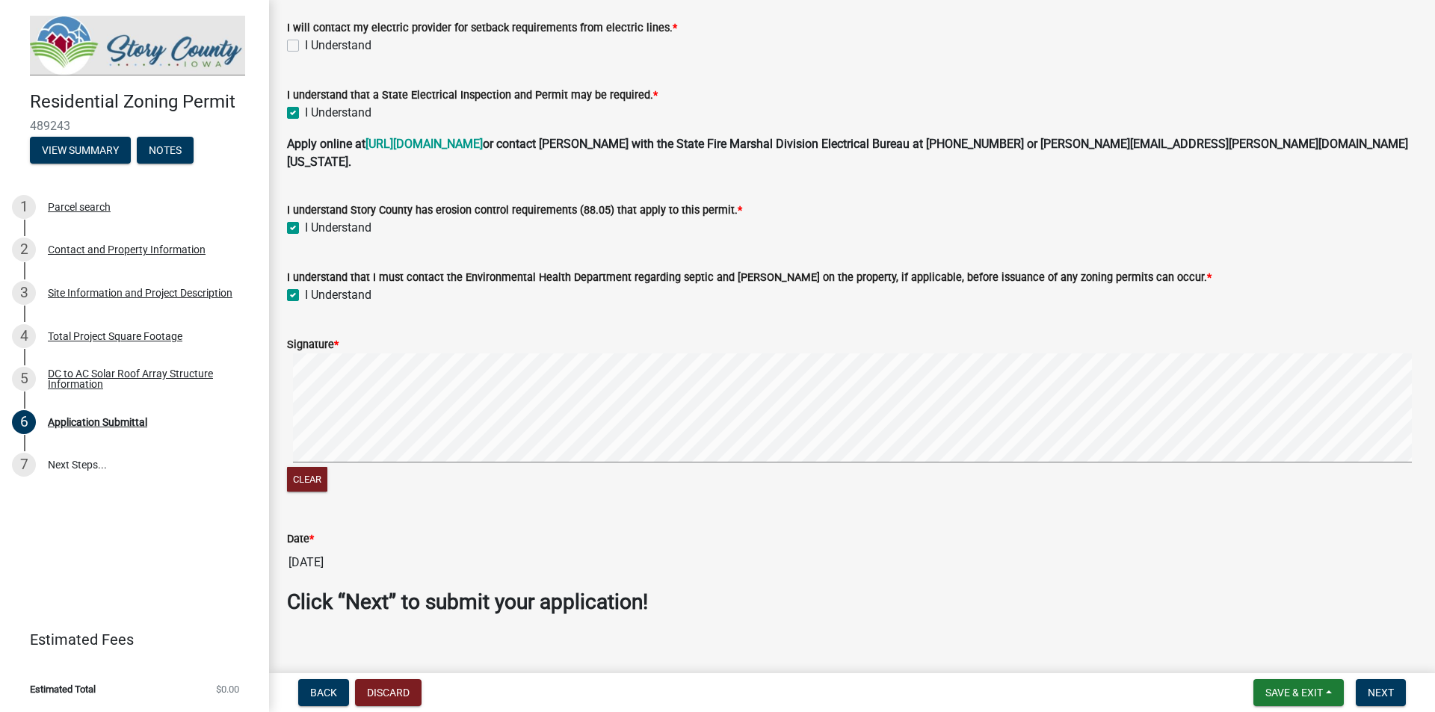
click at [848, 287] on wm-data-entity-input-list "Certification I/we certify that the information and exhibits submitted are true…" at bounding box center [852, 194] width 1130 height 864
click at [1379, 691] on span "Next" at bounding box center [1381, 693] width 26 height 12
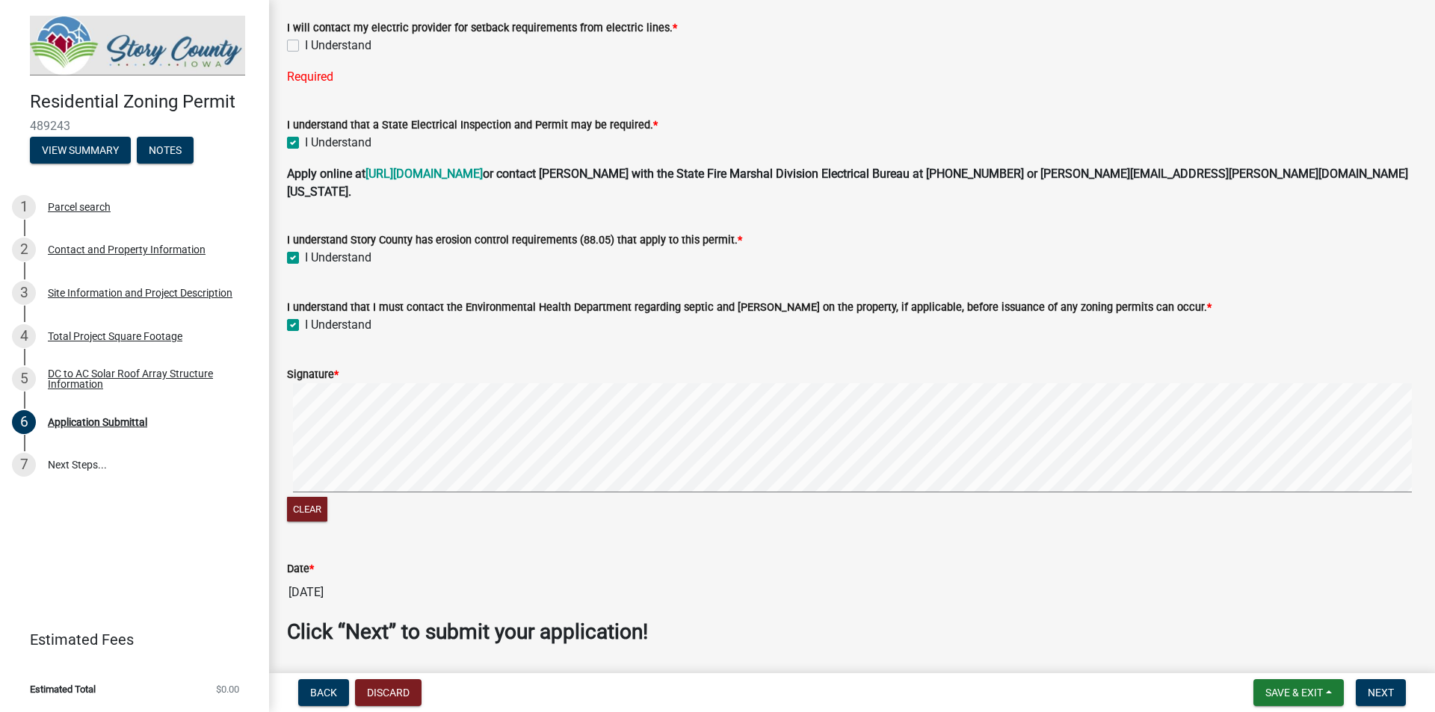
click at [305, 43] on label "I Understand" at bounding box center [338, 46] width 67 height 18
click at [305, 43] on input "I Understand" at bounding box center [310, 42] width 10 height 10
checkbox input "true"
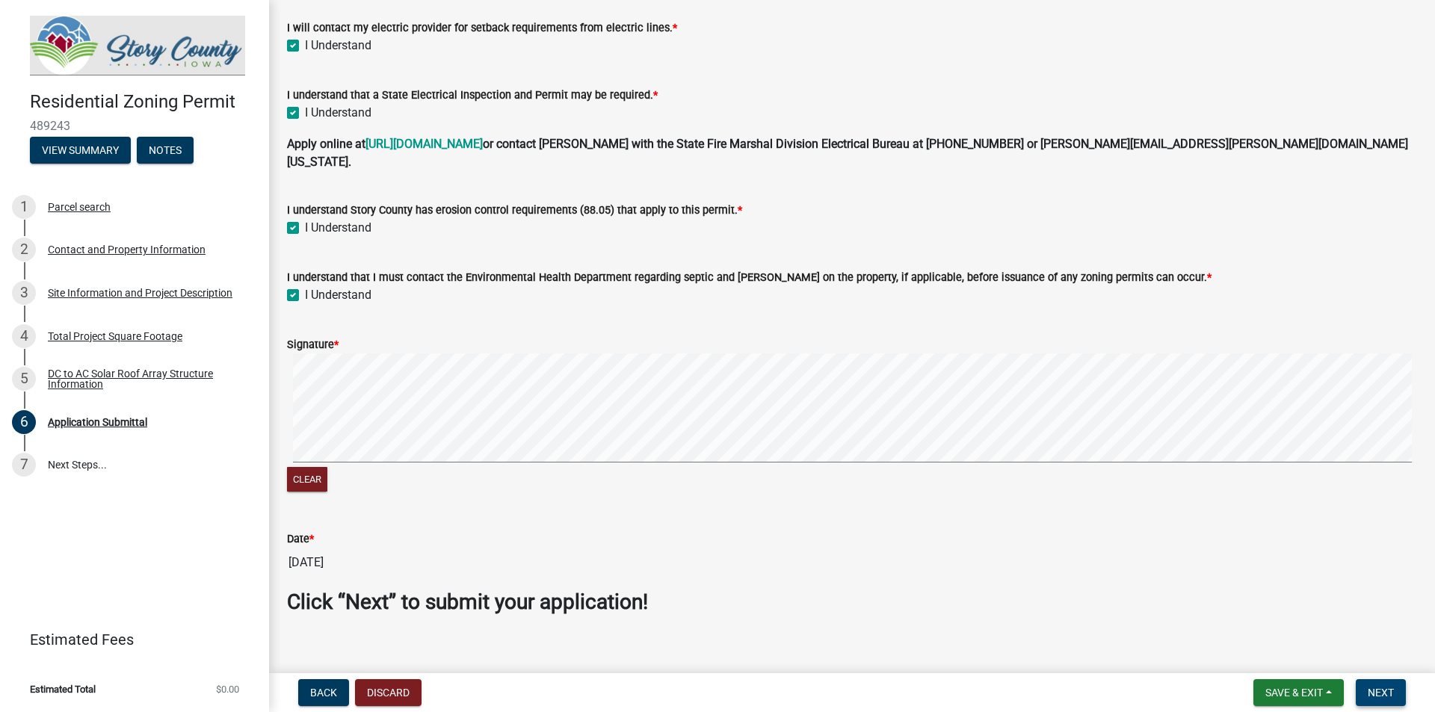
click at [1384, 697] on span "Next" at bounding box center [1381, 693] width 26 height 12
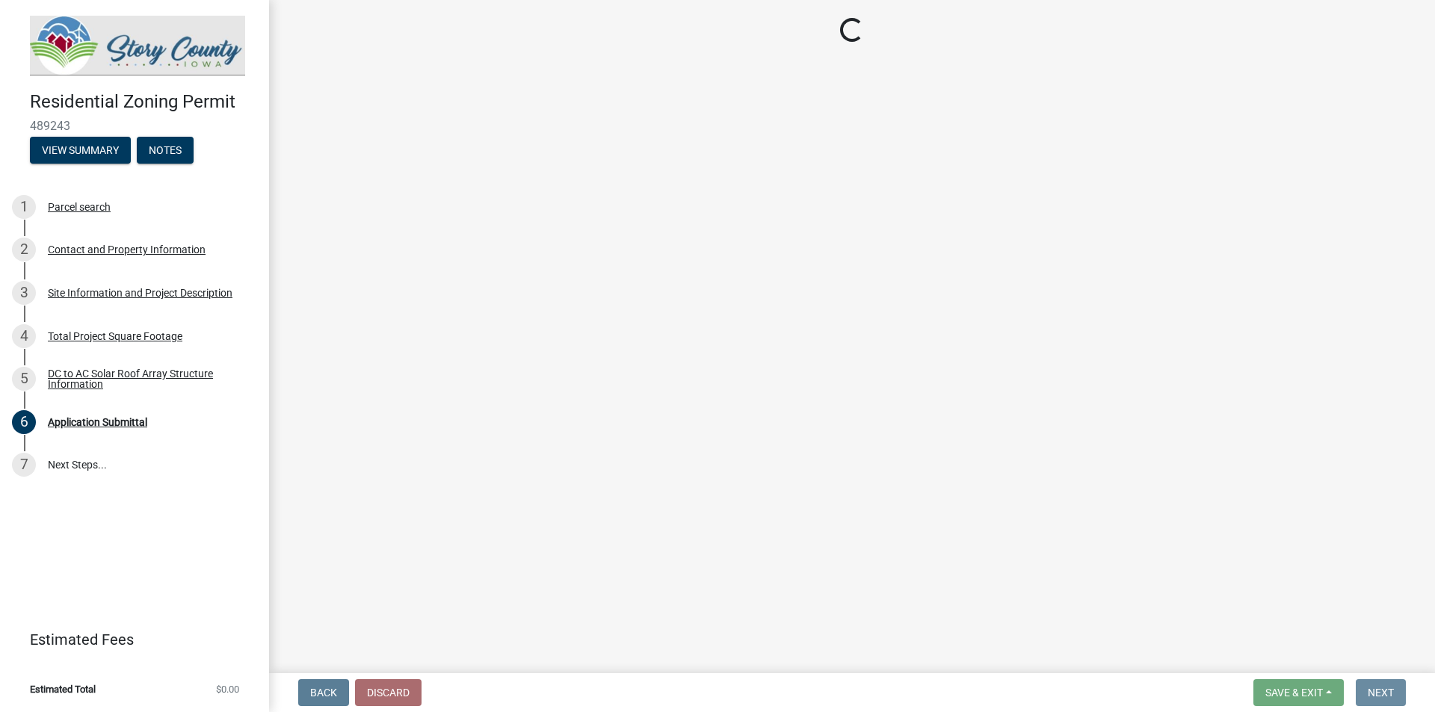
scroll to position [0, 0]
